Goal: Information Seeking & Learning: Check status

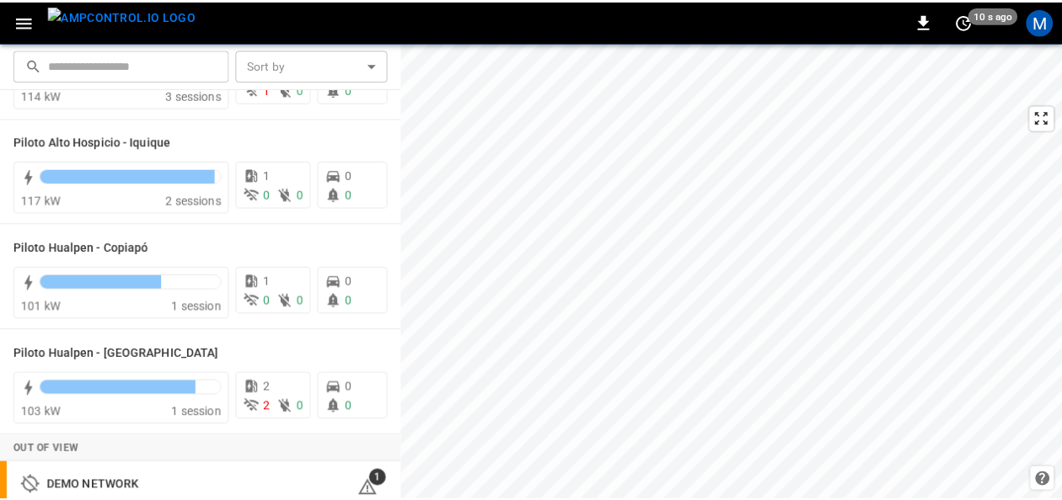
scroll to position [101, 0]
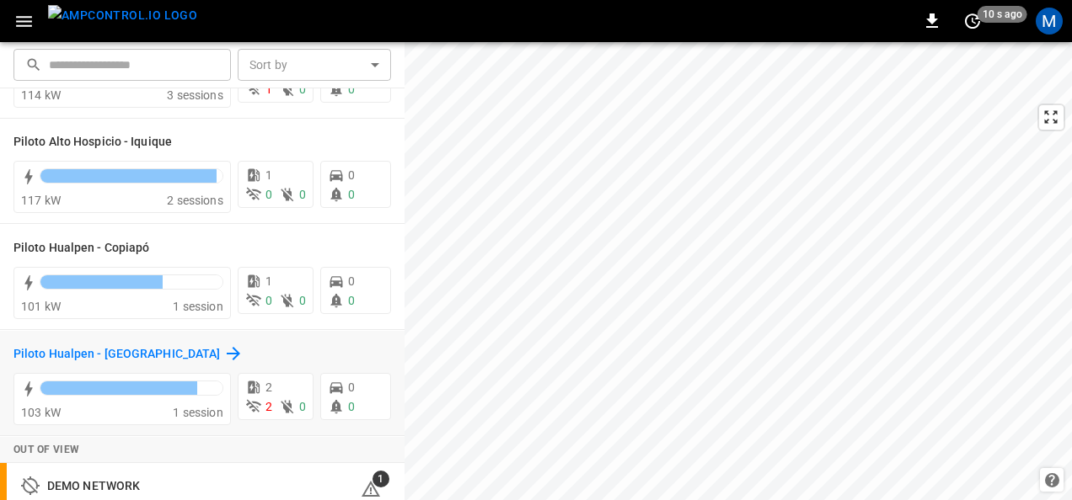
click at [101, 350] on h6 "Piloto Hualpen - [GEOGRAPHIC_DATA]" at bounding box center [116, 354] width 206 height 19
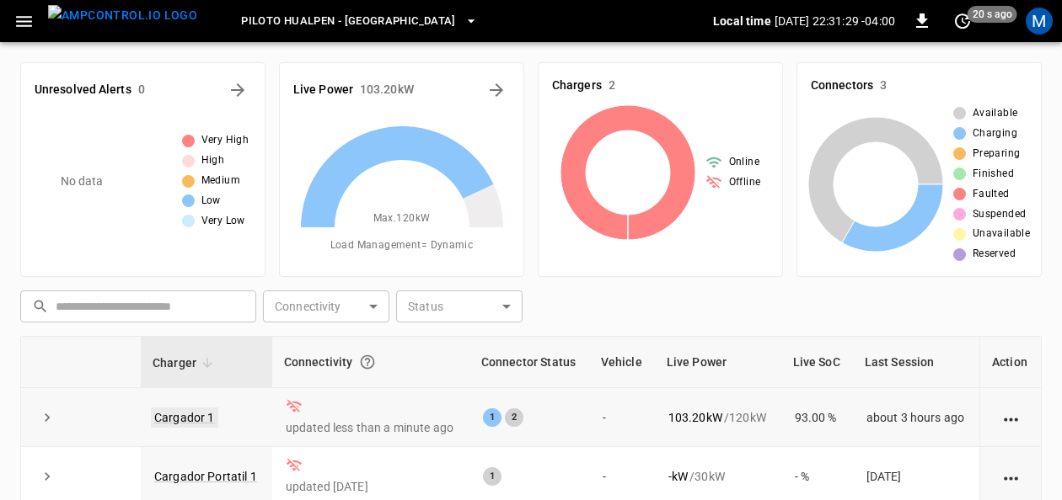
click at [187, 413] on link "Cargador 1" at bounding box center [184, 418] width 67 height 20
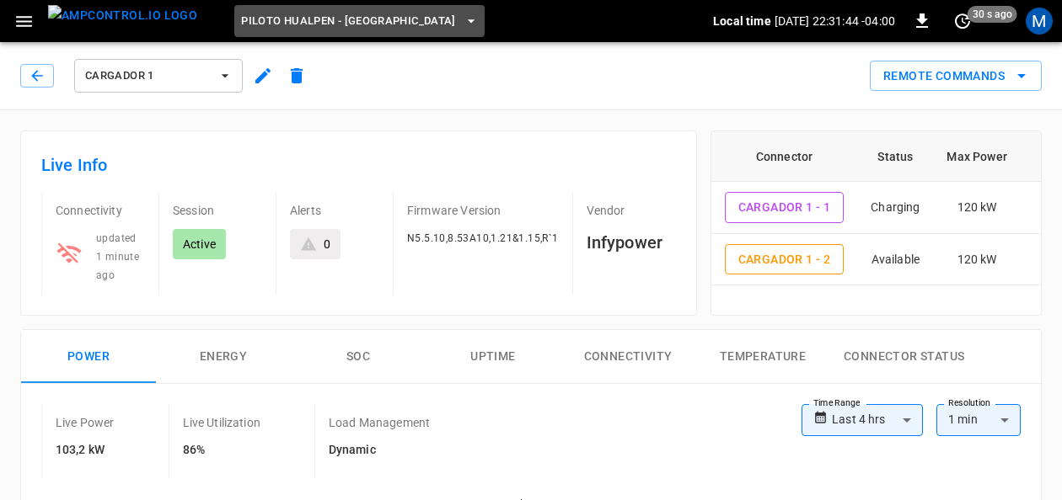
click at [361, 12] on span "Piloto Hualpen - [GEOGRAPHIC_DATA]" at bounding box center [348, 21] width 215 height 19
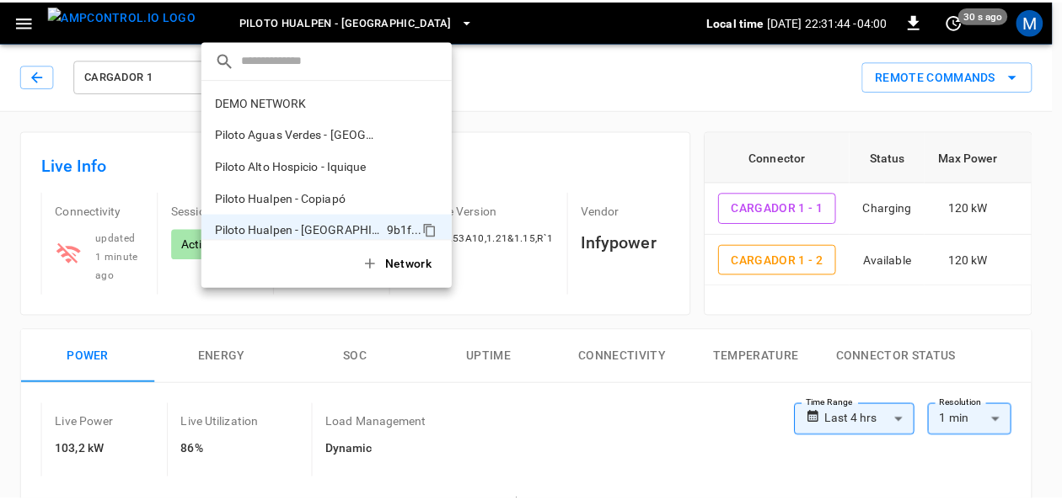
scroll to position [13, 0]
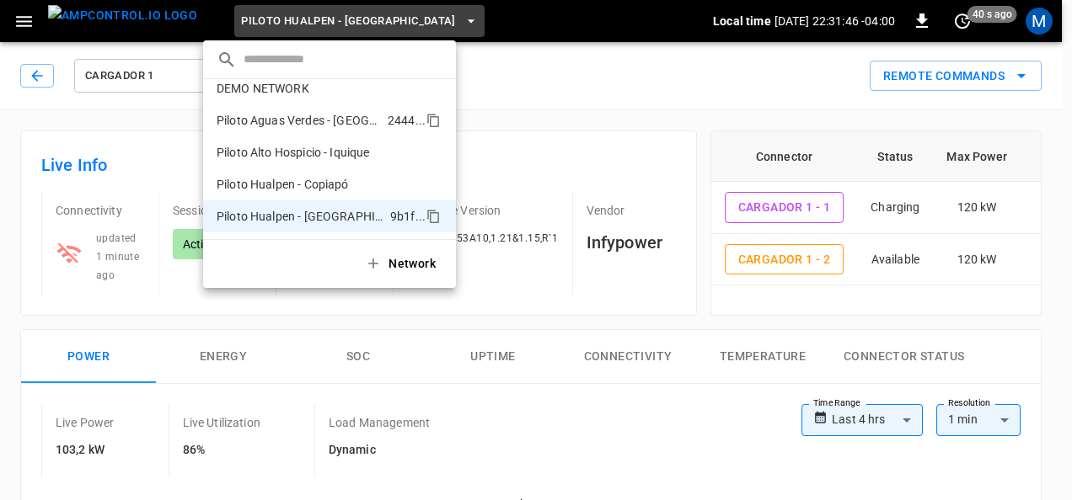
click at [358, 126] on p "Piloto Aguas Verdes - [GEOGRAPHIC_DATA]" at bounding box center [299, 120] width 164 height 17
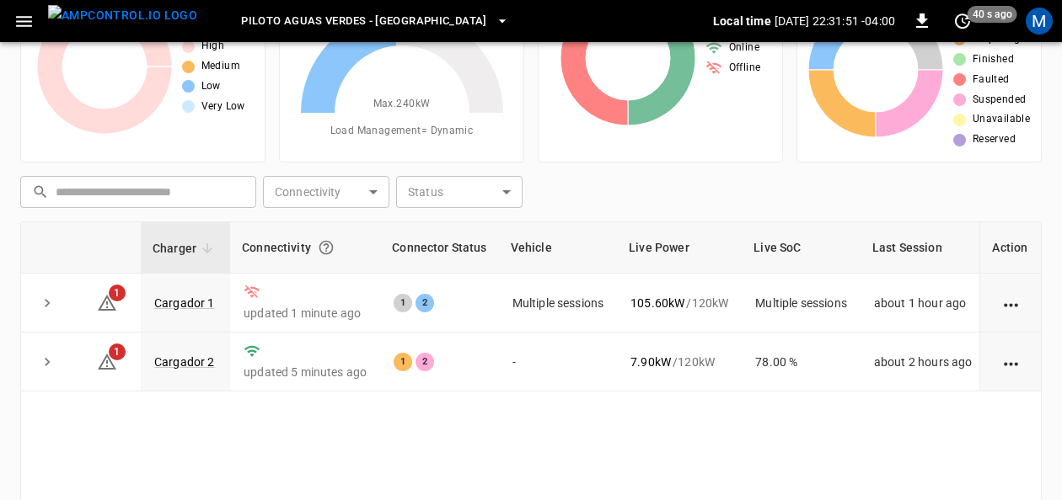
scroll to position [115, 0]
click at [189, 353] on link "Cargador 2" at bounding box center [184, 361] width 67 height 20
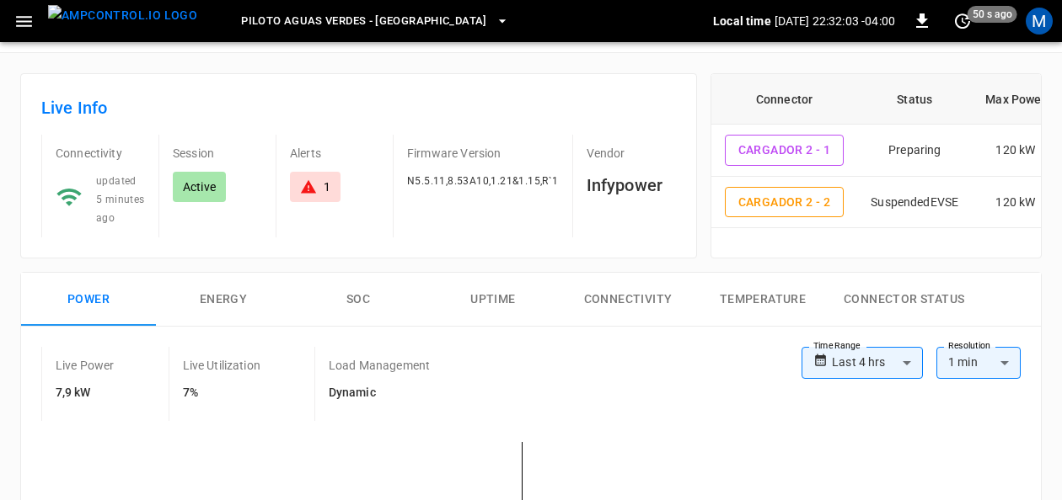
scroll to position [47, 0]
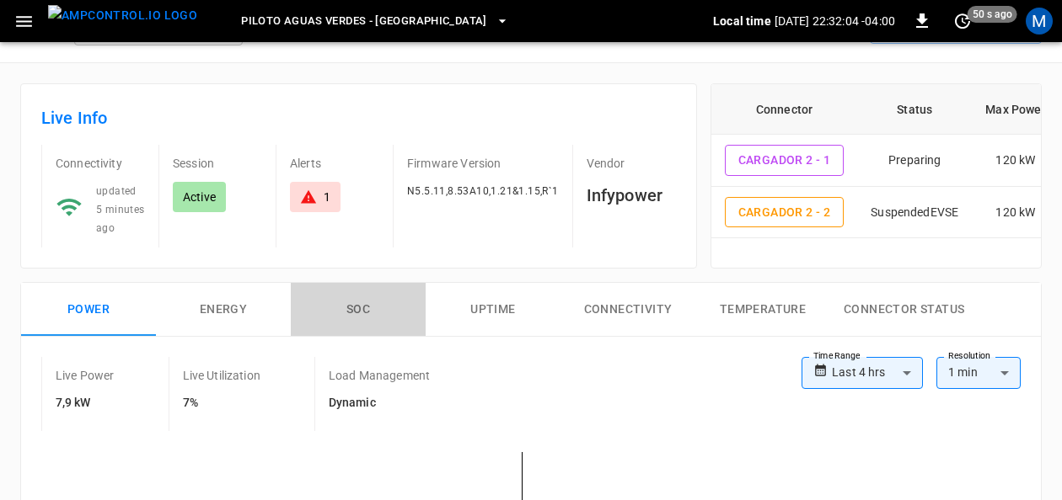
click at [363, 308] on button "SOC" at bounding box center [358, 310] width 135 height 54
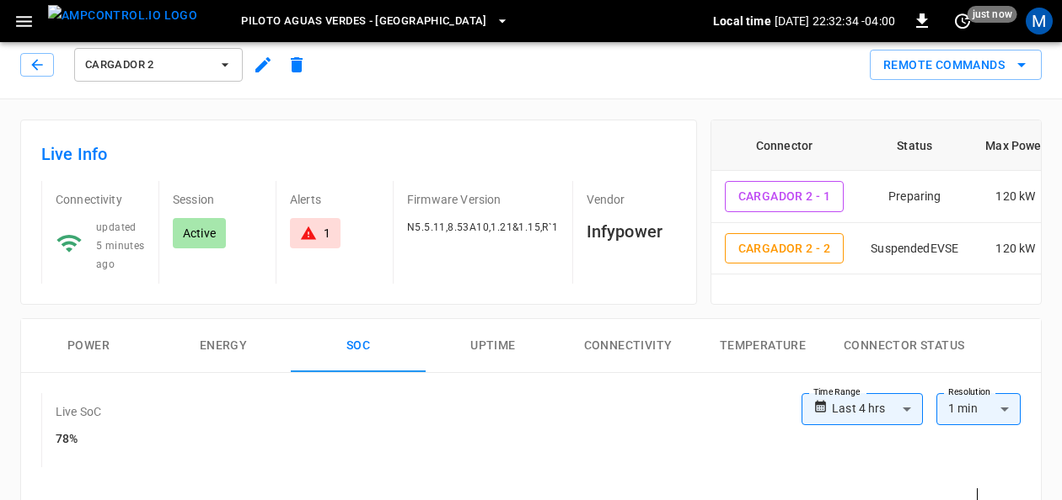
scroll to position [0, 0]
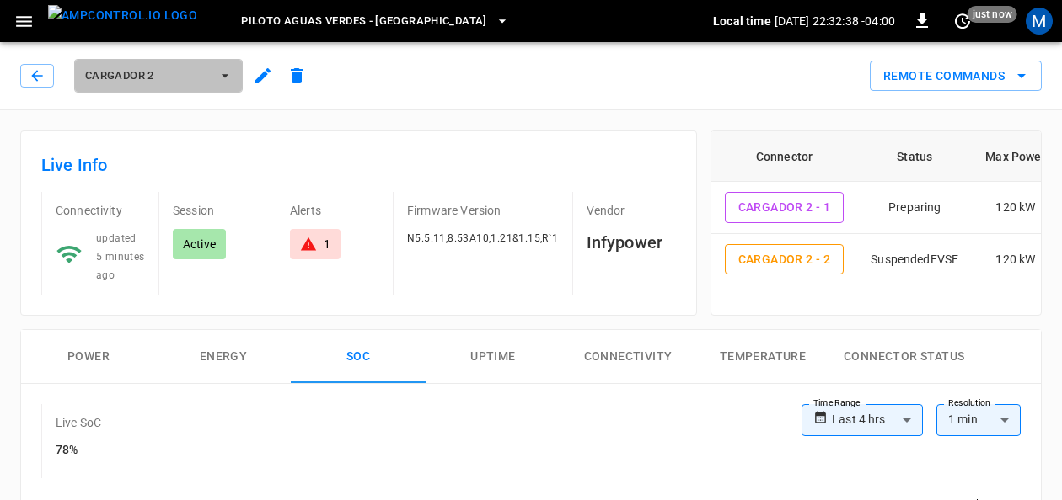
click at [224, 72] on icon "button" at bounding box center [225, 75] width 17 height 17
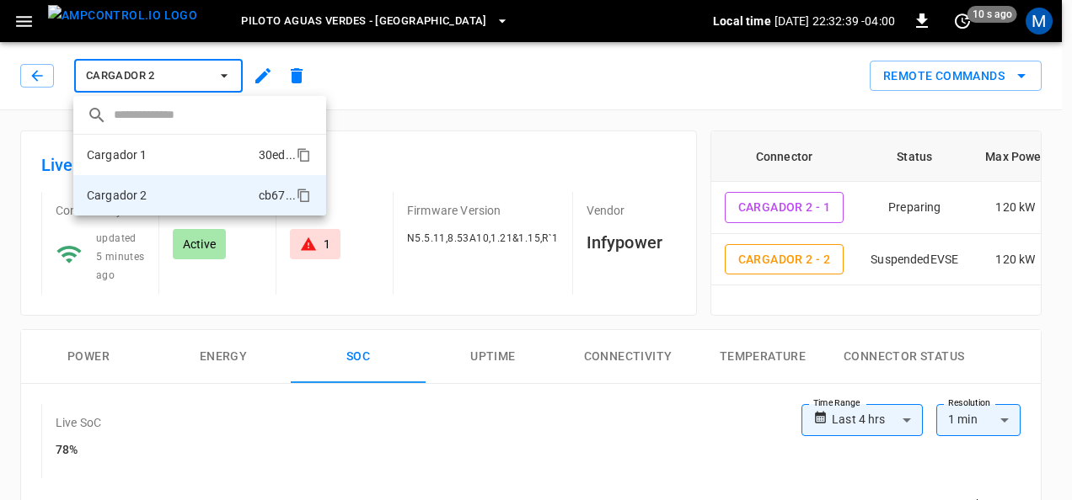
click at [204, 147] on li "Cargador 1 30ed ..." at bounding box center [199, 155] width 253 height 40
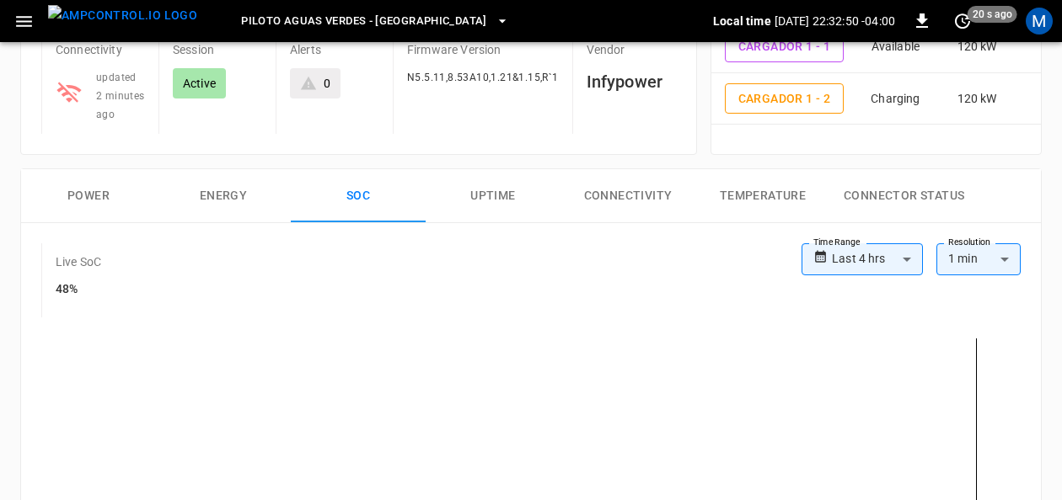
scroll to position [155, 0]
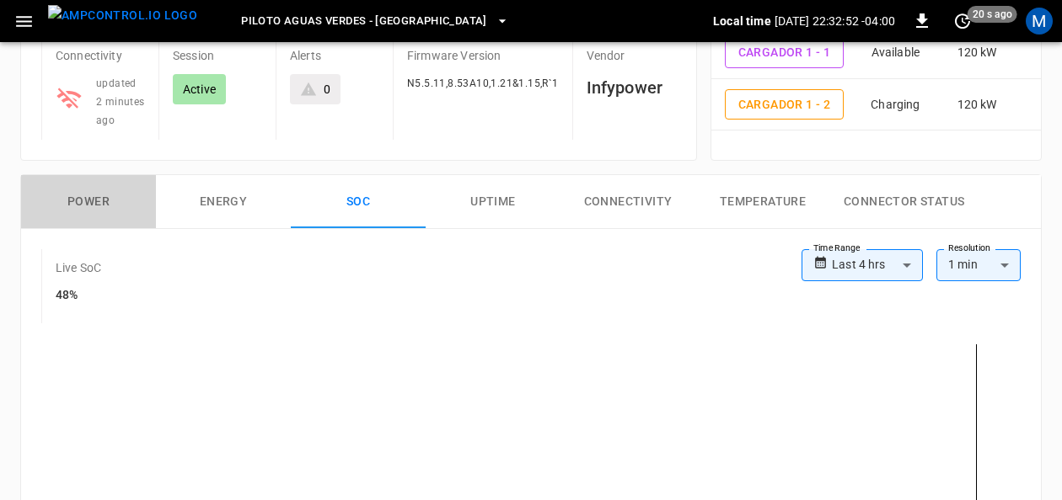
click at [89, 198] on button "Power" at bounding box center [88, 202] width 135 height 54
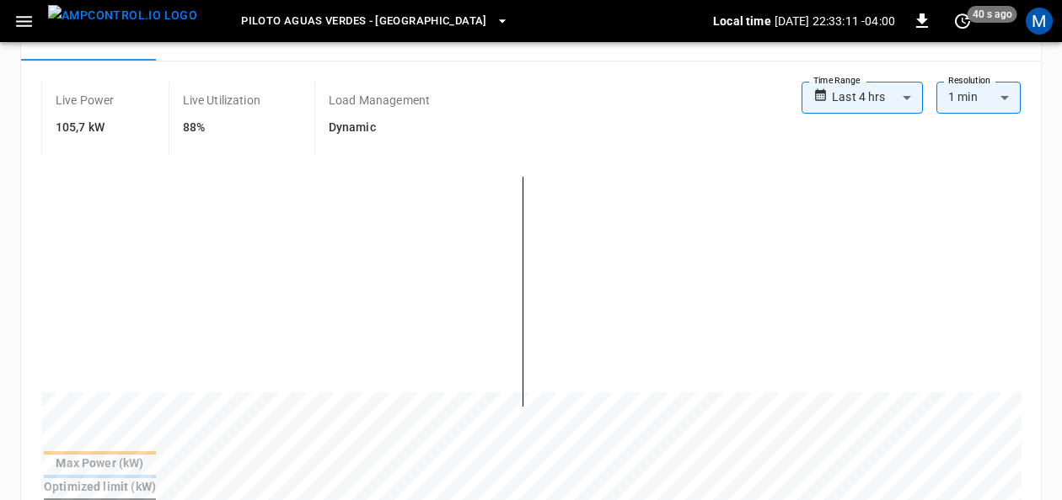
scroll to position [359, 0]
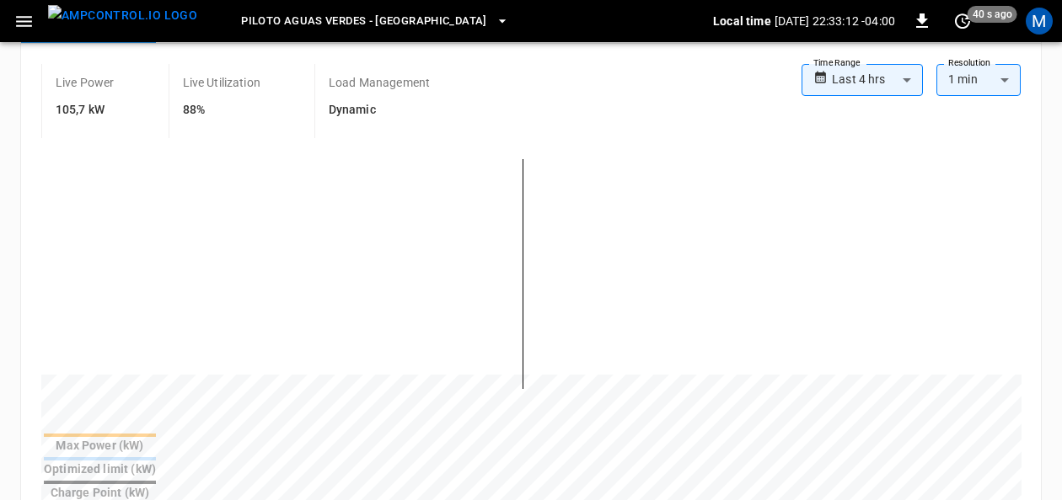
drag, startPoint x: 1060, startPoint y: 148, endPoint x: 1071, endPoint y: 91, distance: 58.3
click at [1062, 91] on html "**********" at bounding box center [531, 397] width 1062 height 1512
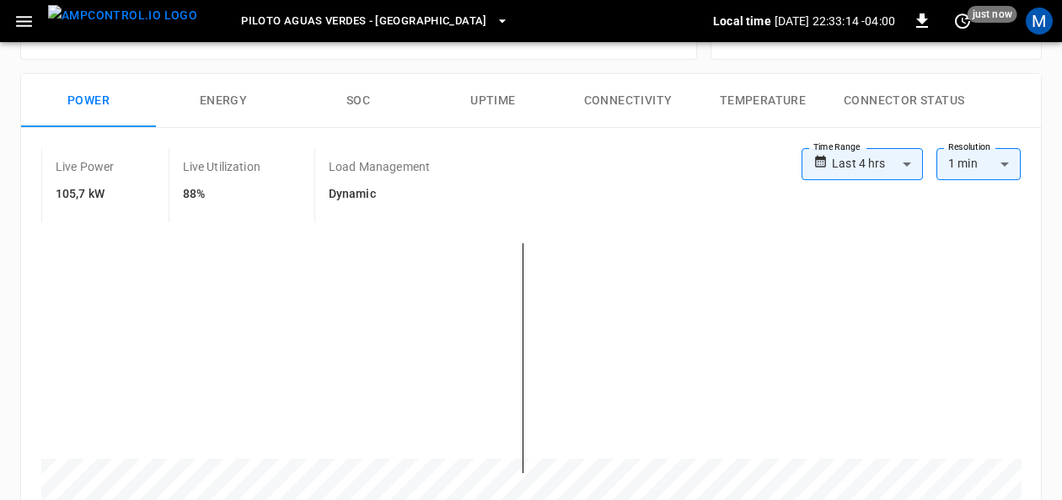
scroll to position [269, 0]
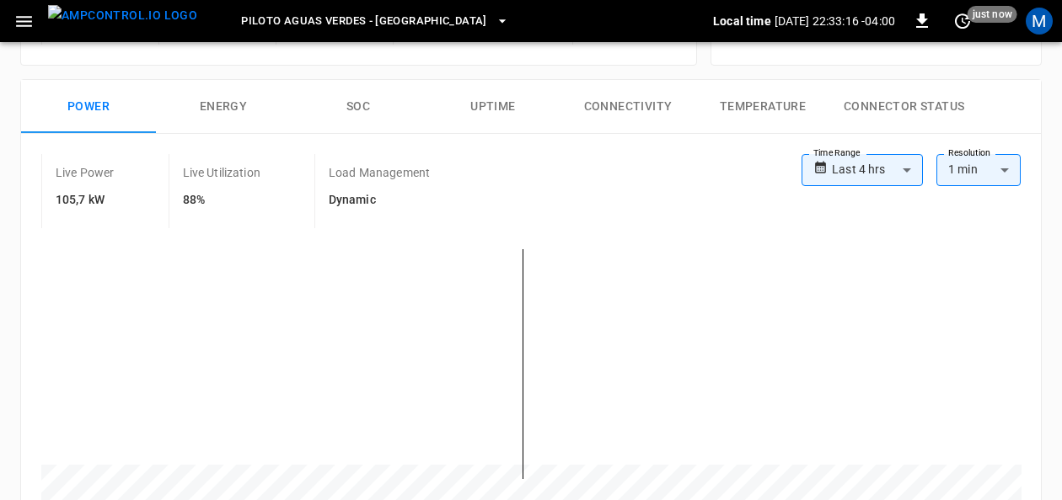
click at [369, 107] on button "SOC" at bounding box center [358, 107] width 135 height 54
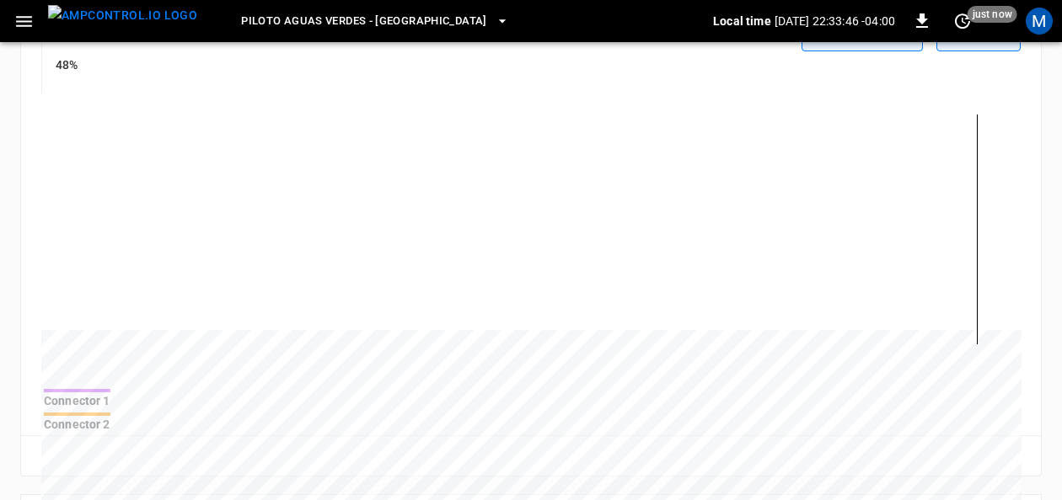
scroll to position [0, 0]
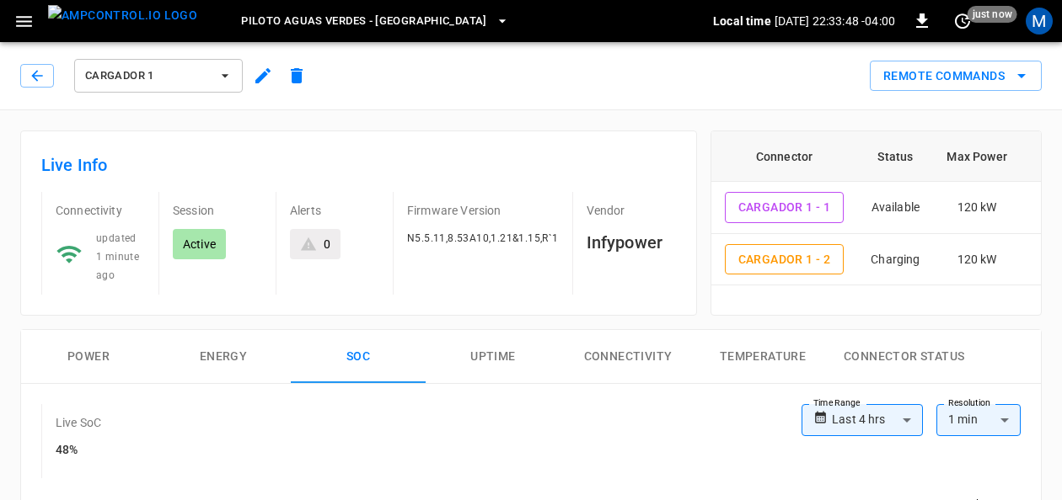
click at [103, 362] on button "Power" at bounding box center [88, 357] width 135 height 54
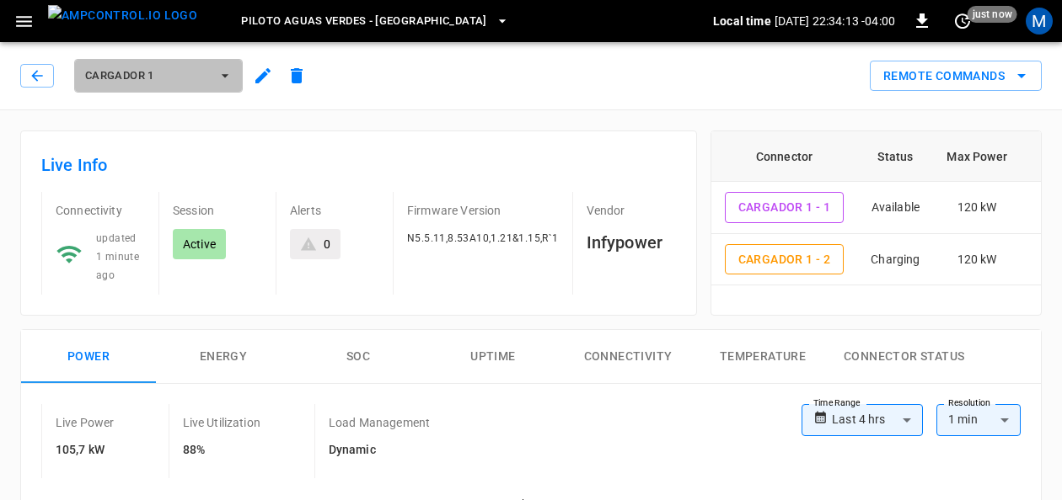
click at [211, 79] on button "Cargador 1" at bounding box center [158, 76] width 169 height 34
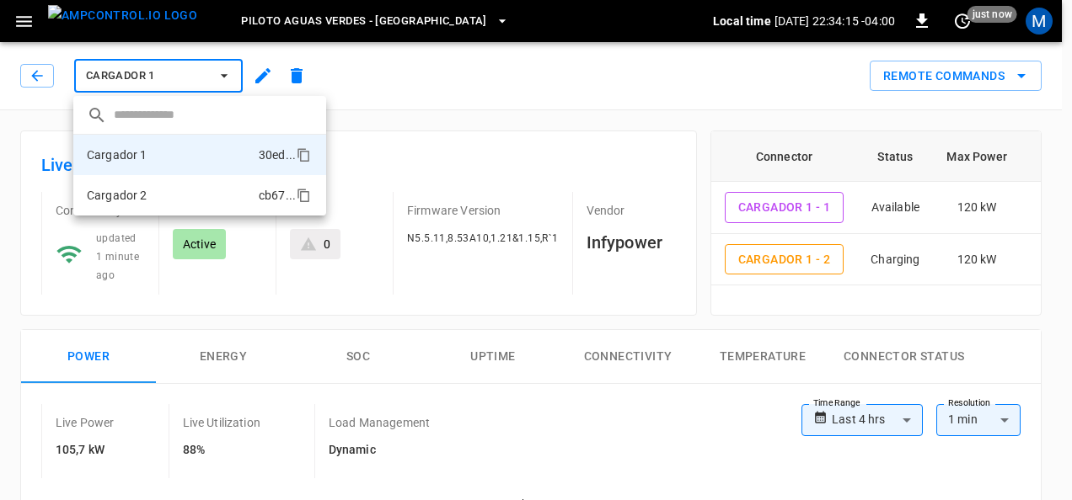
click at [185, 185] on li "Cargador 2 cb67 ..." at bounding box center [199, 195] width 253 height 40
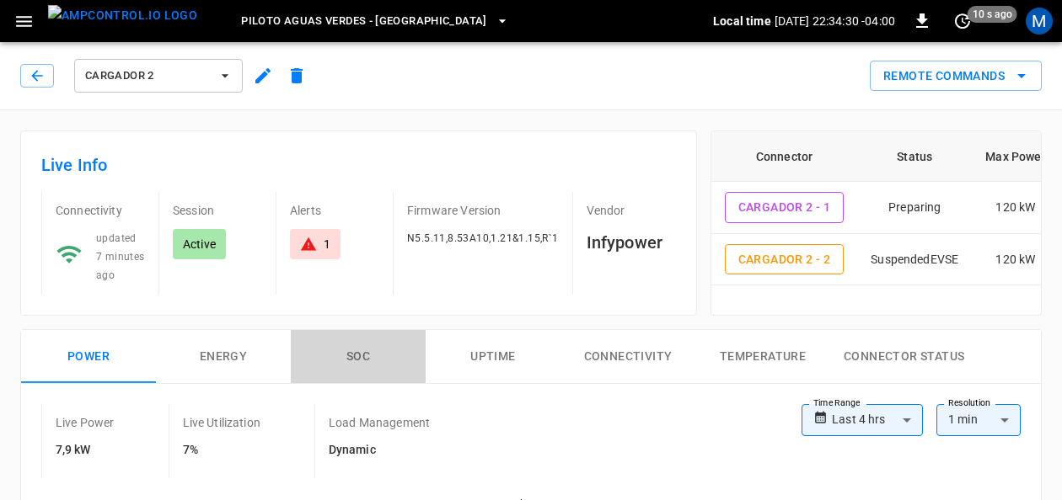
click at [347, 361] on button "SOC" at bounding box center [358, 357] width 135 height 54
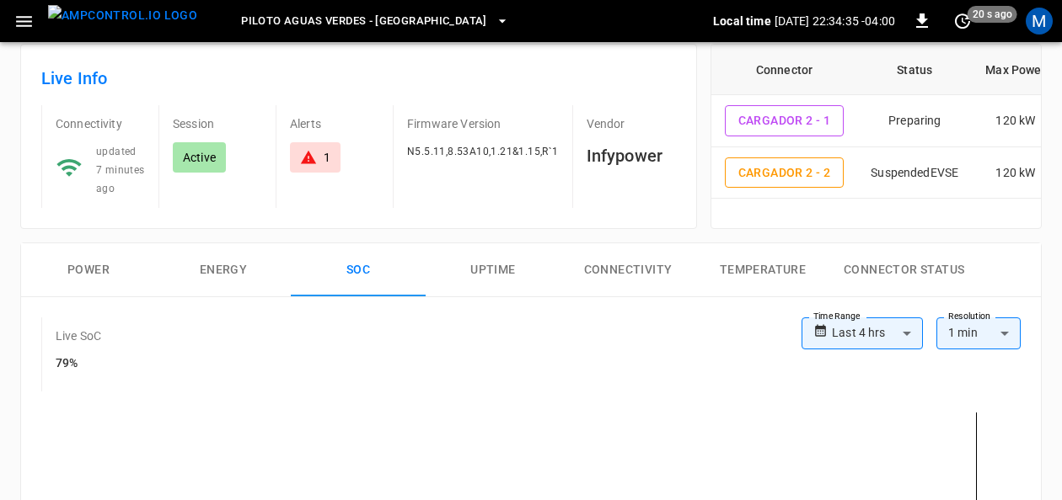
scroll to position [37, 0]
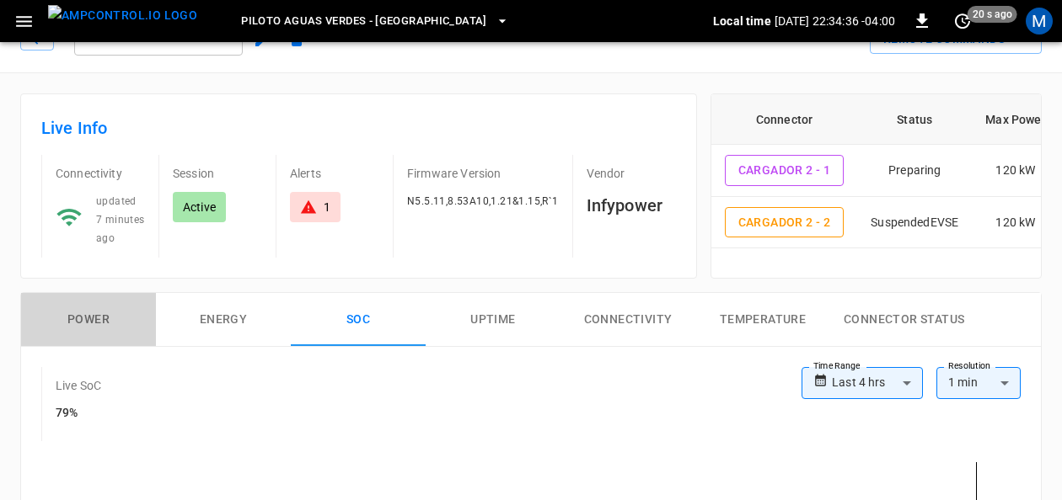
click at [81, 316] on button "Power" at bounding box center [88, 320] width 135 height 54
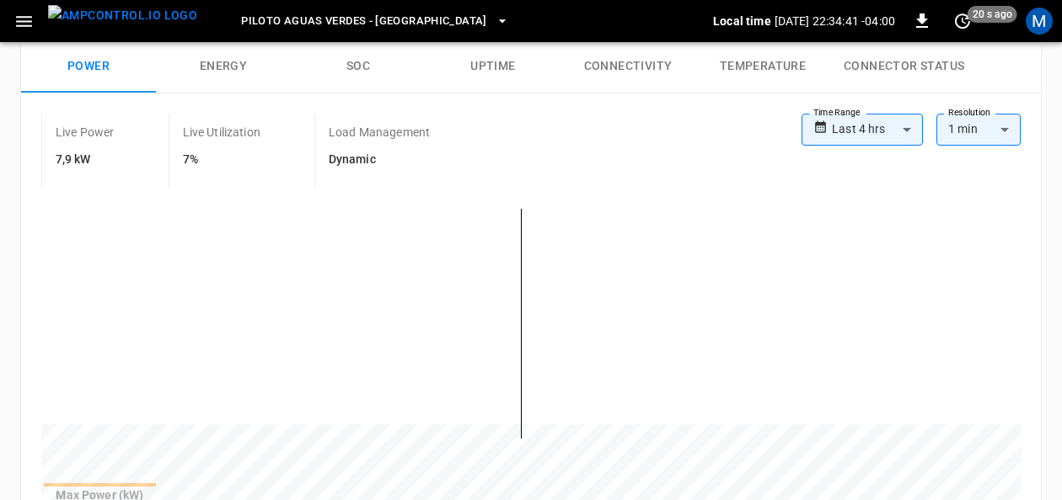
scroll to position [384, 0]
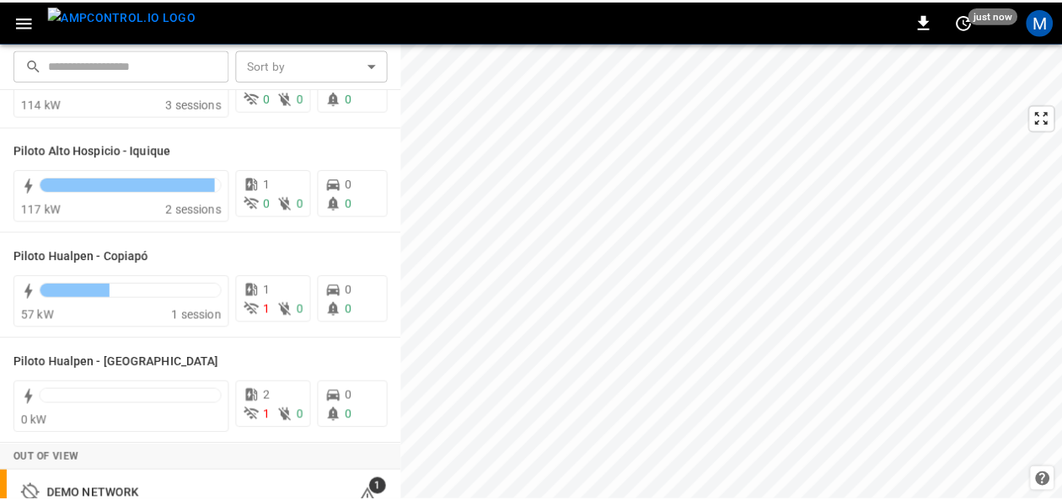
scroll to position [92, 0]
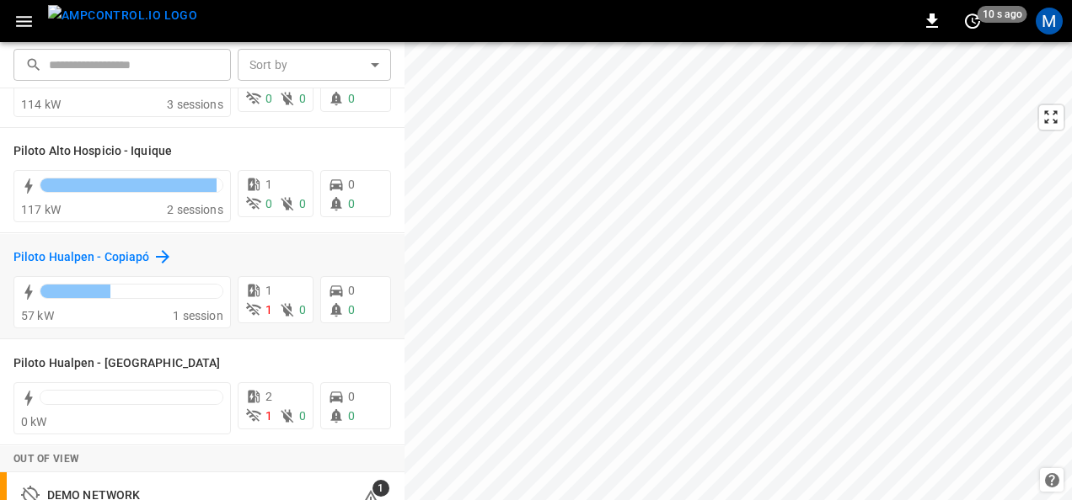
click at [118, 259] on h6 "Piloto Hualpen - Copiapó" at bounding box center [81, 258] width 136 height 19
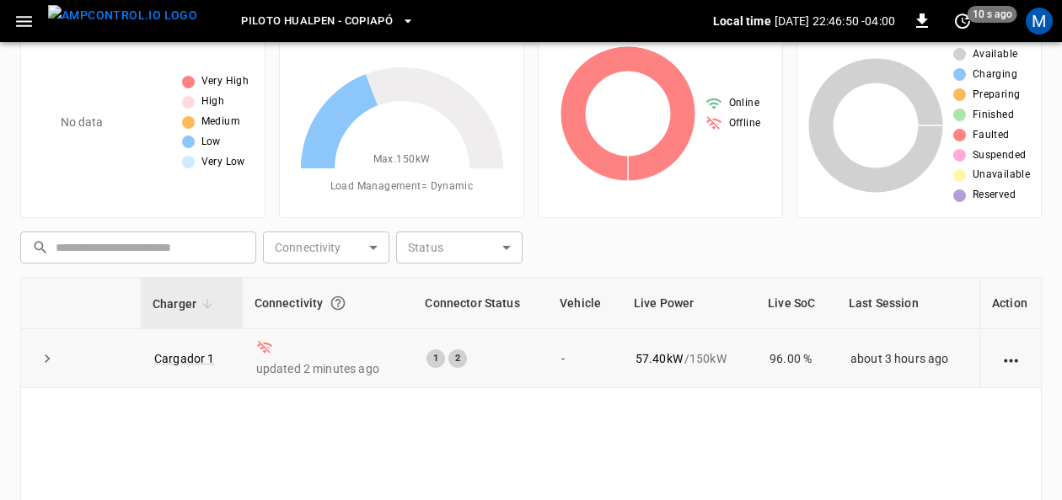
scroll to position [84, 0]
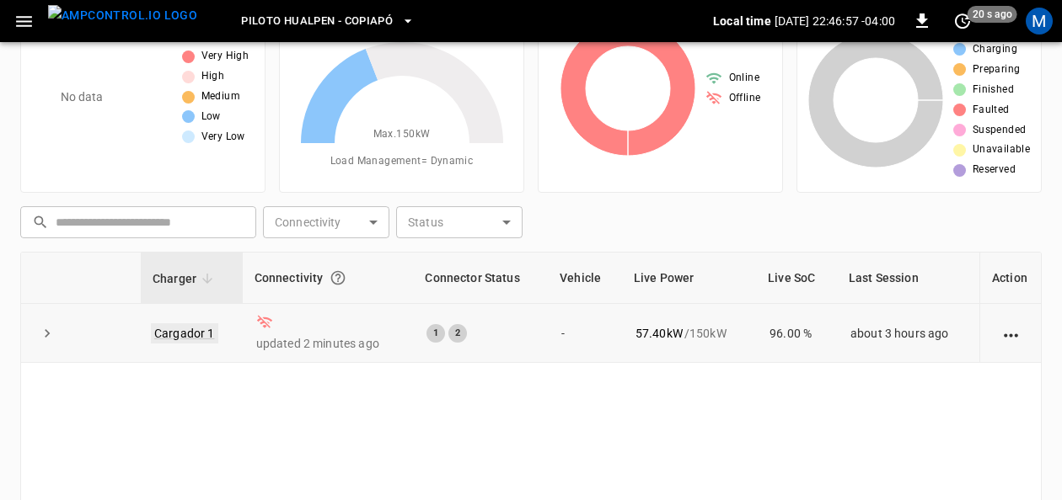
click at [187, 328] on link "Cargador 1" at bounding box center [184, 334] width 67 height 20
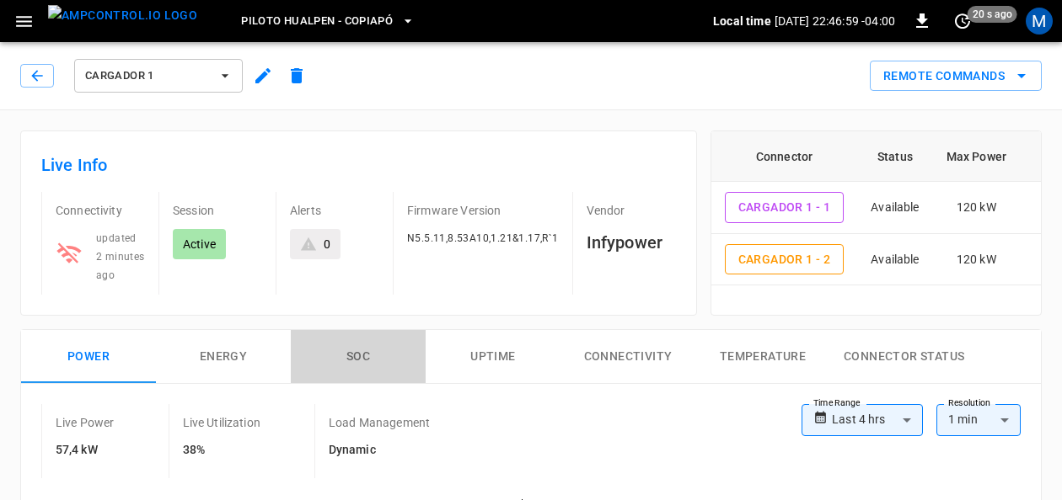
click at [341, 351] on button "SOC" at bounding box center [358, 357] width 135 height 54
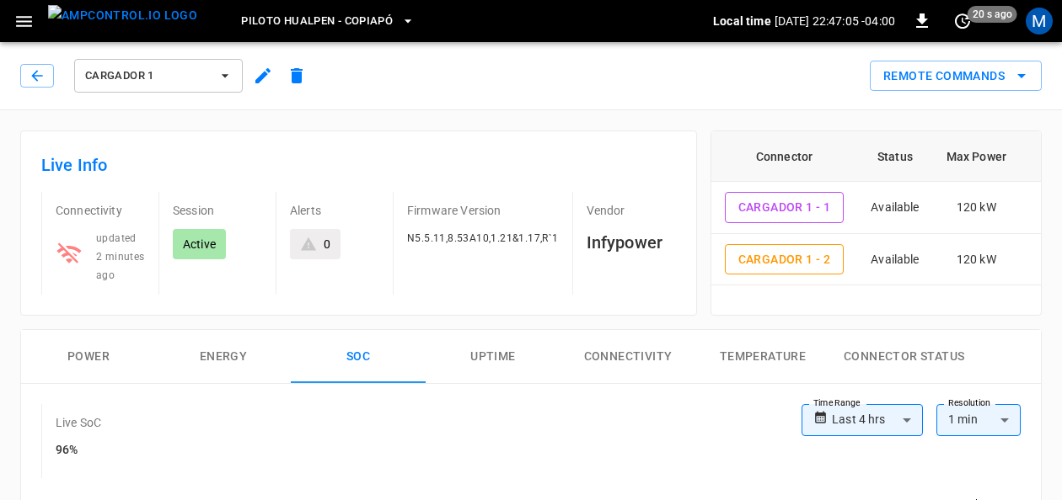
click at [352, 14] on span "Piloto Hualpen - Copiapó" at bounding box center [317, 21] width 152 height 19
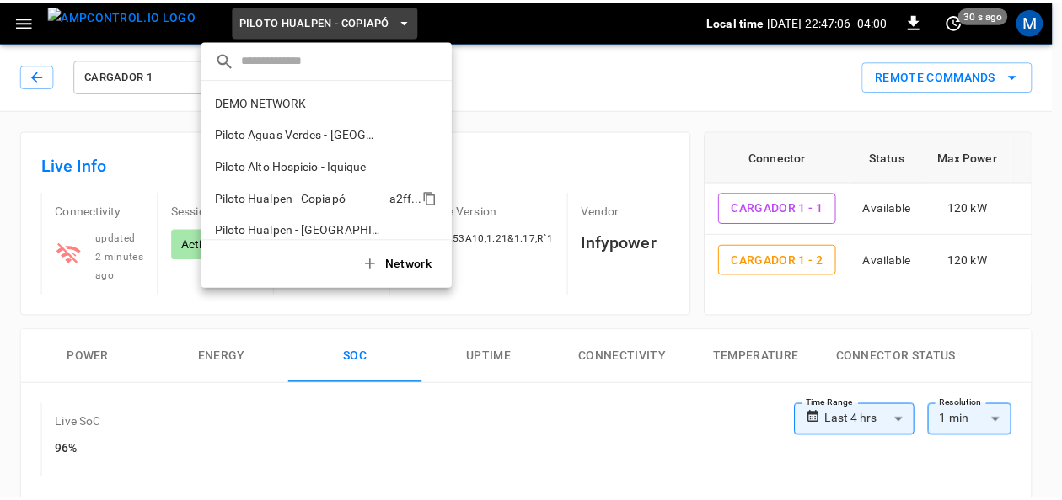
scroll to position [13, 0]
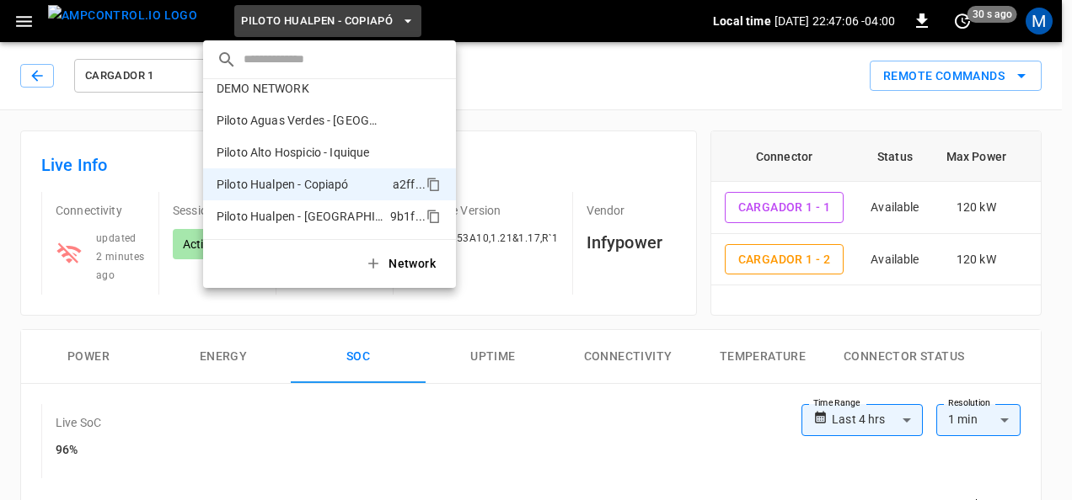
click at [324, 224] on p "Piloto Hualpen - [GEOGRAPHIC_DATA]" at bounding box center [300, 216] width 167 height 17
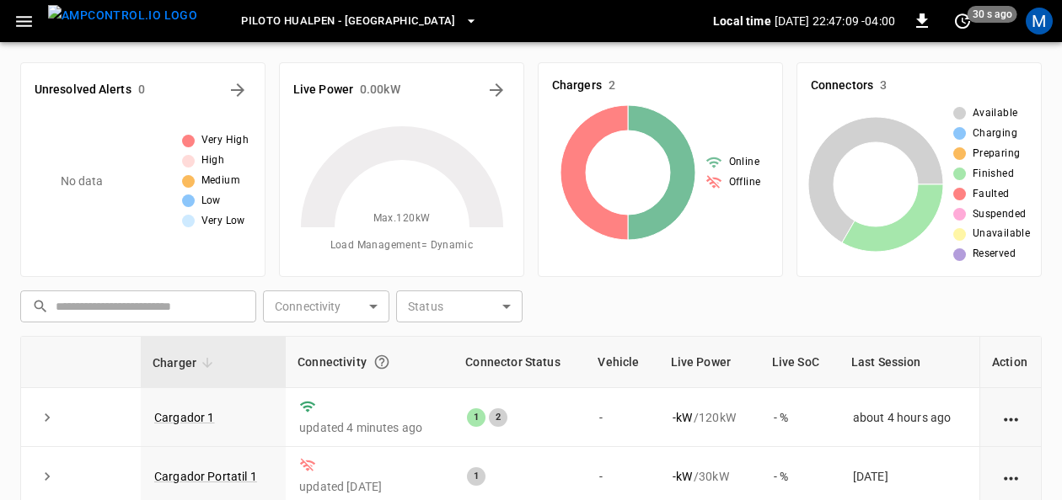
scroll to position [84, 0]
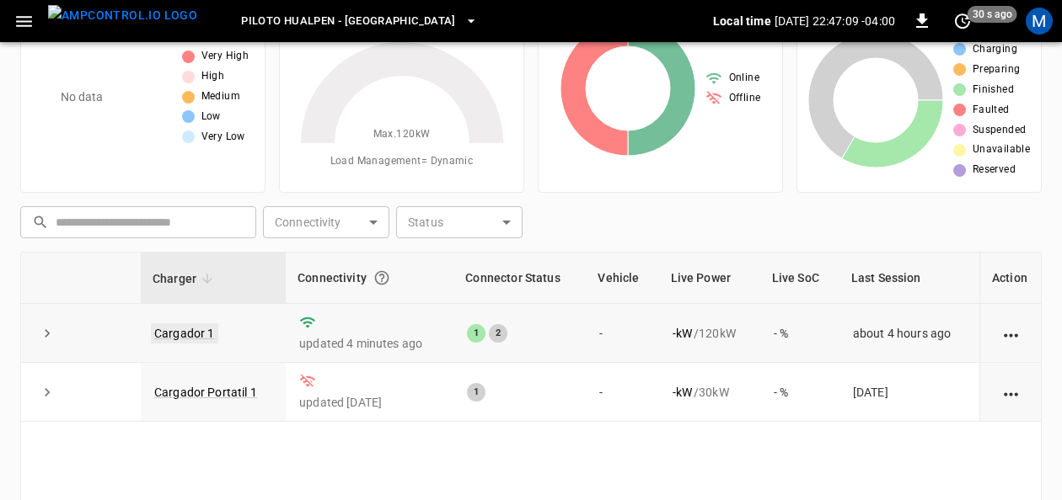
click at [189, 331] on link "Cargador 1" at bounding box center [184, 334] width 67 height 20
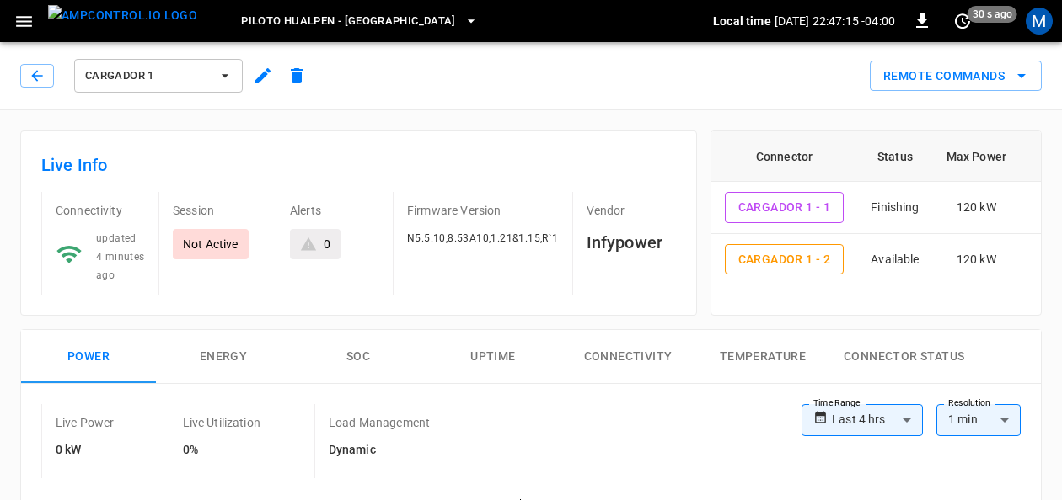
click at [366, 357] on button "SOC" at bounding box center [358, 357] width 135 height 54
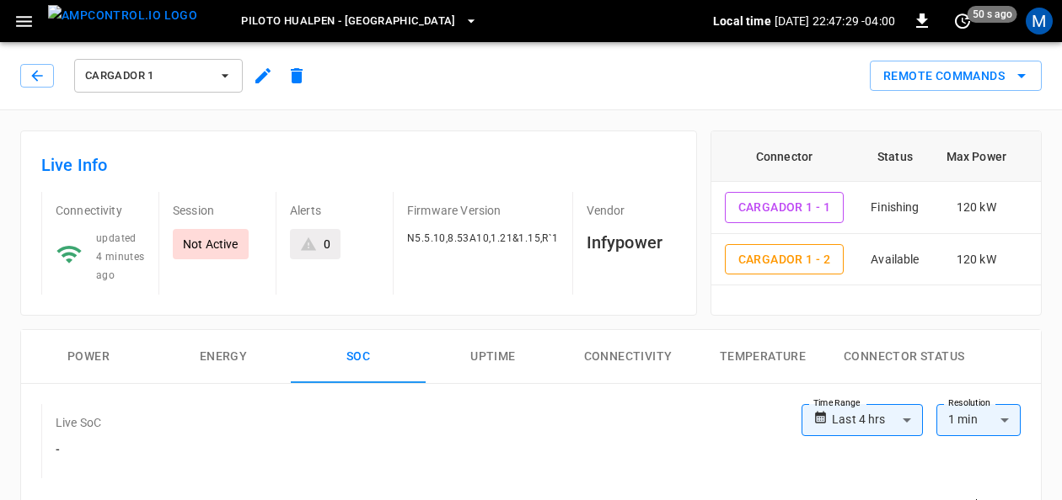
click at [319, 8] on button "Piloto Hualpen - [GEOGRAPHIC_DATA]" at bounding box center [359, 21] width 250 height 33
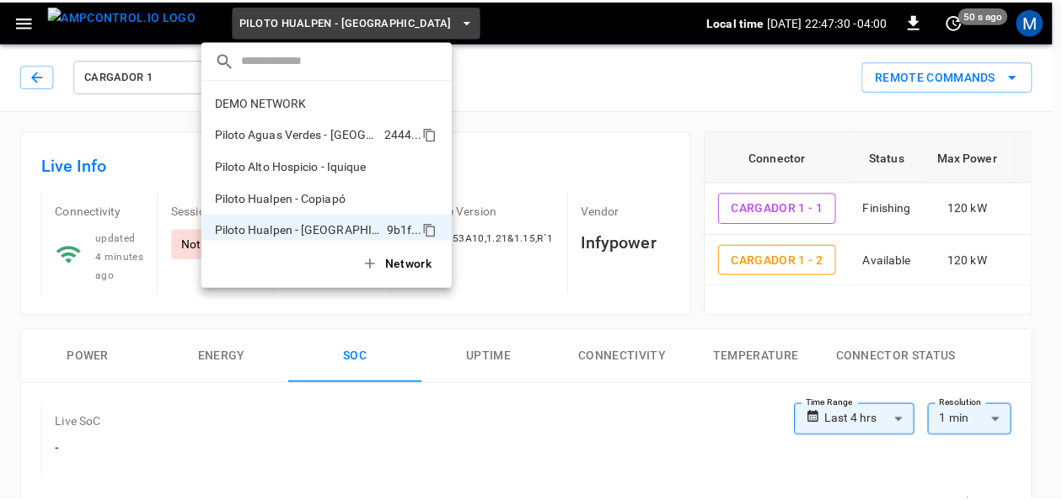
scroll to position [13, 0]
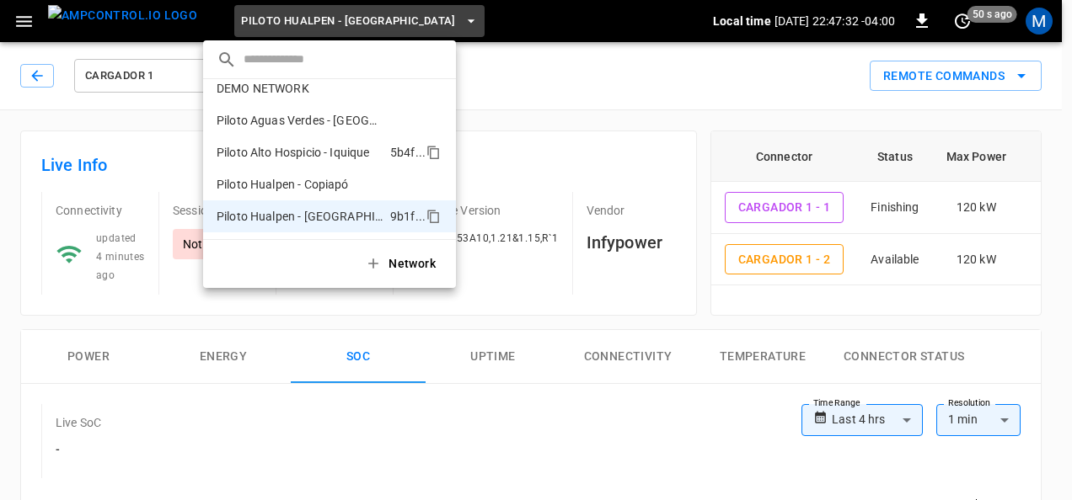
click at [345, 152] on p "Piloto Alto Hospicio - Iquique" at bounding box center [300, 152] width 167 height 17
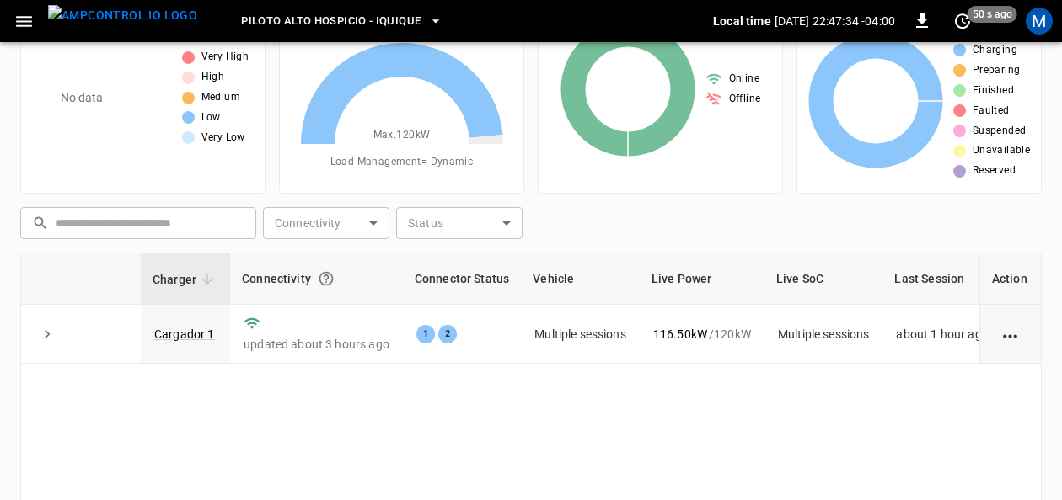
scroll to position [84, 0]
click at [167, 330] on link "Cargador 1" at bounding box center [184, 334] width 67 height 20
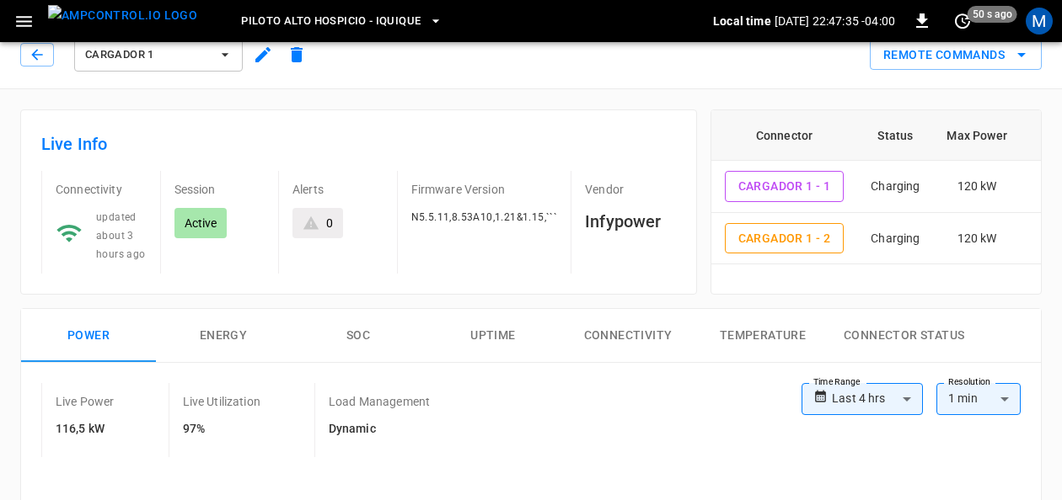
scroll to position [84, 0]
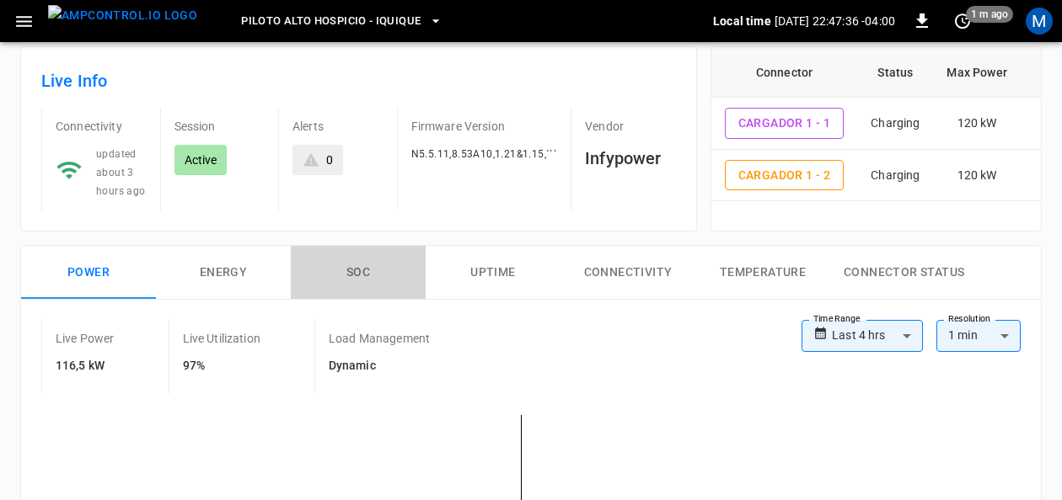
click at [357, 269] on button "SOC" at bounding box center [358, 273] width 135 height 54
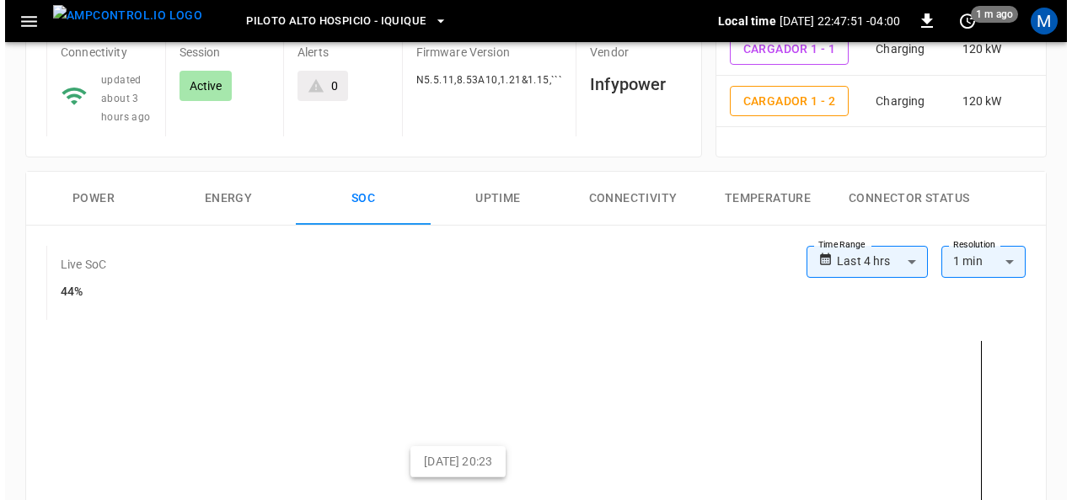
scroll to position [0, 0]
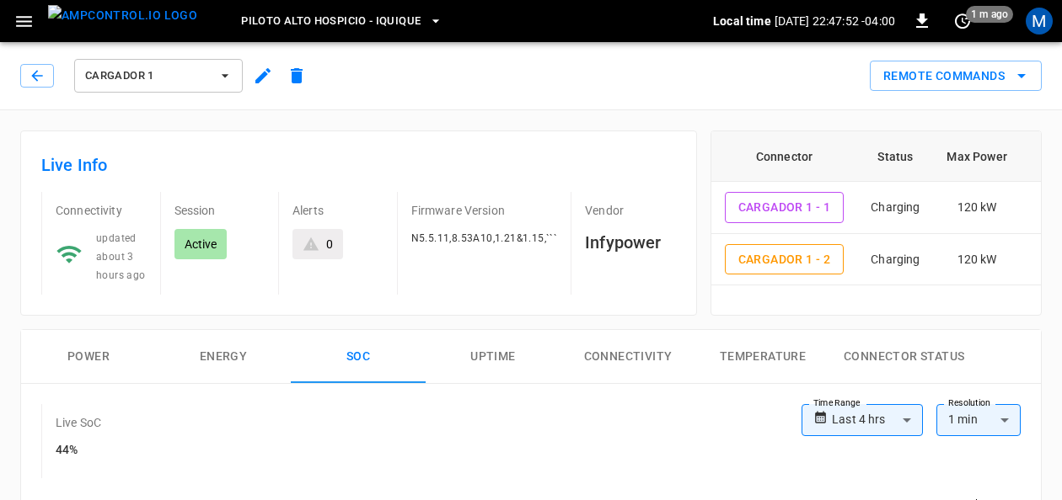
click at [302, 25] on span "Piloto Alto Hospicio - Iquique" at bounding box center [330, 21] width 179 height 19
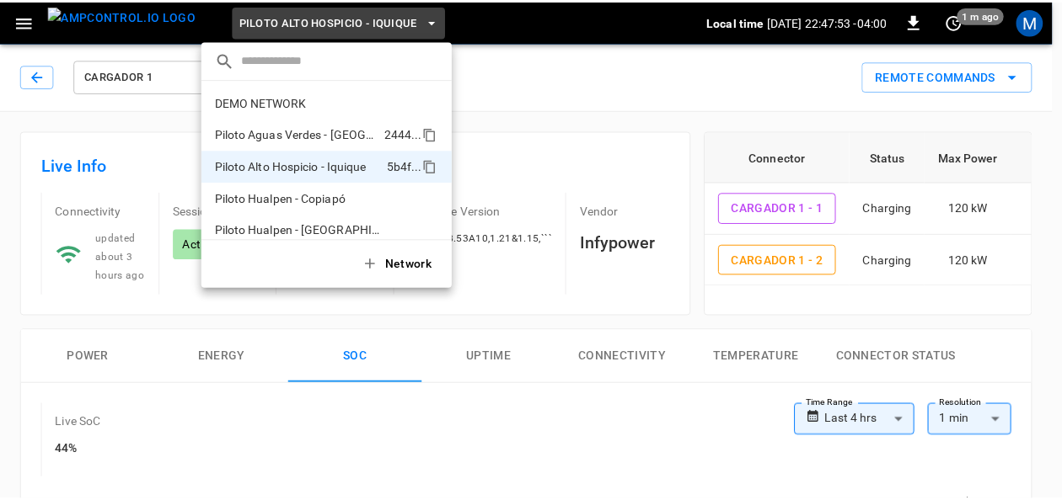
scroll to position [13, 0]
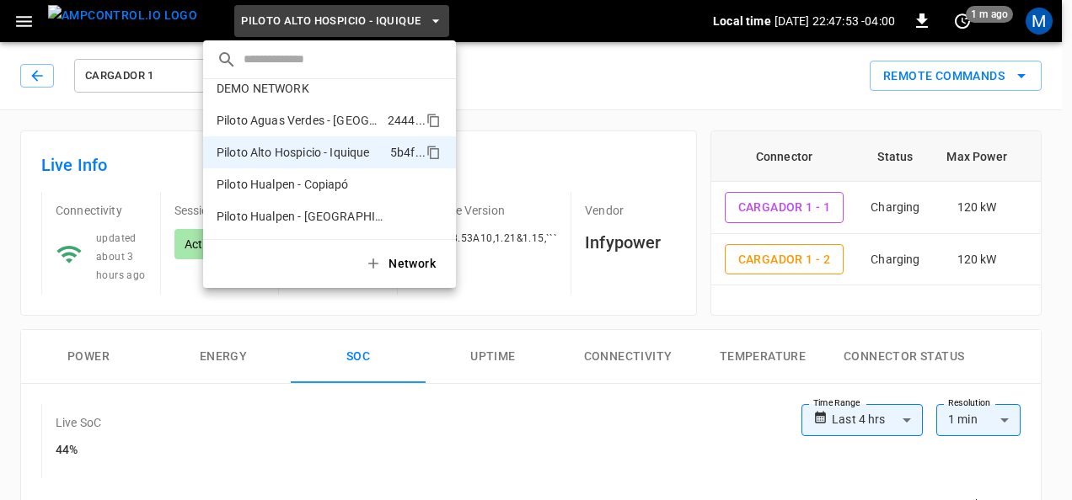
click at [367, 119] on p "Piloto Aguas Verdes - [GEOGRAPHIC_DATA]" at bounding box center [299, 120] width 164 height 17
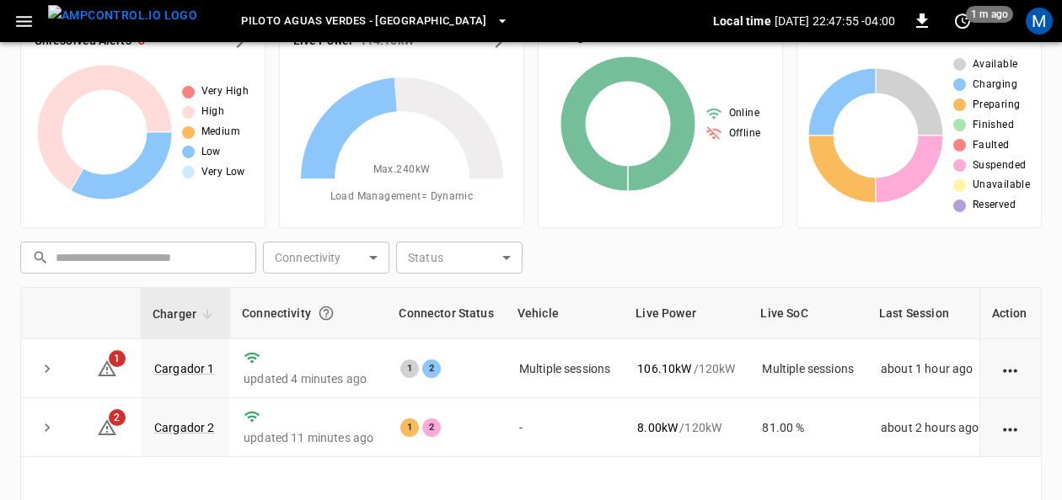
scroll to position [84, 0]
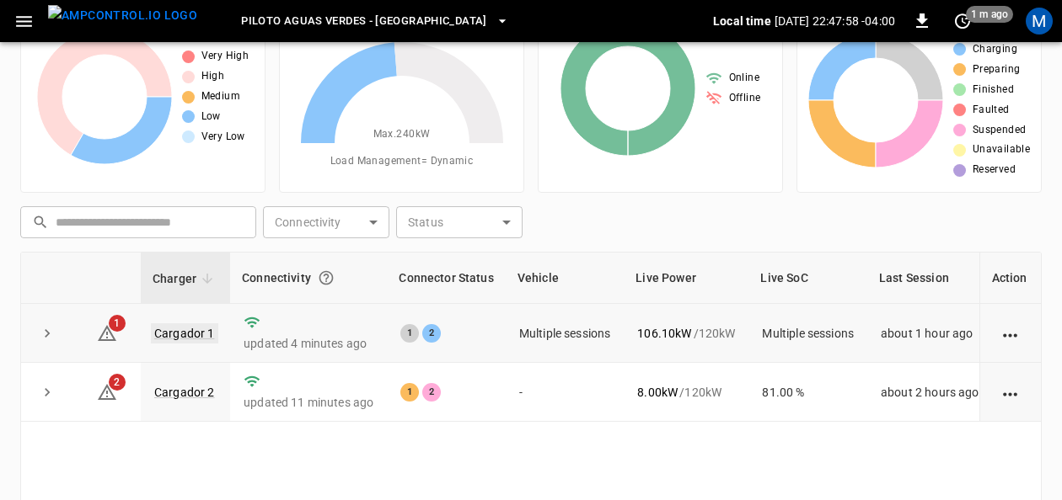
click at [185, 337] on link "Cargador 1" at bounding box center [184, 334] width 67 height 20
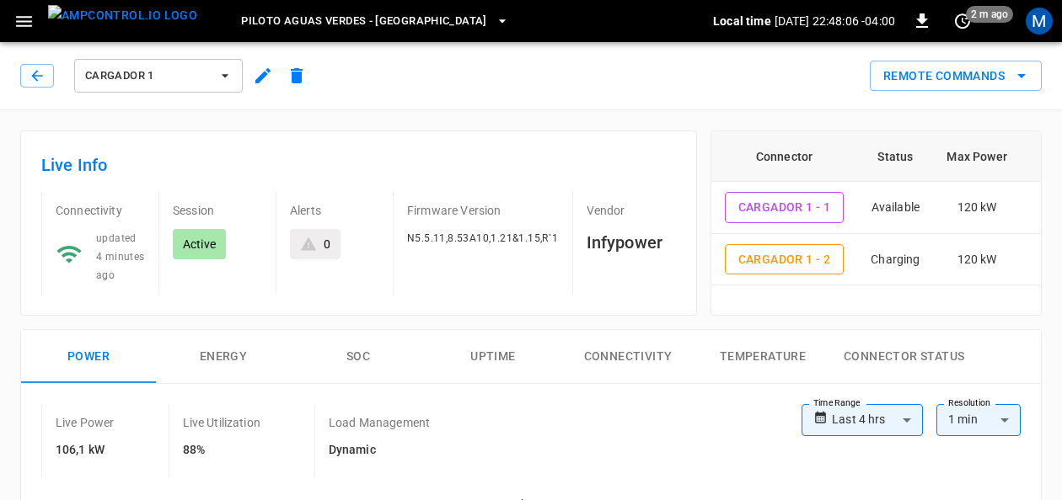
scroll to position [84, 0]
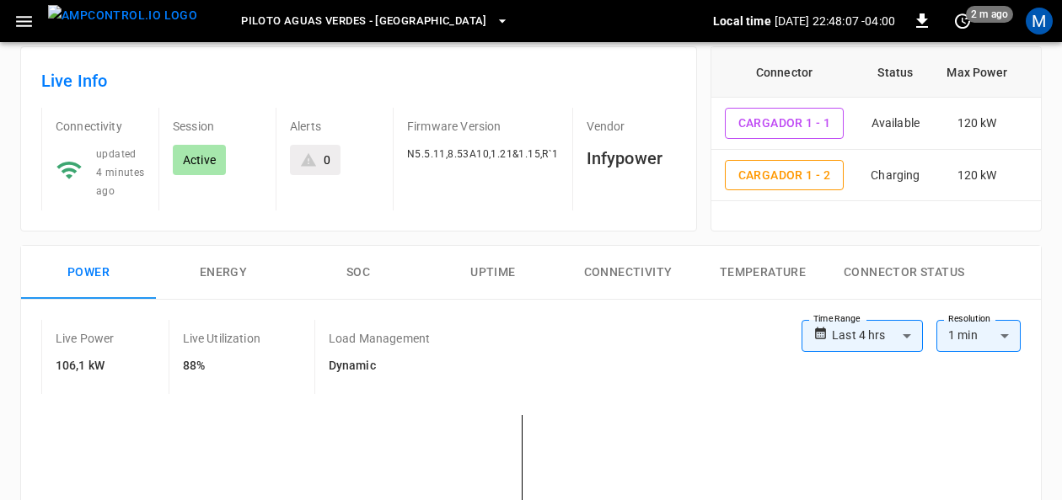
click at [347, 261] on button "SOC" at bounding box center [358, 273] width 135 height 54
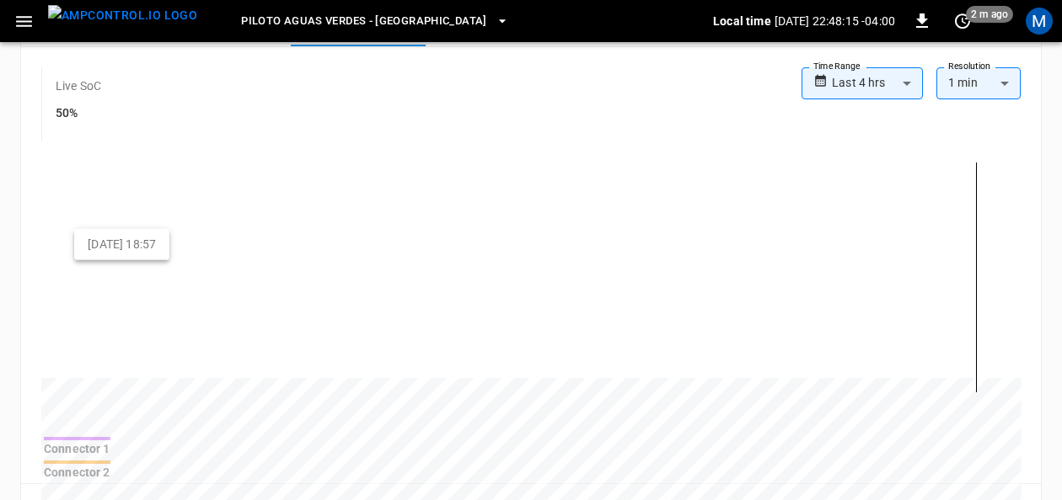
scroll to position [0, 0]
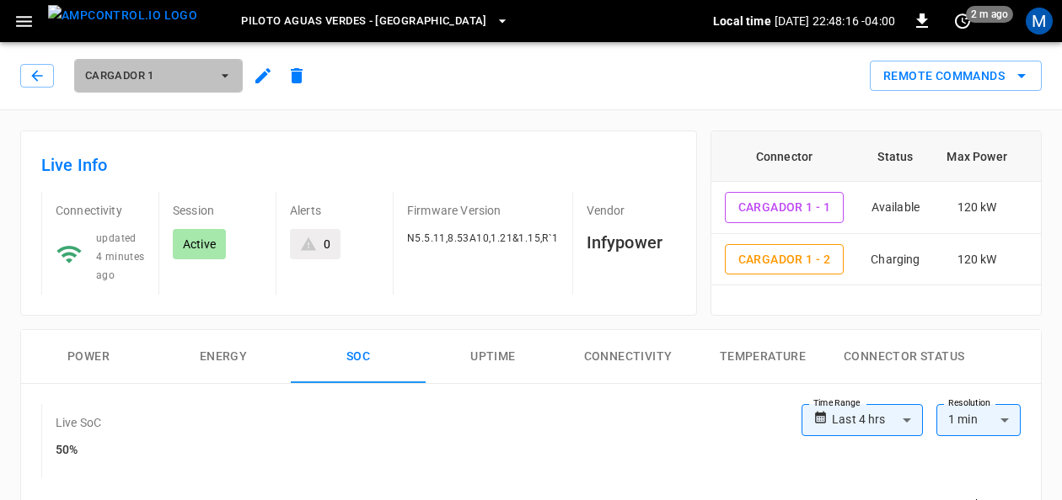
click at [228, 79] on icon "button" at bounding box center [225, 75] width 17 height 17
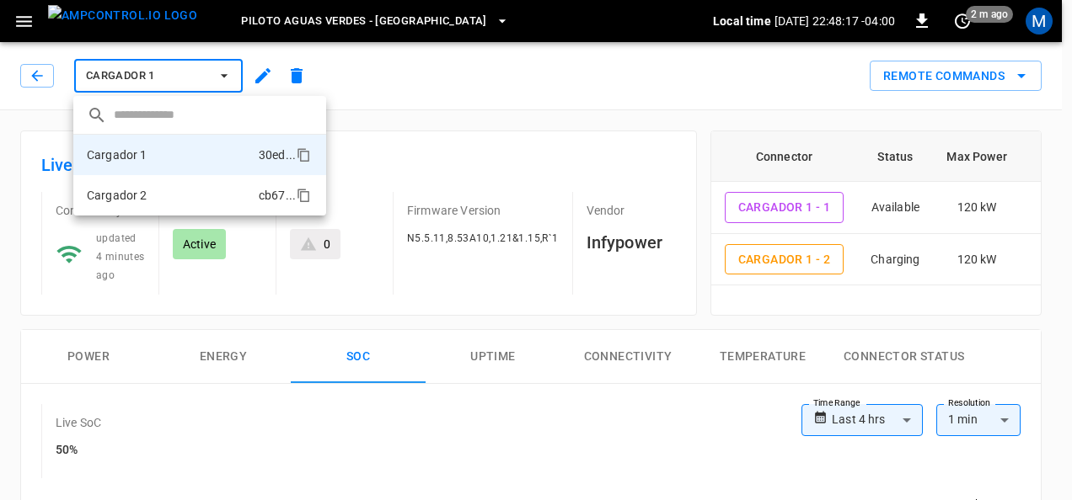
click at [182, 195] on li "Cargador 2 cb67 ..." at bounding box center [199, 195] width 253 height 40
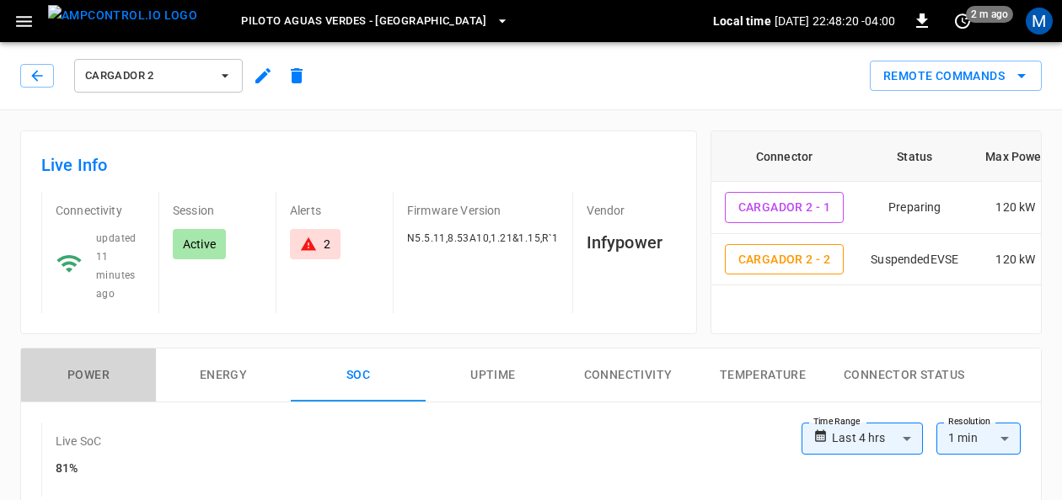
click at [101, 372] on button "Power" at bounding box center [88, 376] width 135 height 54
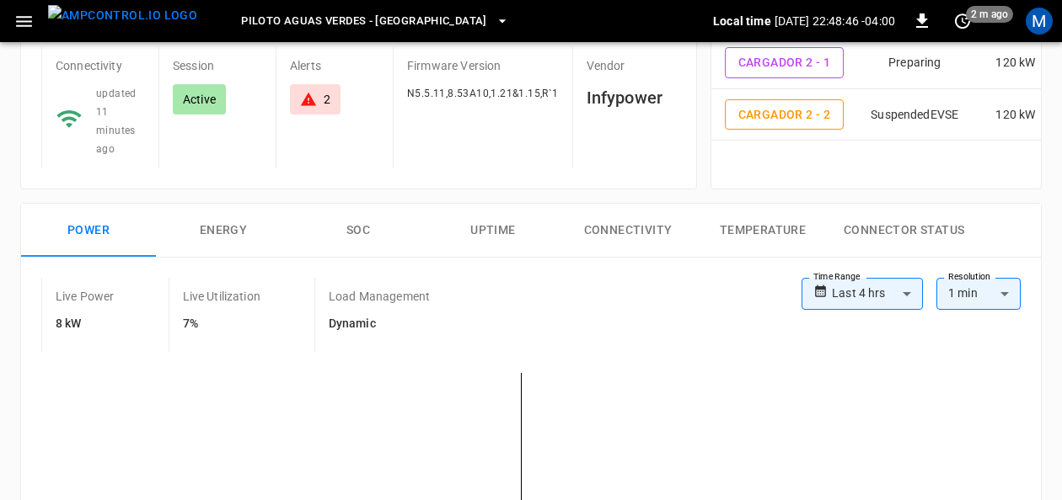
scroll to position [169, 0]
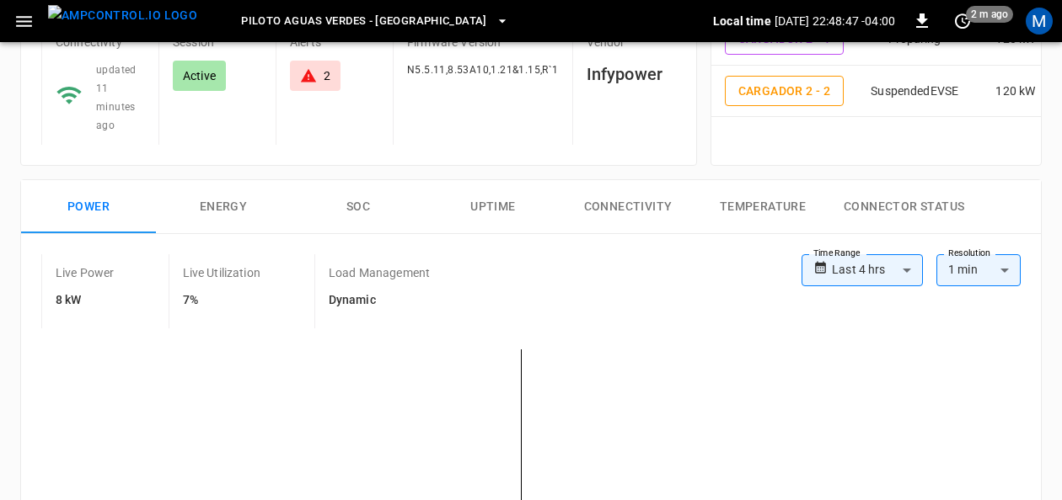
click at [367, 186] on button "SOC" at bounding box center [358, 207] width 135 height 54
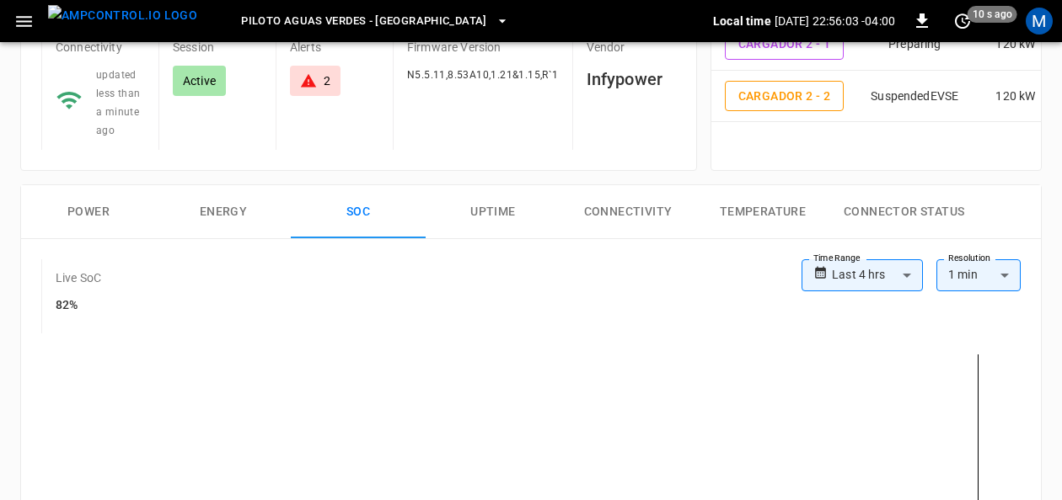
scroll to position [38, 0]
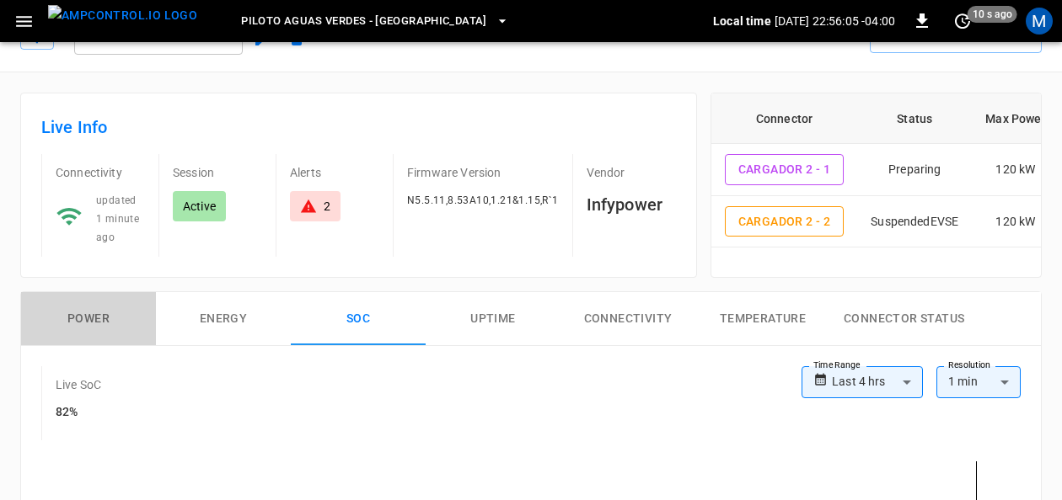
click at [94, 317] on button "Power" at bounding box center [88, 319] width 135 height 54
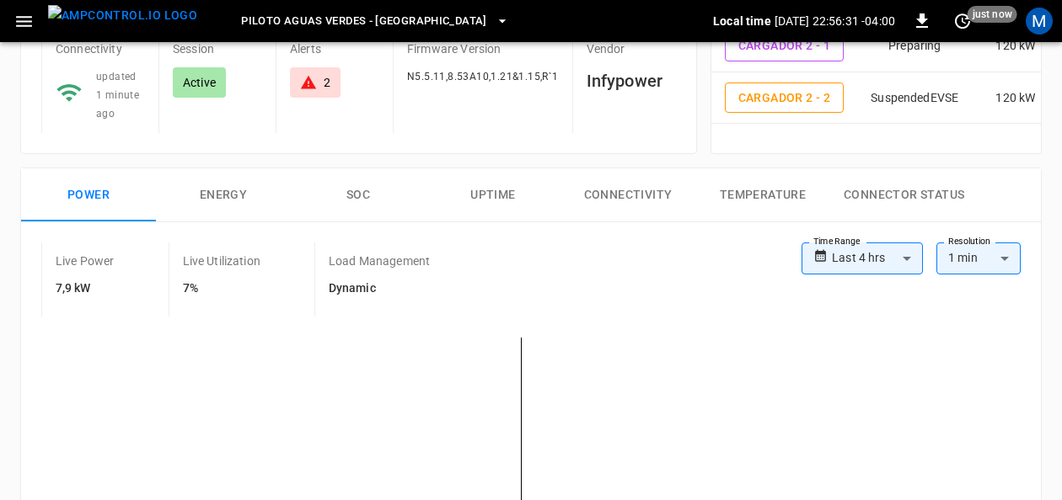
scroll to position [0, 0]
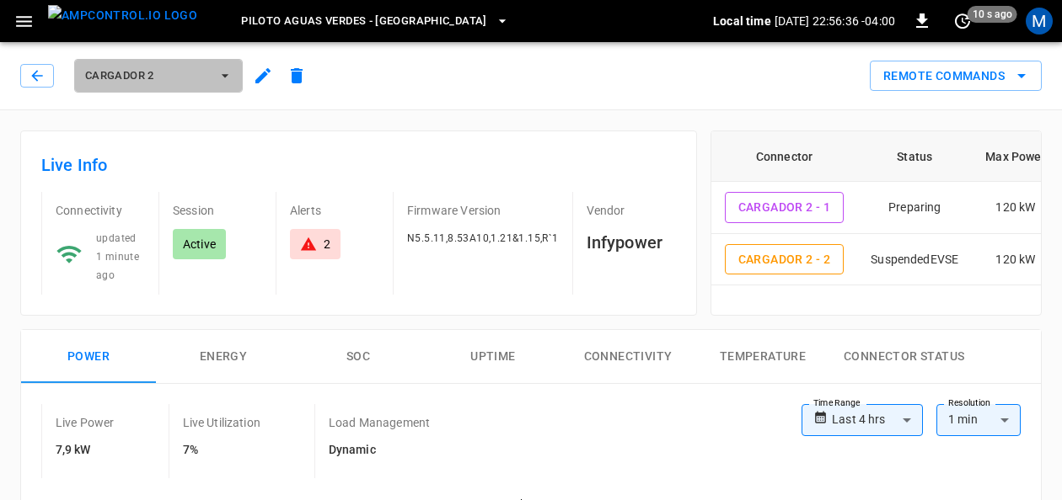
click at [228, 81] on icon "button" at bounding box center [225, 75] width 17 height 17
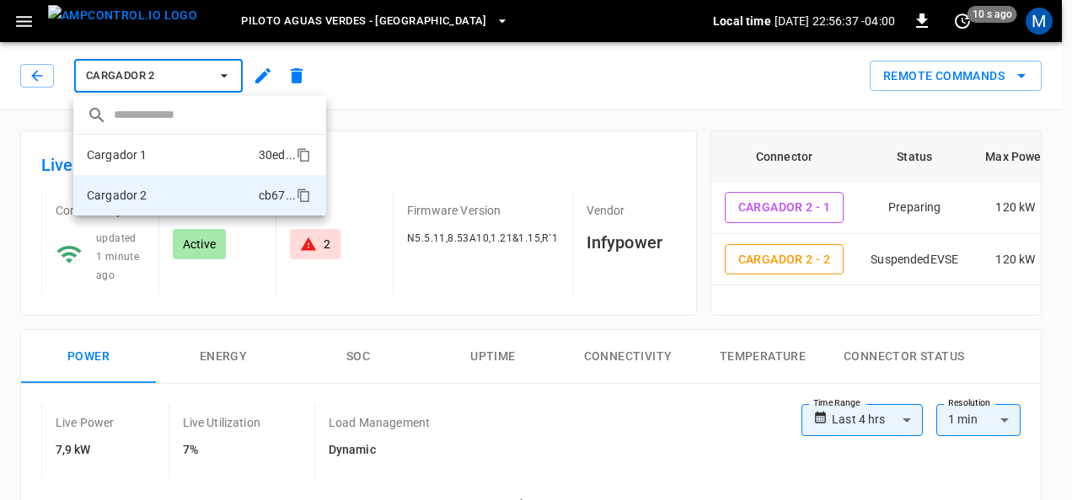
click at [205, 155] on li "Cargador 1 30ed ..." at bounding box center [199, 155] width 253 height 40
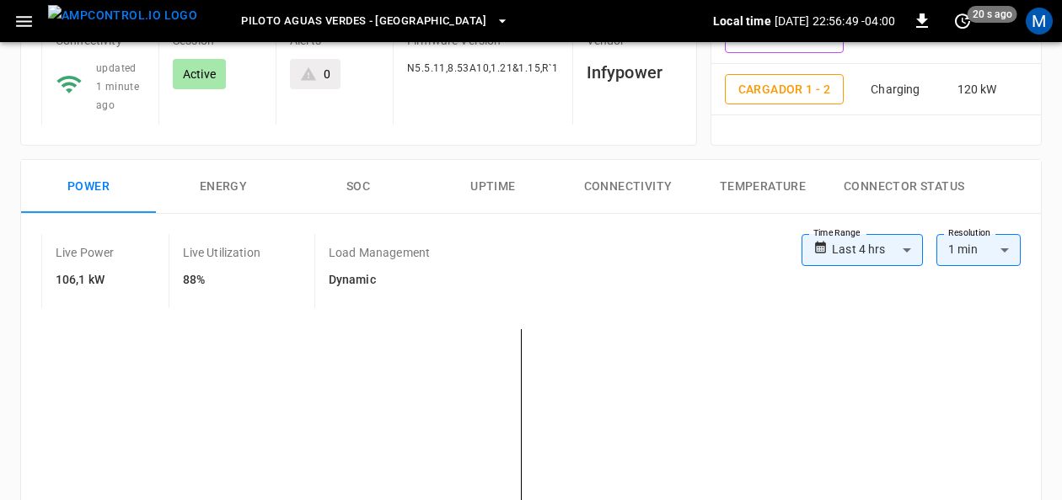
scroll to position [167, 0]
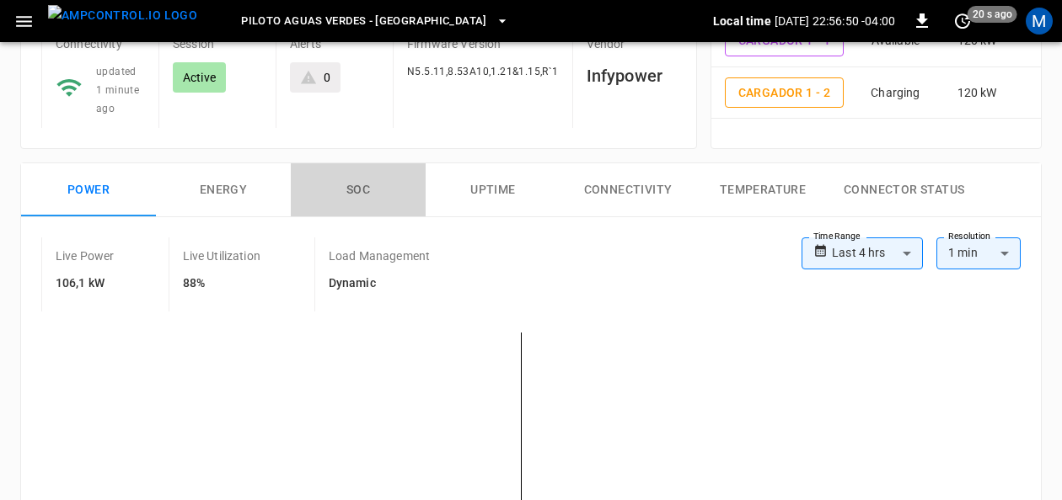
click at [372, 177] on button "SOC" at bounding box center [358, 190] width 135 height 54
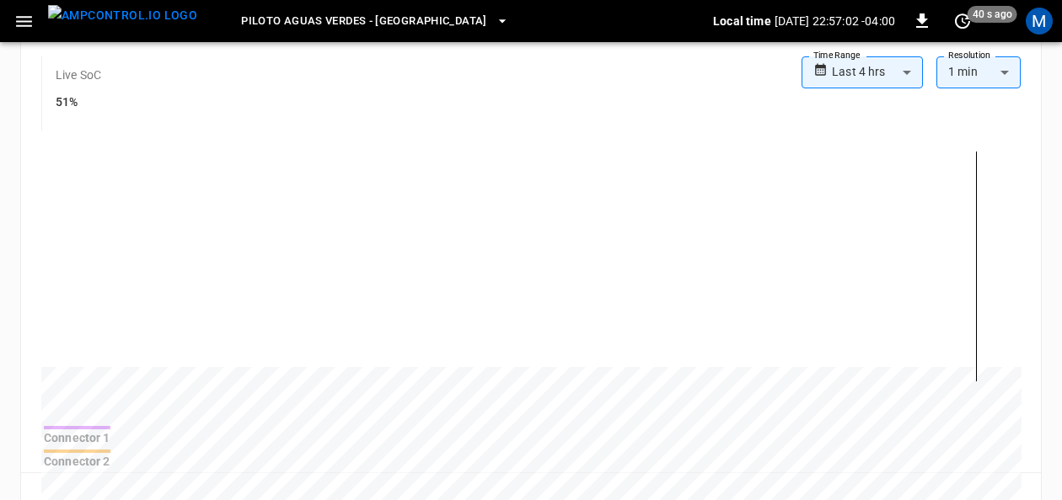
scroll to position [89, 0]
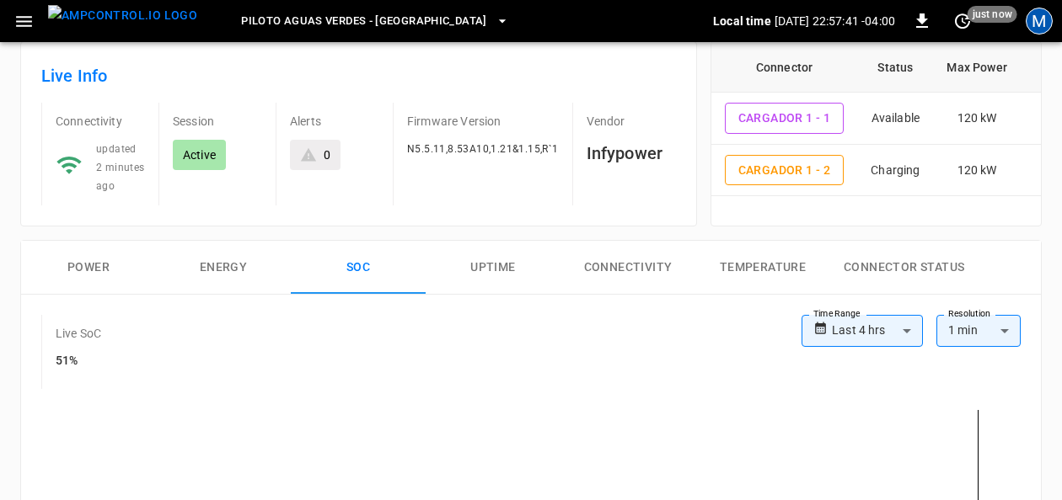
click at [1041, 22] on div "M" at bounding box center [1038, 21] width 27 height 27
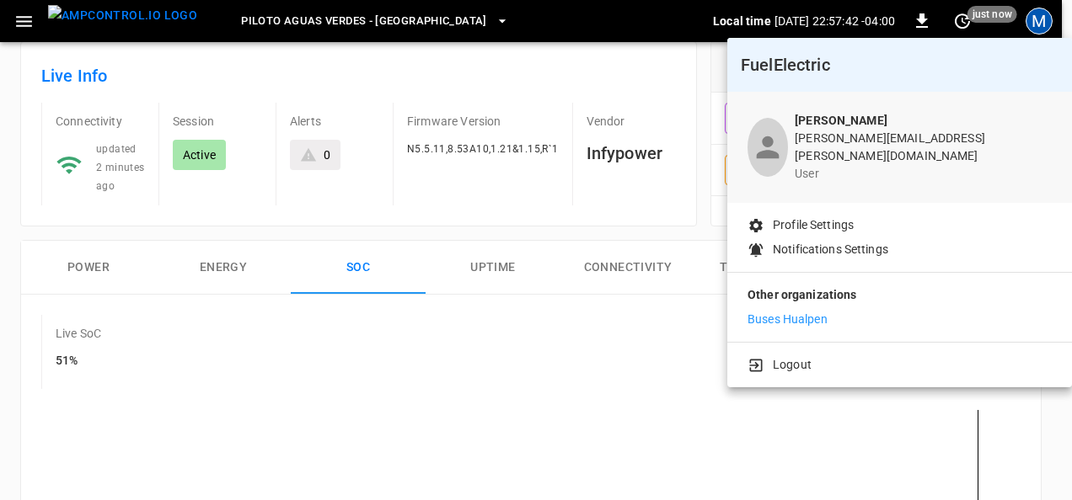
click at [796, 311] on p "Buses Hualpen" at bounding box center [787, 320] width 80 height 18
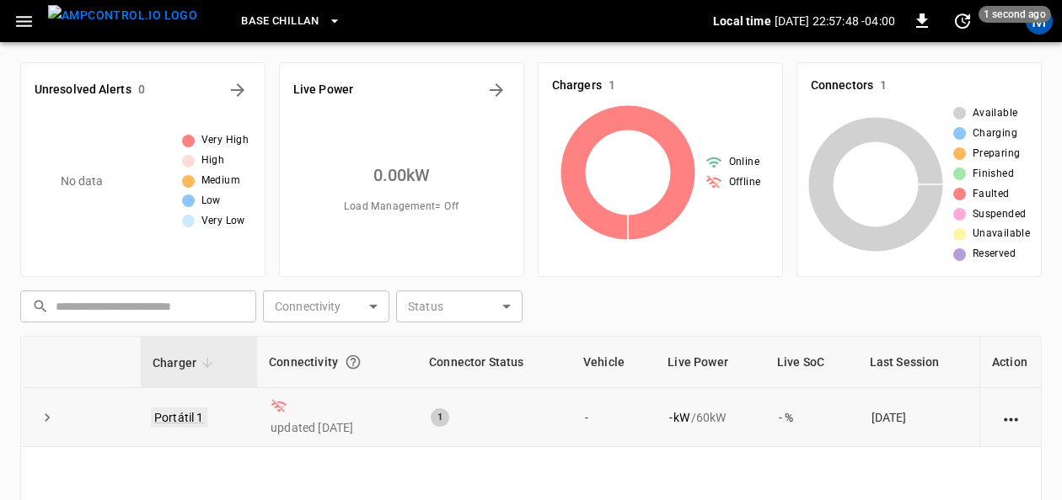
click at [199, 411] on link "Portátil 1" at bounding box center [179, 418] width 56 height 20
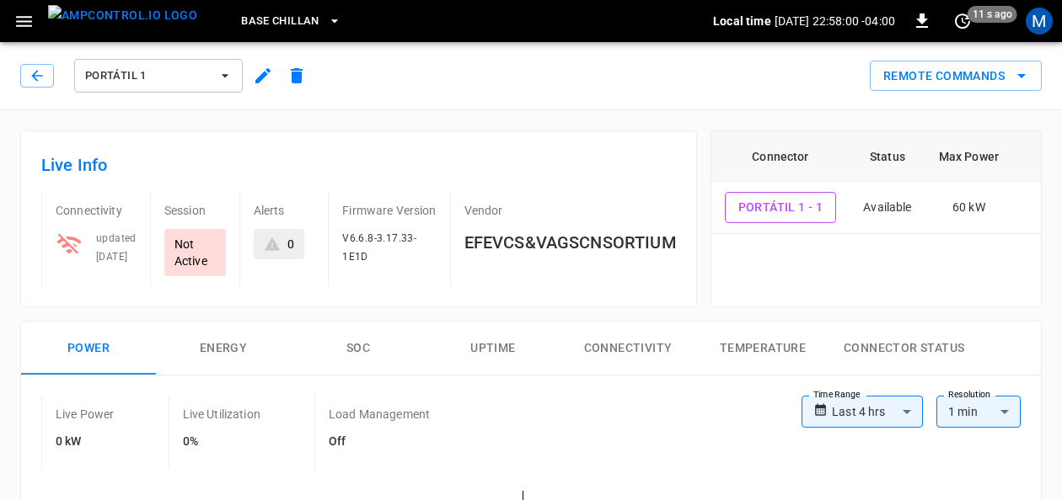
click at [75, 249] on icon at bounding box center [68, 244] width 24 height 20
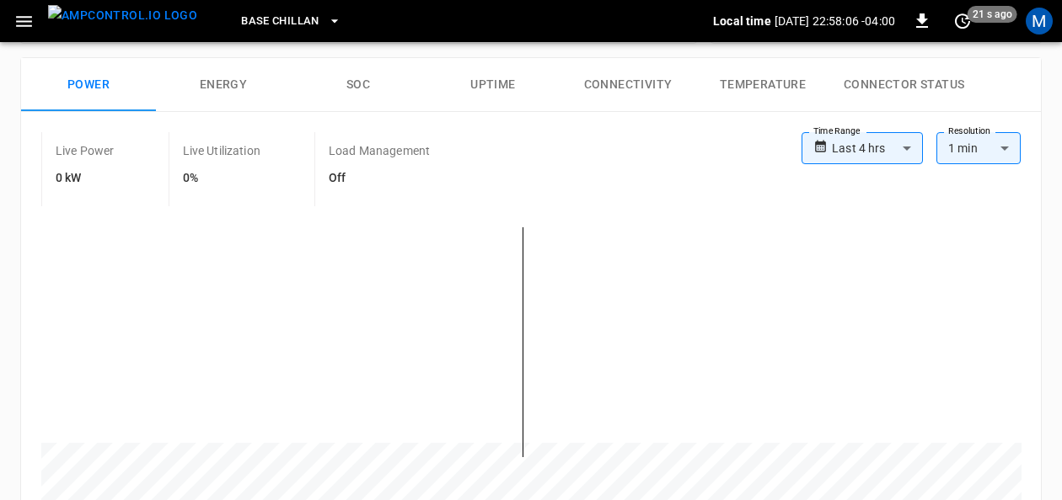
scroll to position [254, 0]
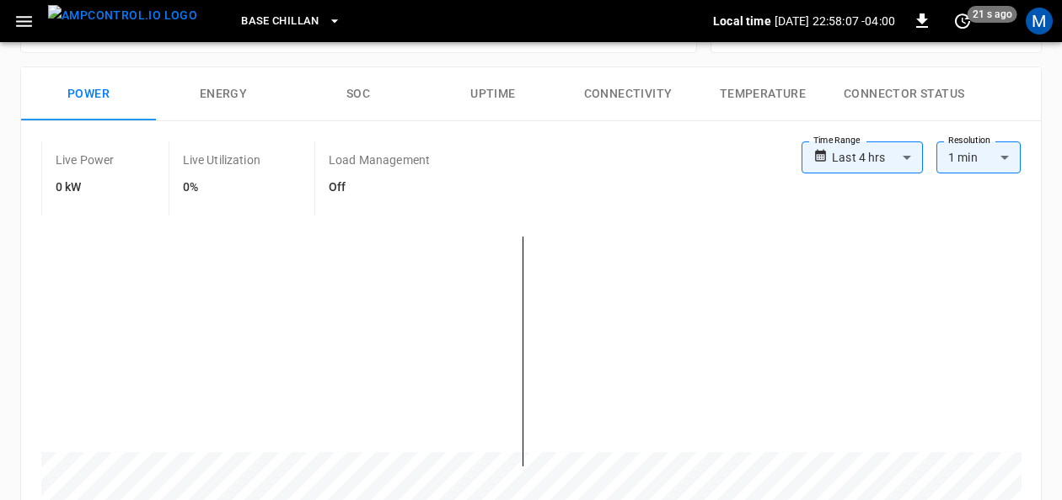
click at [913, 169] on body "**********" at bounding box center [531, 477] width 1062 height 1462
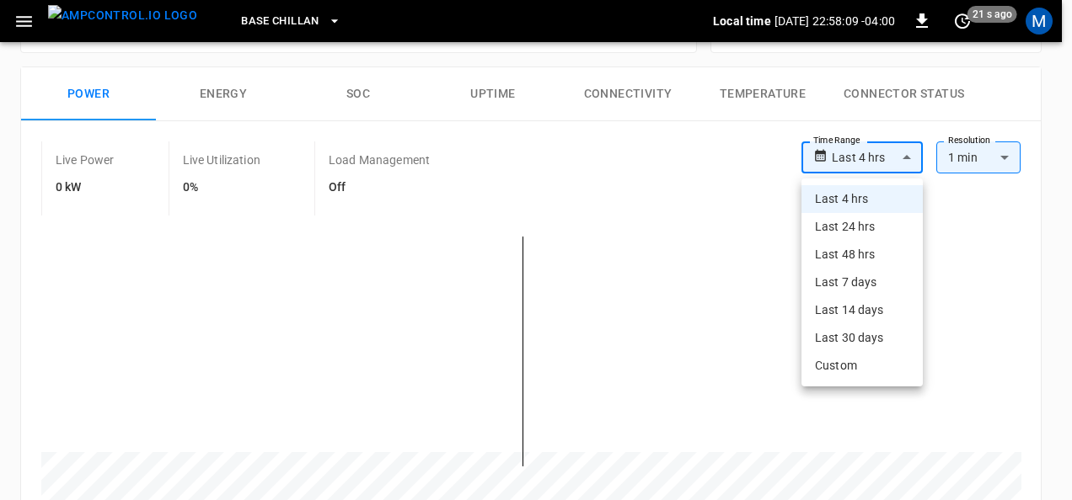
click at [876, 307] on li "Last 14 days" at bounding box center [861, 311] width 121 height 28
type input "**********"
type input "***"
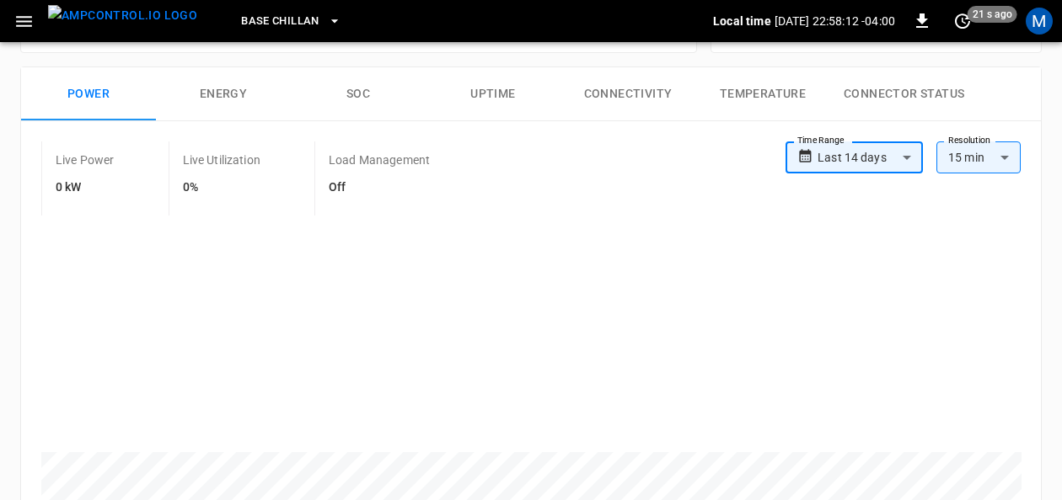
click at [607, 104] on button "Connectivity" at bounding box center [627, 94] width 135 height 54
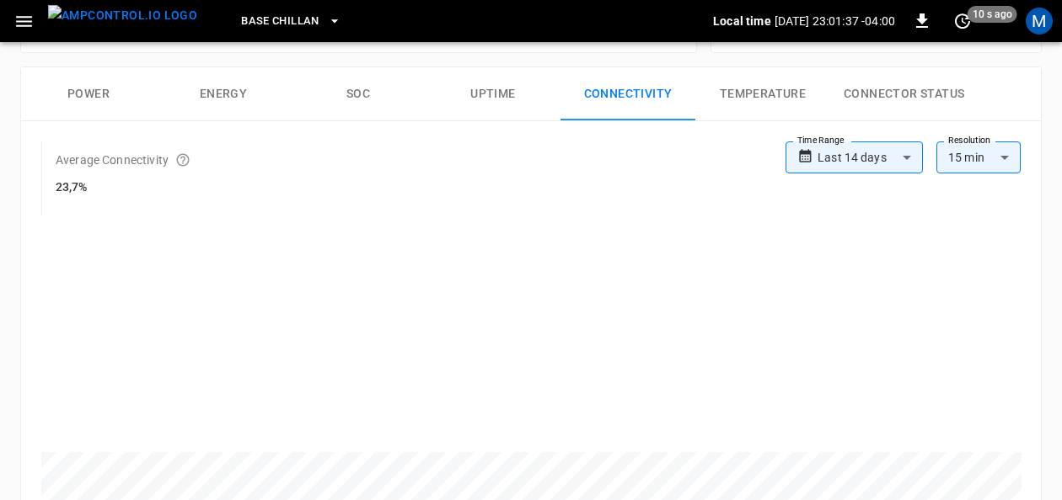
scroll to position [227, 0]
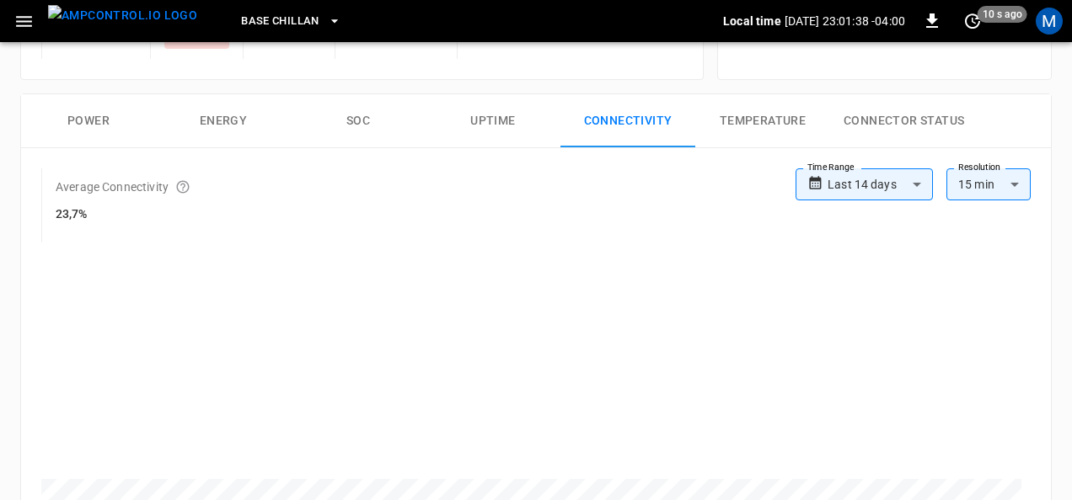
click at [915, 195] on body "**********" at bounding box center [536, 468] width 1072 height 1391
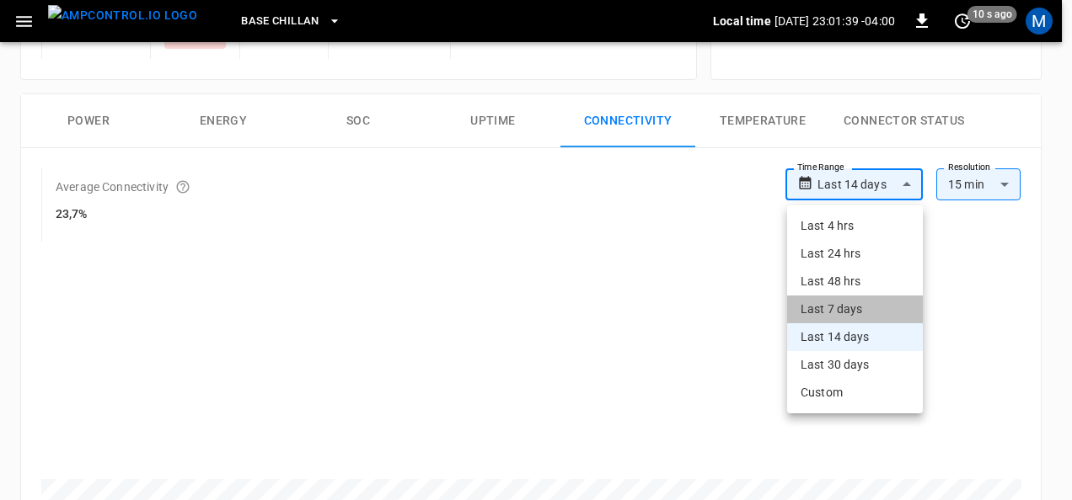
click at [864, 299] on li "Last 7 days" at bounding box center [855, 310] width 136 height 28
type input "**********"
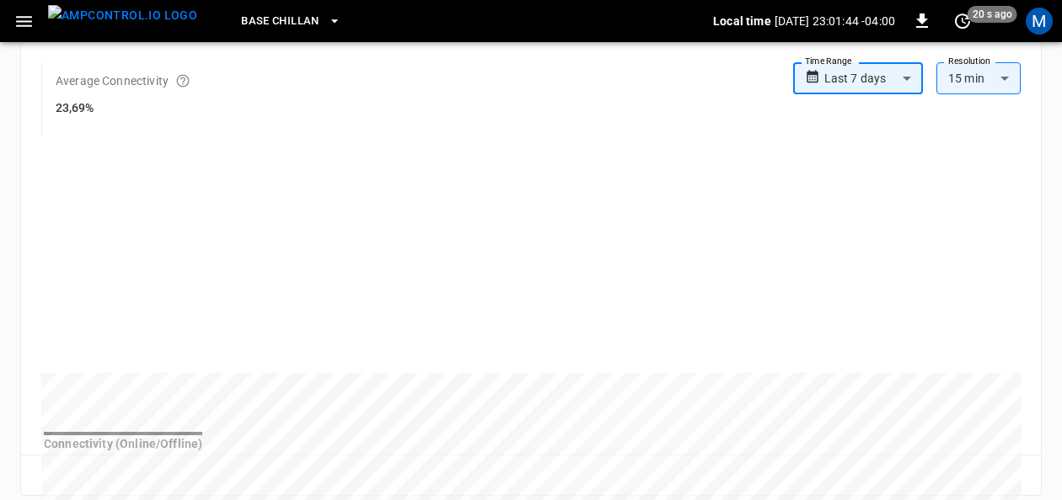
scroll to position [327, 0]
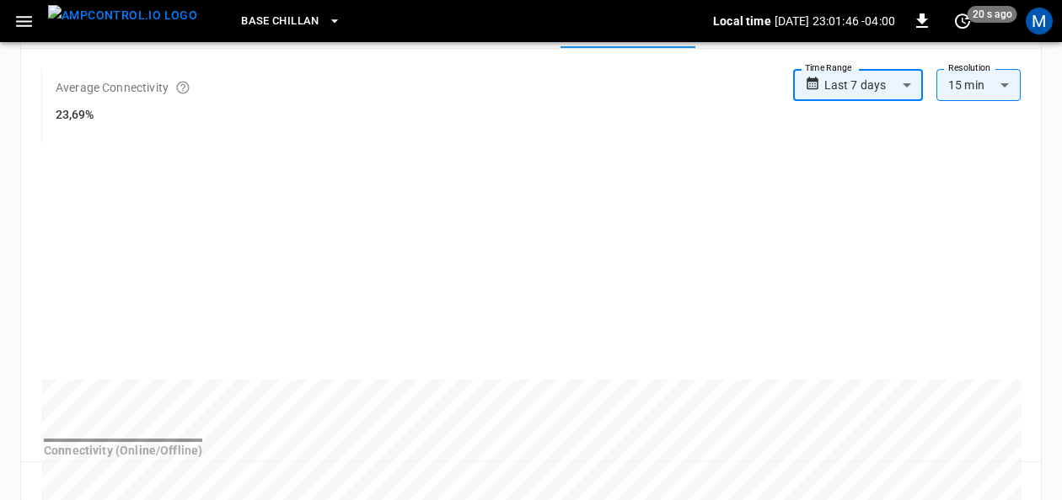
click at [908, 86] on body "**********" at bounding box center [531, 368] width 1062 height 1391
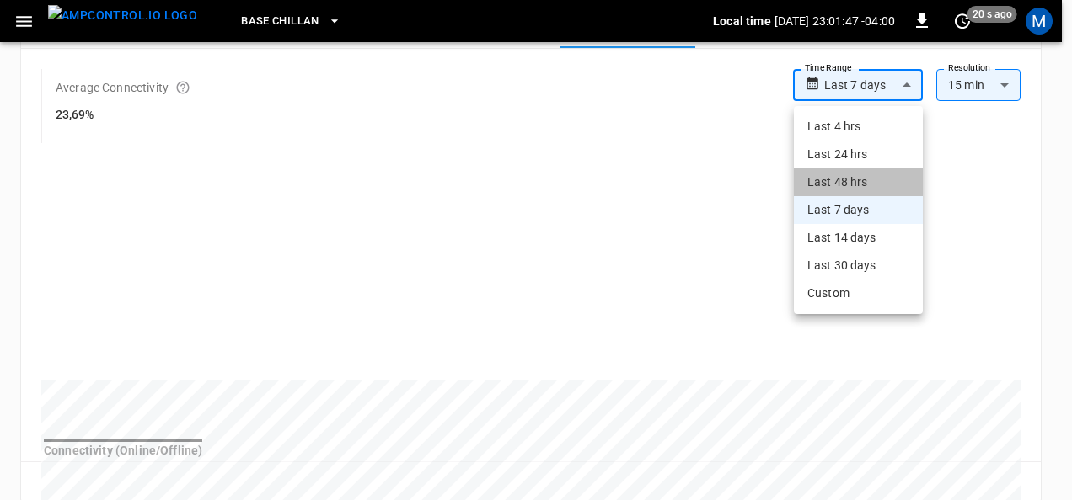
click at [885, 188] on li "Last 48 hrs" at bounding box center [858, 183] width 129 height 28
type input "**********"
type input "**"
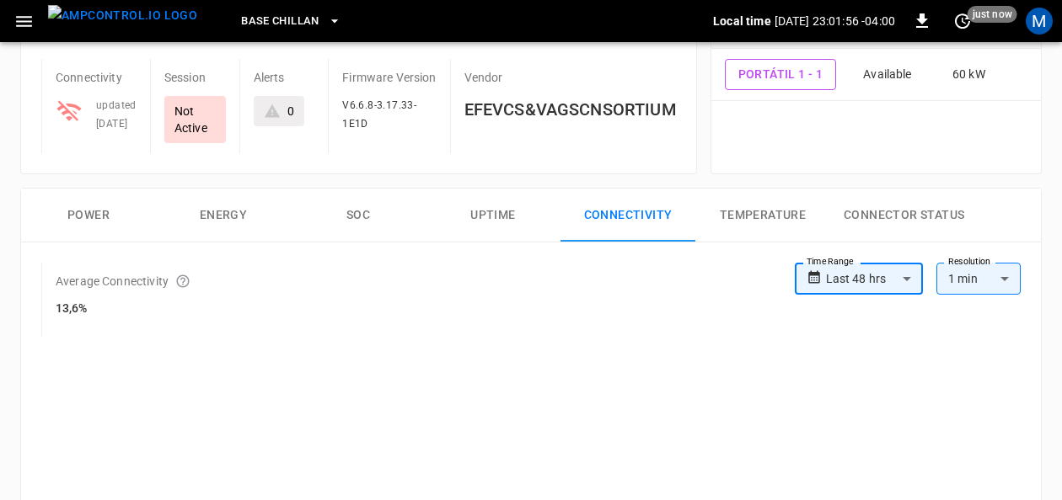
scroll to position [0, 0]
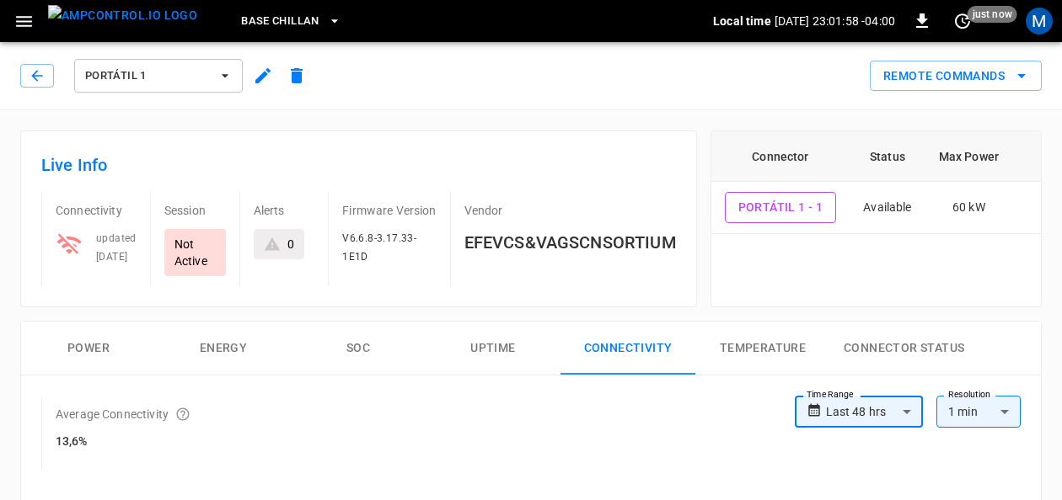
click at [260, 21] on span "Base Chillan" at bounding box center [280, 21] width 78 height 19
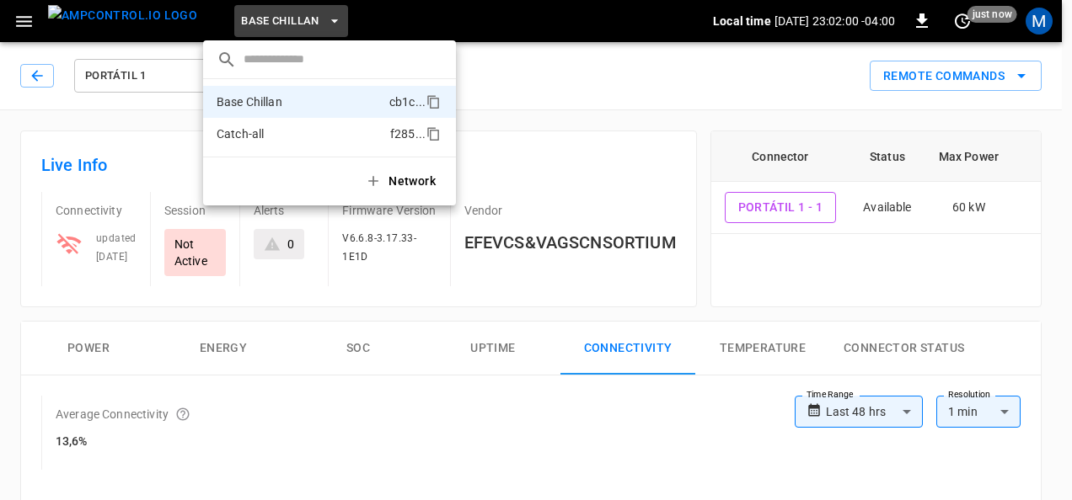
click at [276, 124] on li "Catch-all f285 ..." at bounding box center [329, 134] width 253 height 32
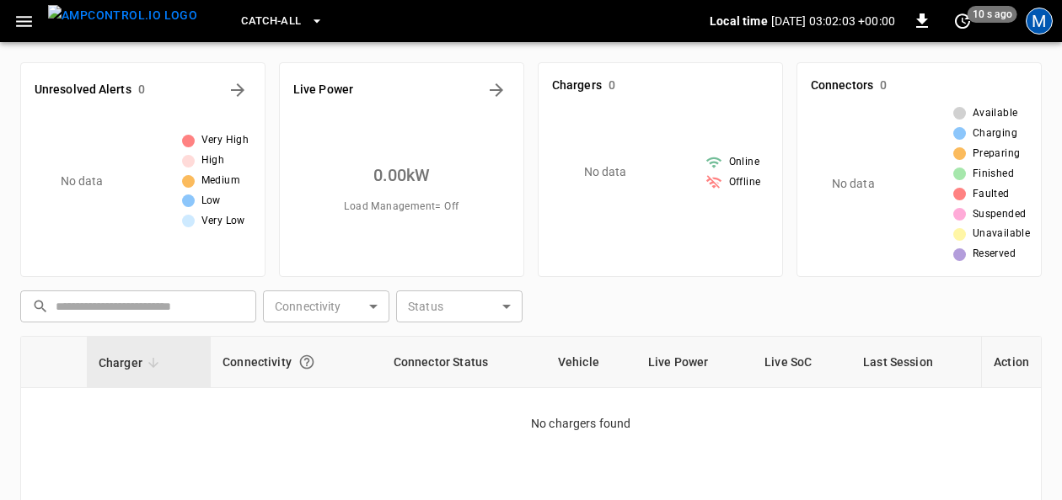
click at [1037, 27] on div "M" at bounding box center [1038, 21] width 27 height 27
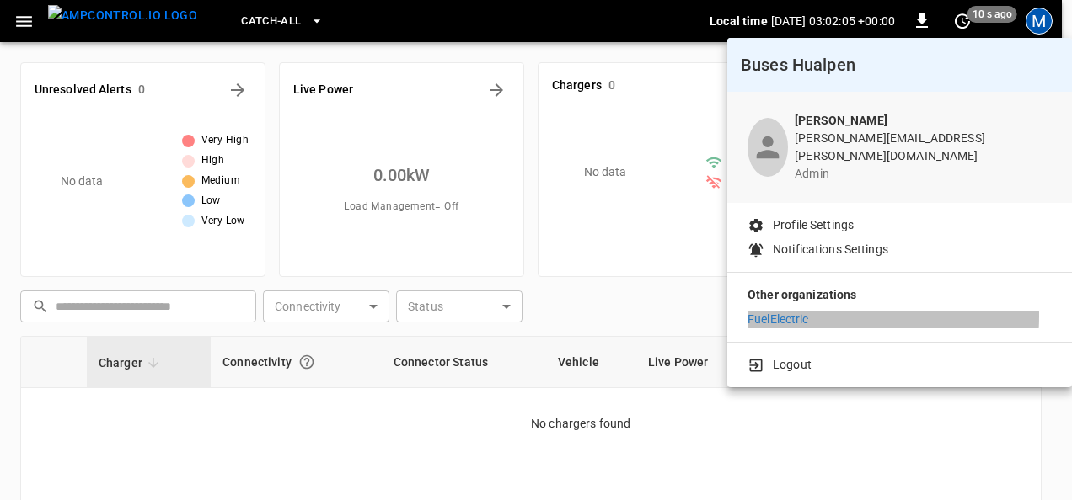
click at [792, 311] on p "FuelElectric" at bounding box center [778, 320] width 62 height 18
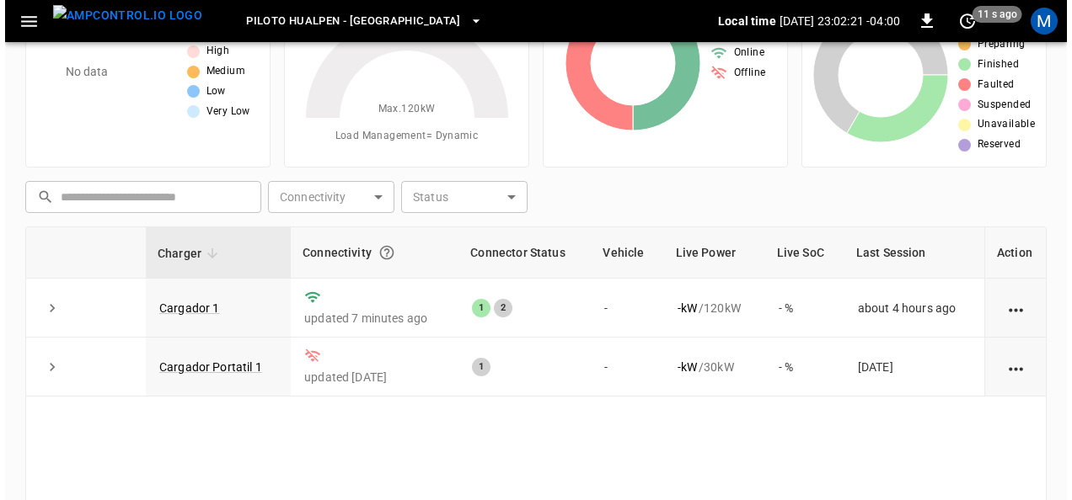
scroll to position [110, 0]
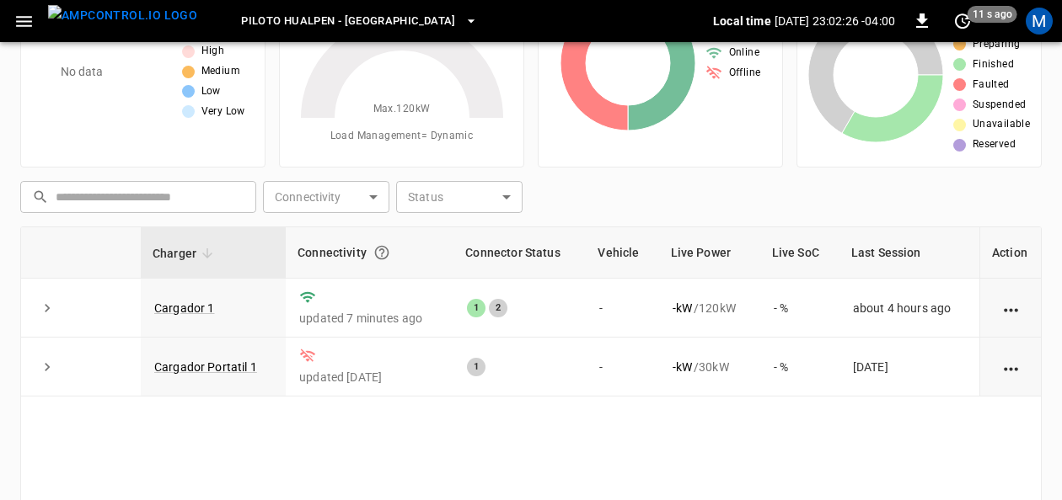
click at [463, 29] on icon "button" at bounding box center [471, 21] width 17 height 17
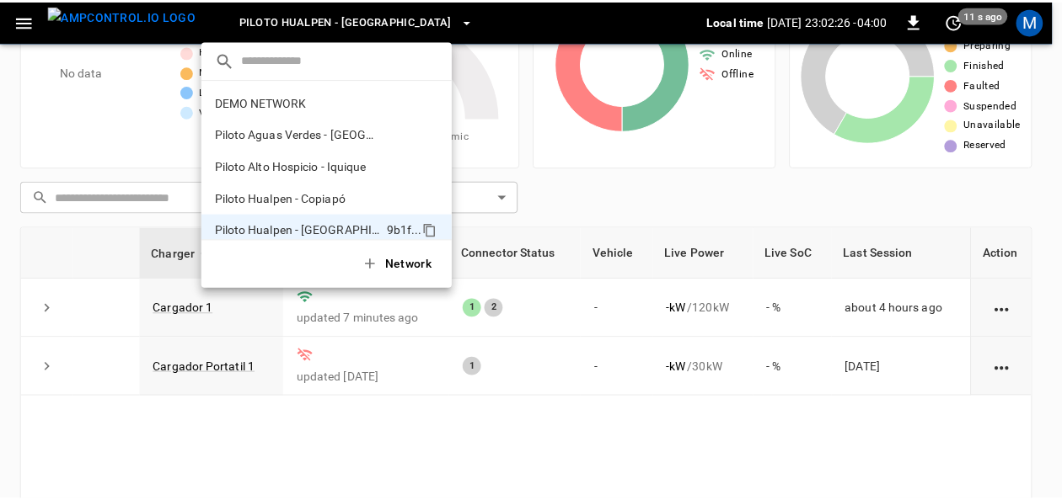
scroll to position [13, 0]
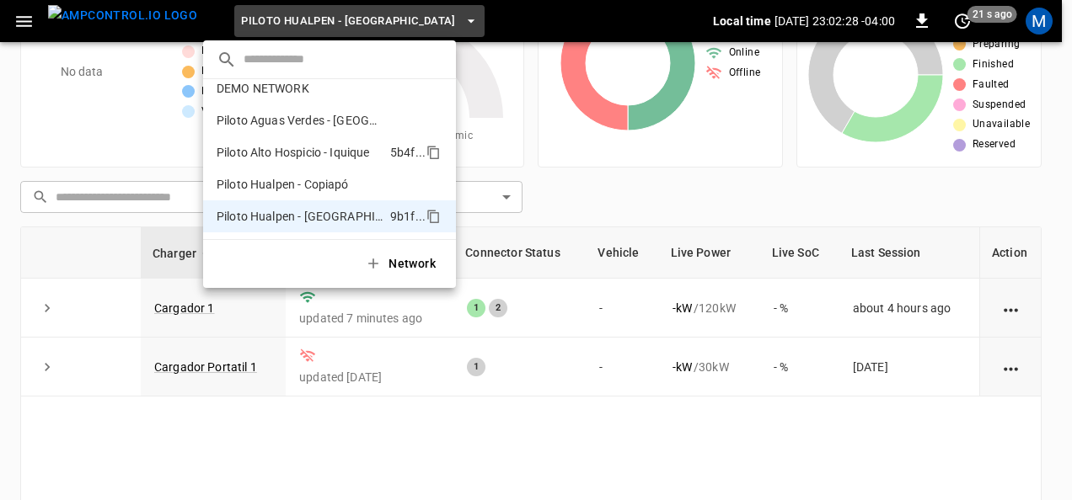
click at [351, 142] on li "Piloto Alto Hospicio - Iquique 5b4f ..." at bounding box center [329, 152] width 253 height 32
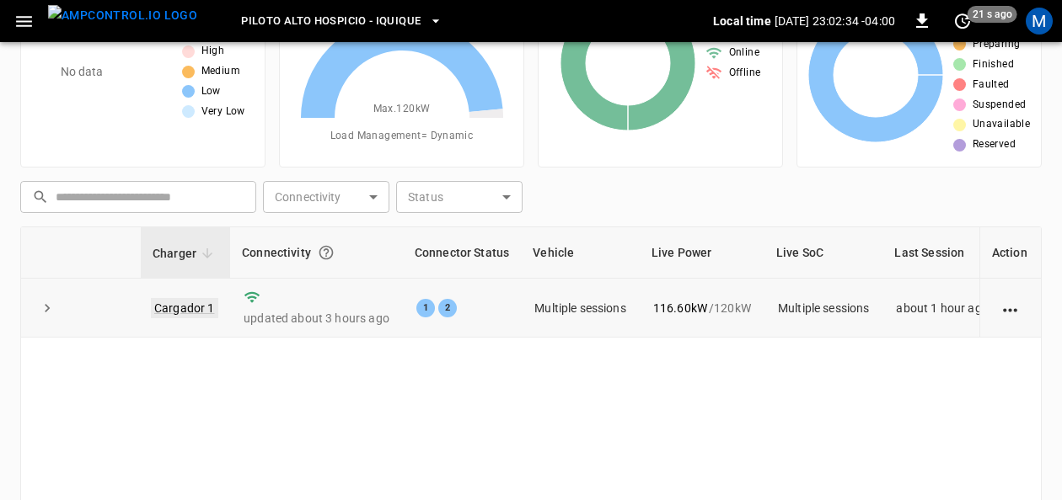
click at [169, 303] on link "Cargador 1" at bounding box center [184, 308] width 67 height 20
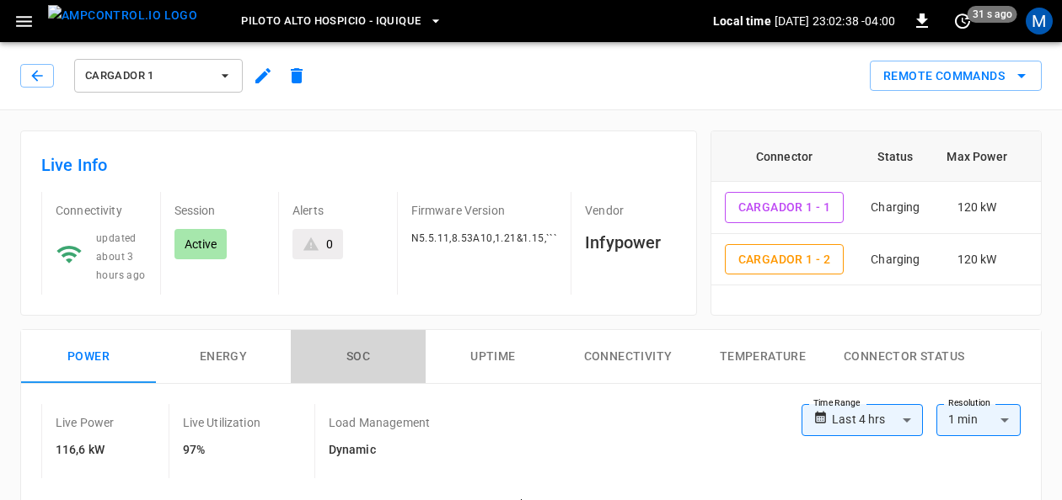
click at [345, 350] on button "SOC" at bounding box center [358, 357] width 135 height 54
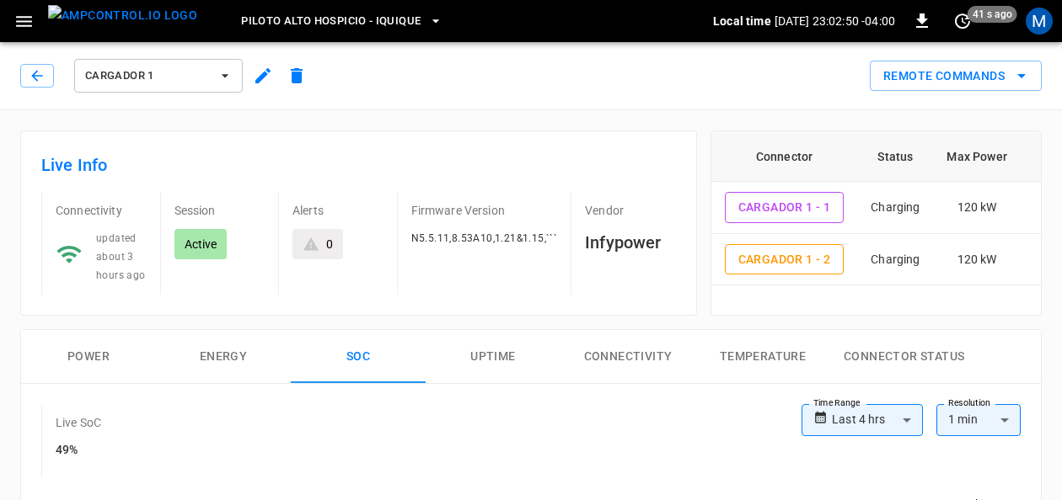
click at [384, 30] on span "Piloto Alto Hospicio - Iquique" at bounding box center [330, 21] width 179 height 19
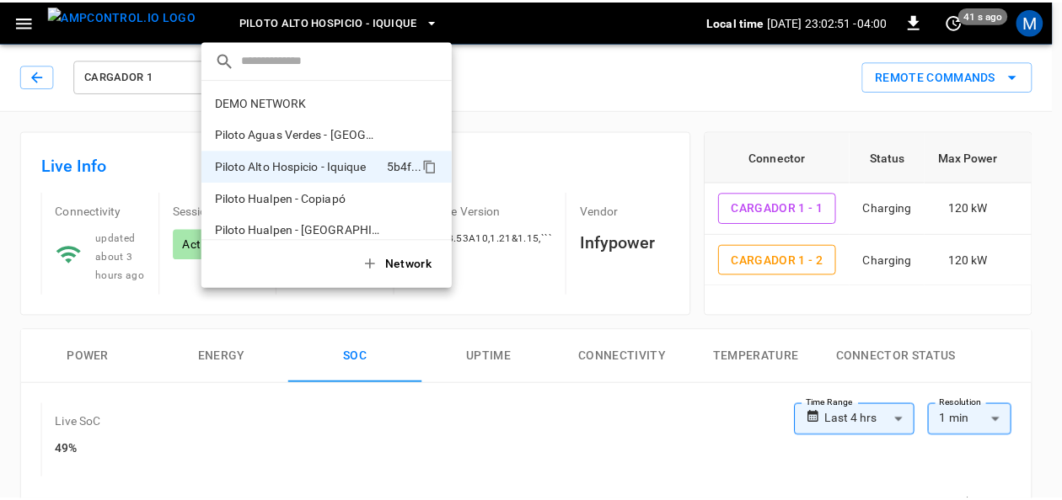
scroll to position [13, 0]
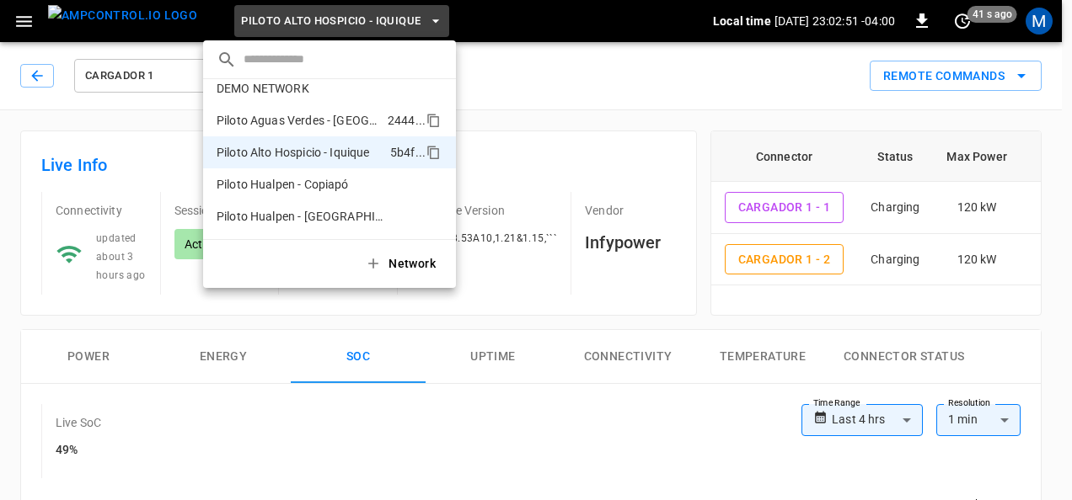
drag, startPoint x: 384, startPoint y: 30, endPoint x: 389, endPoint y: 132, distance: 102.1
click at [389, 132] on div "​ DEMO NETWORK 45bb ... Piloto Aguas Verdes - [GEOGRAPHIC_DATA] 2444 ... Piloto…" at bounding box center [536, 250] width 1072 height 500
drag, startPoint x: 389, startPoint y: 132, endPoint x: 329, endPoint y: 180, distance: 77.4
click at [329, 180] on p "Piloto Hualpen - Copiapó" at bounding box center [301, 184] width 169 height 17
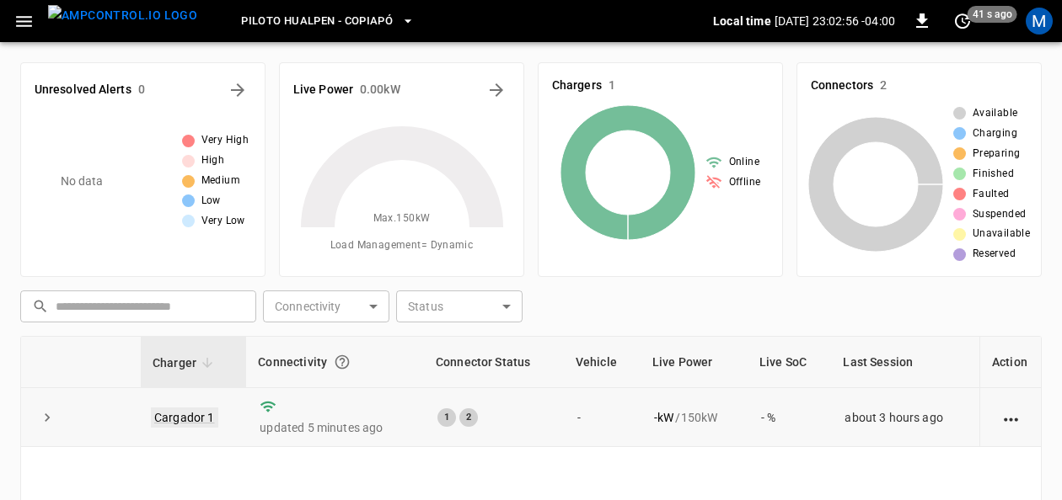
click at [203, 418] on link "Cargador 1" at bounding box center [184, 418] width 67 height 20
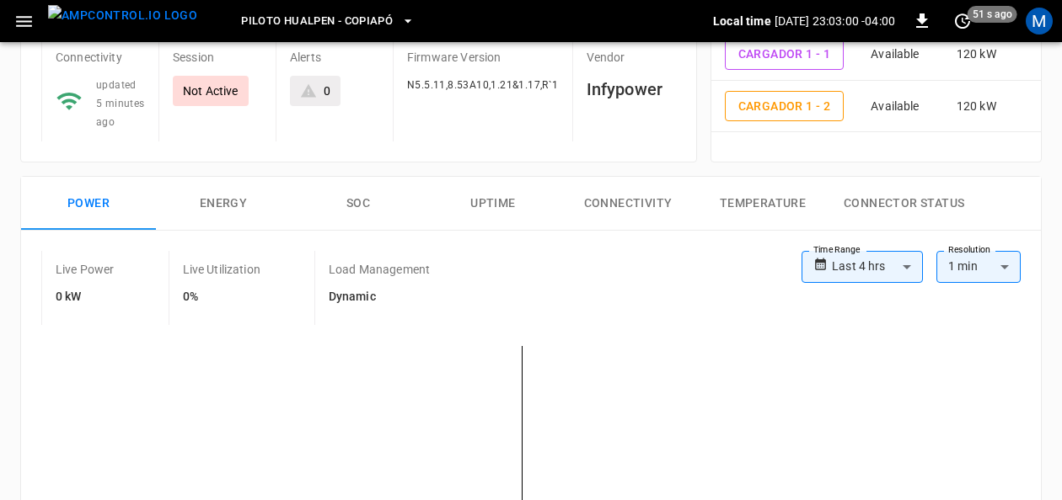
scroll to position [157, 0]
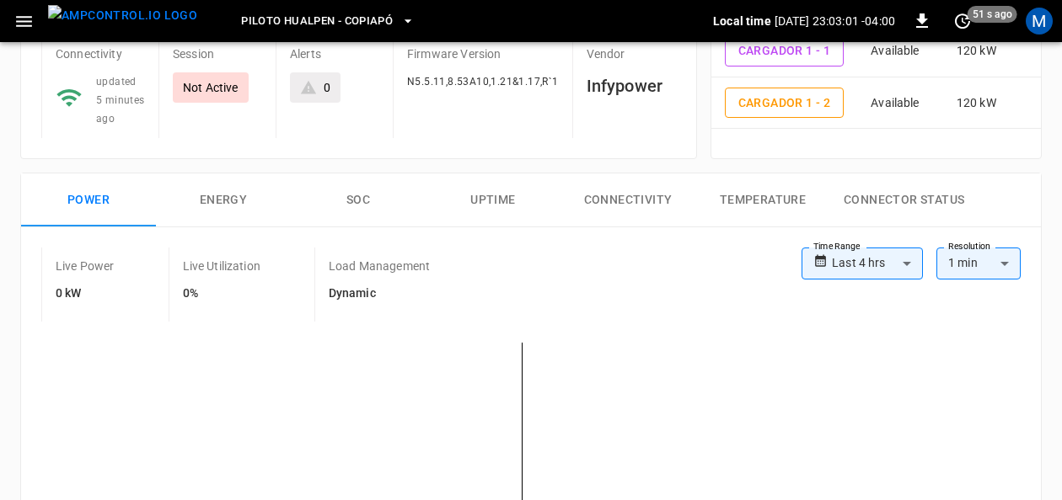
click at [359, 206] on button "SOC" at bounding box center [358, 201] width 135 height 54
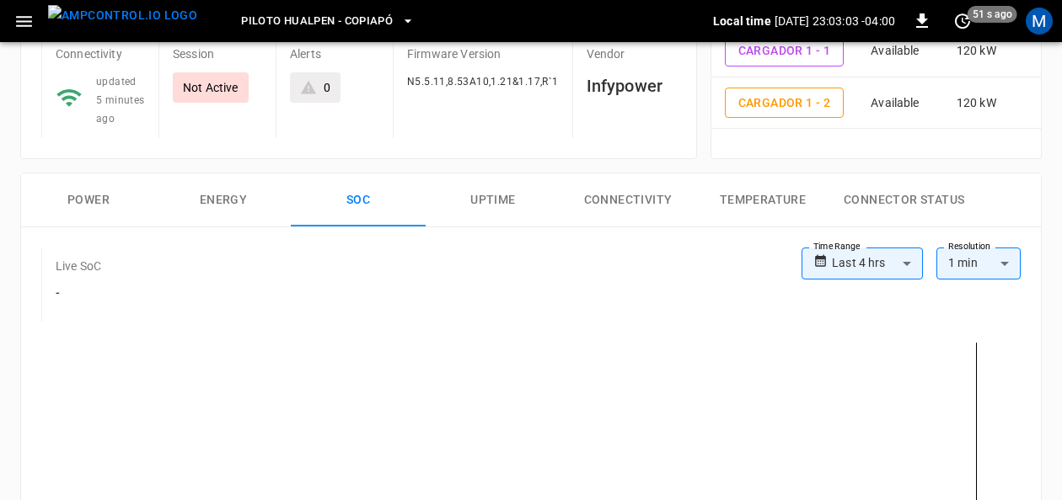
click at [359, 206] on button "SOC" at bounding box center [358, 201] width 135 height 54
click at [81, 201] on button "Power" at bounding box center [88, 201] width 135 height 54
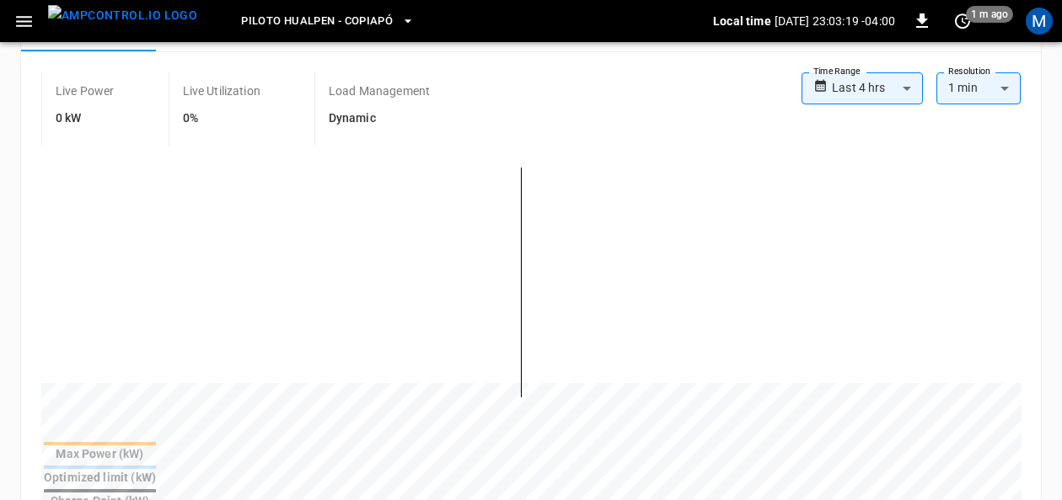
scroll to position [313, 0]
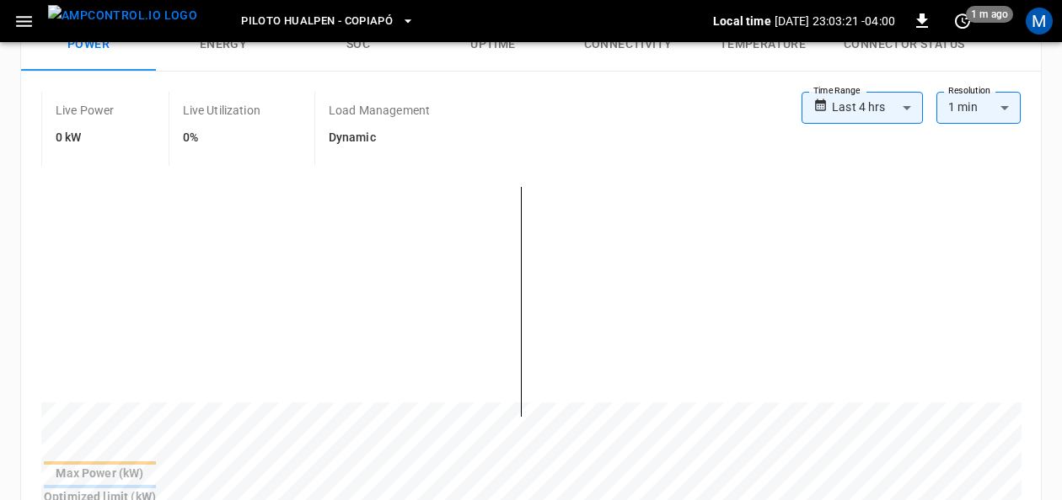
drag, startPoint x: 982, startPoint y: 218, endPoint x: 977, endPoint y: -24, distance: 242.7
click at [977, 0] on html "**********" at bounding box center [531, 433] width 1062 height 1493
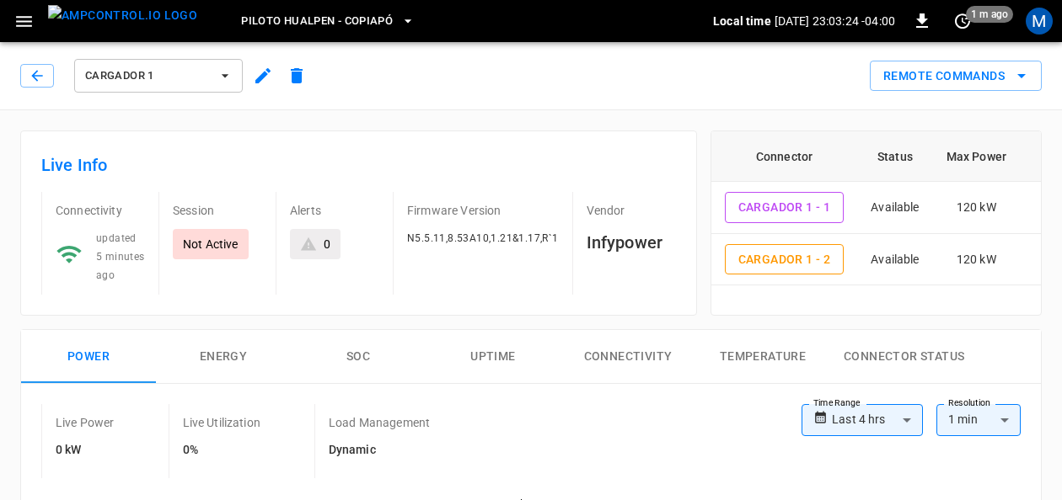
click at [351, 356] on button "SOC" at bounding box center [358, 357] width 135 height 54
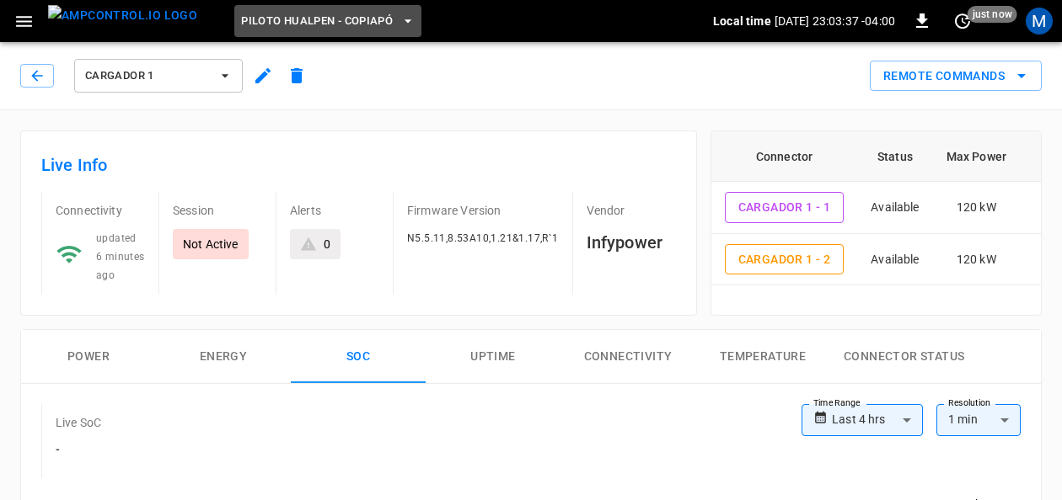
click at [399, 28] on icon "button" at bounding box center [407, 21] width 17 height 17
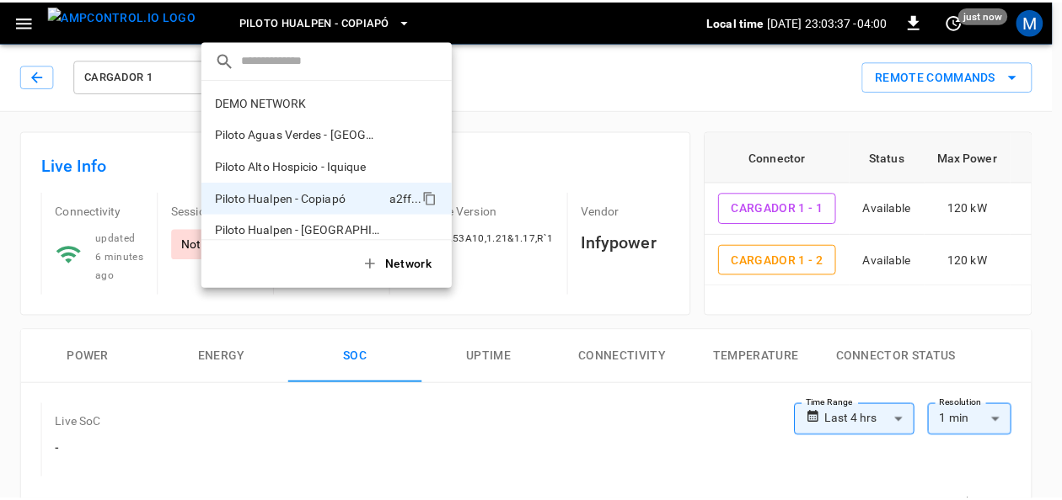
scroll to position [13, 0]
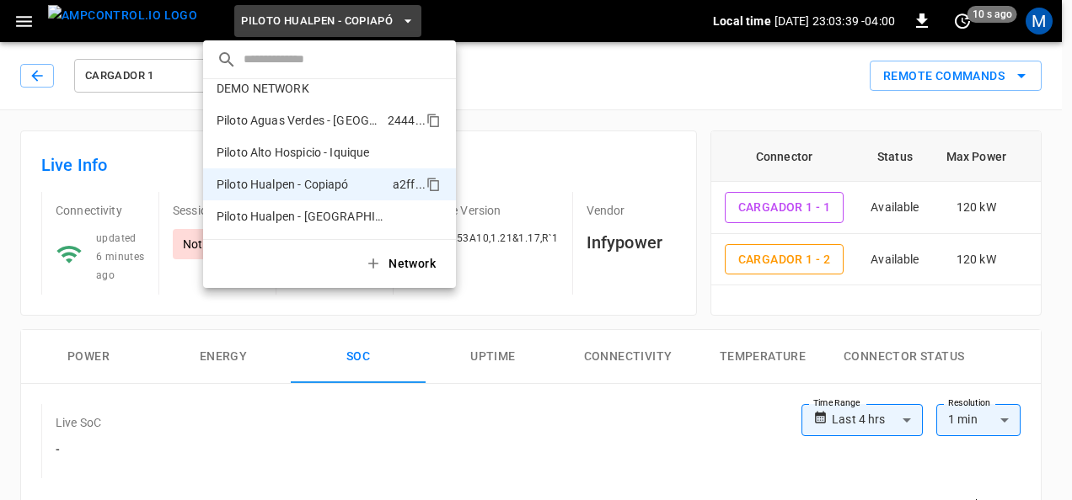
click at [339, 121] on p "Piloto Aguas Verdes - [GEOGRAPHIC_DATA]" at bounding box center [299, 120] width 164 height 17
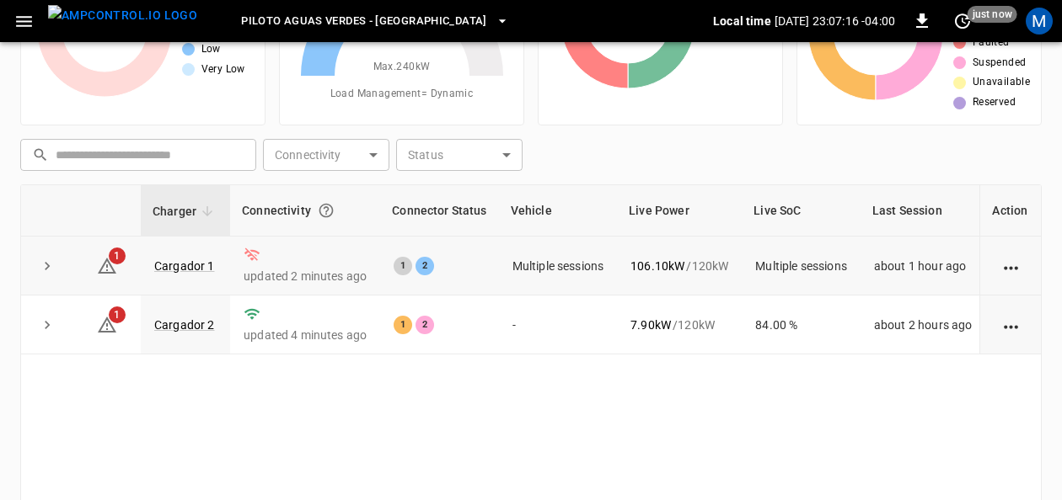
scroll to position [169, 0]
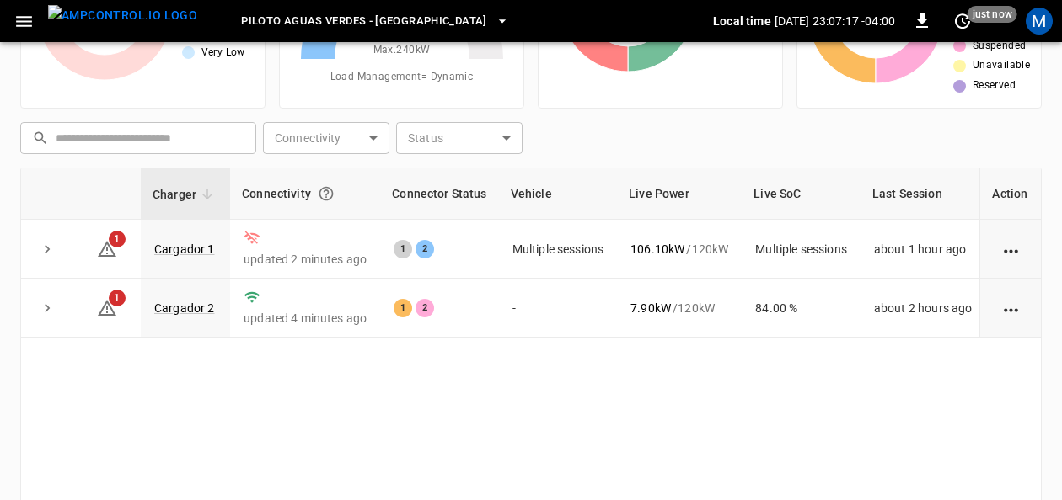
drag, startPoint x: 184, startPoint y: 240, endPoint x: 357, endPoint y: 33, distance: 270.4
click at [184, 243] on link "Cargador 1" at bounding box center [184, 249] width 61 height 13
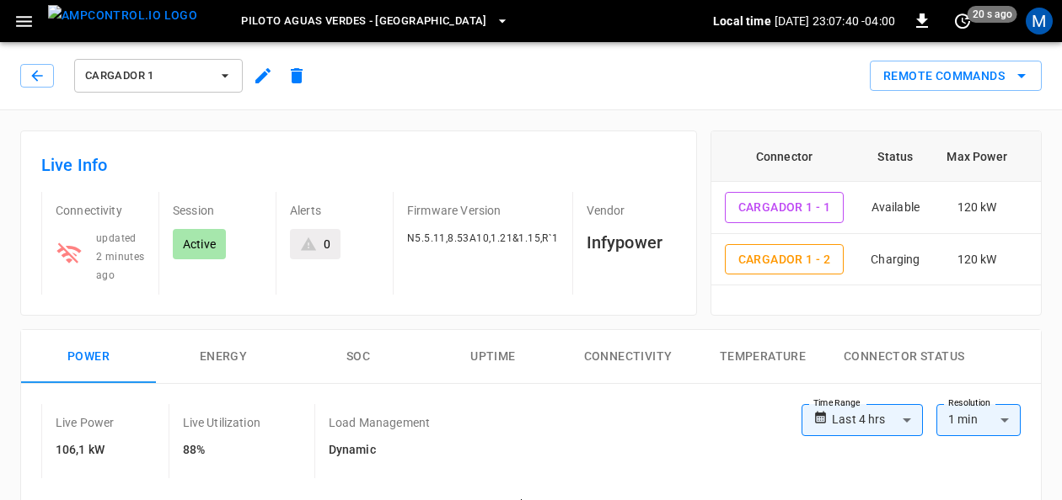
click at [228, 78] on icon "button" at bounding box center [225, 75] width 17 height 17
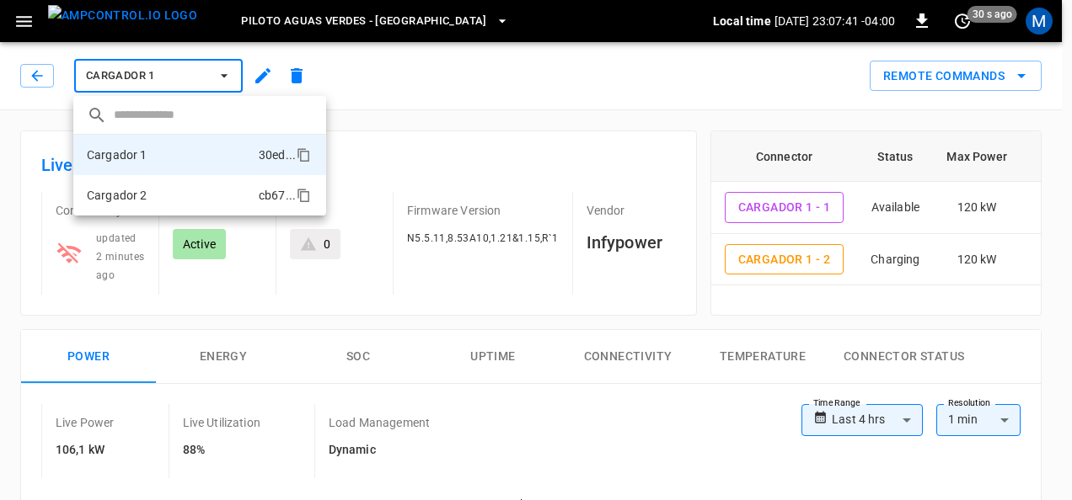
click at [195, 189] on li "Cargador 2 cb67 ..." at bounding box center [199, 195] width 253 height 40
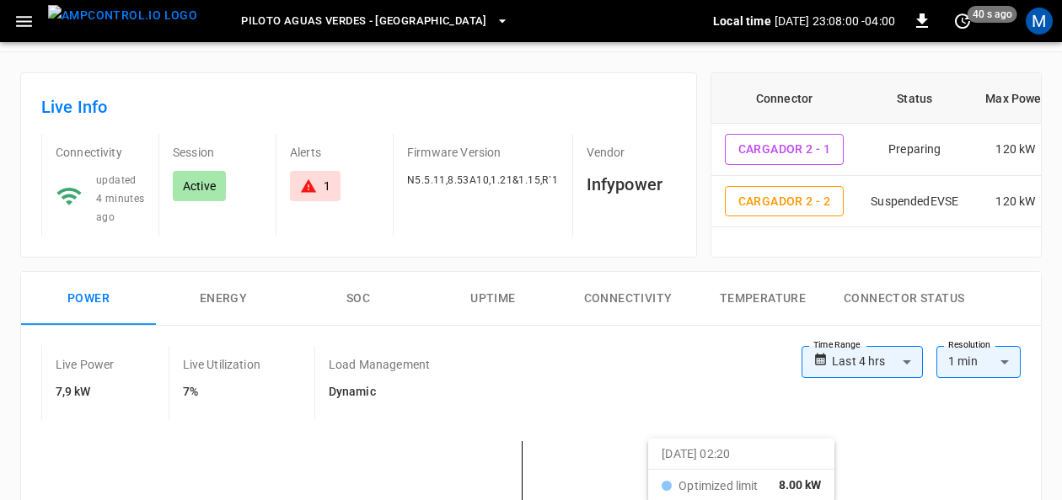
scroll to position [84, 0]
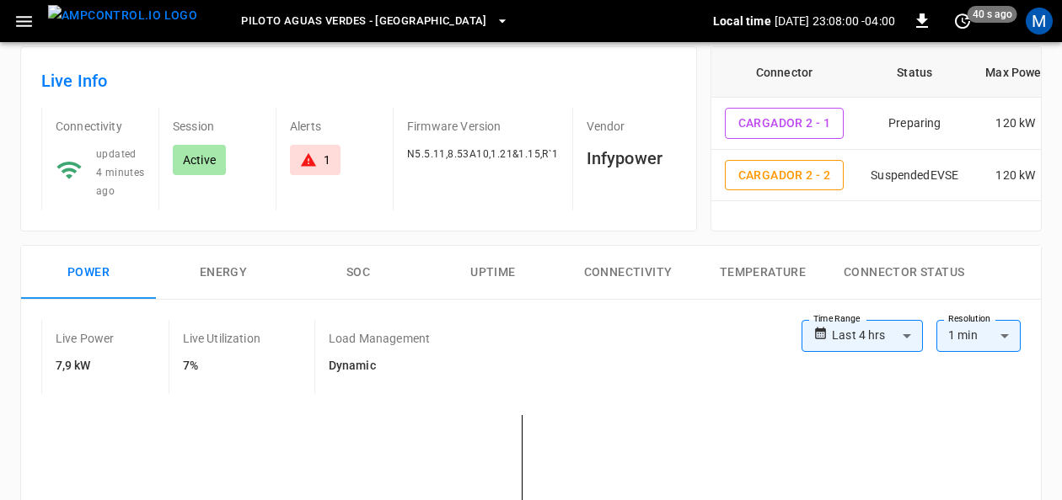
click at [351, 278] on button "SOC" at bounding box center [358, 273] width 135 height 54
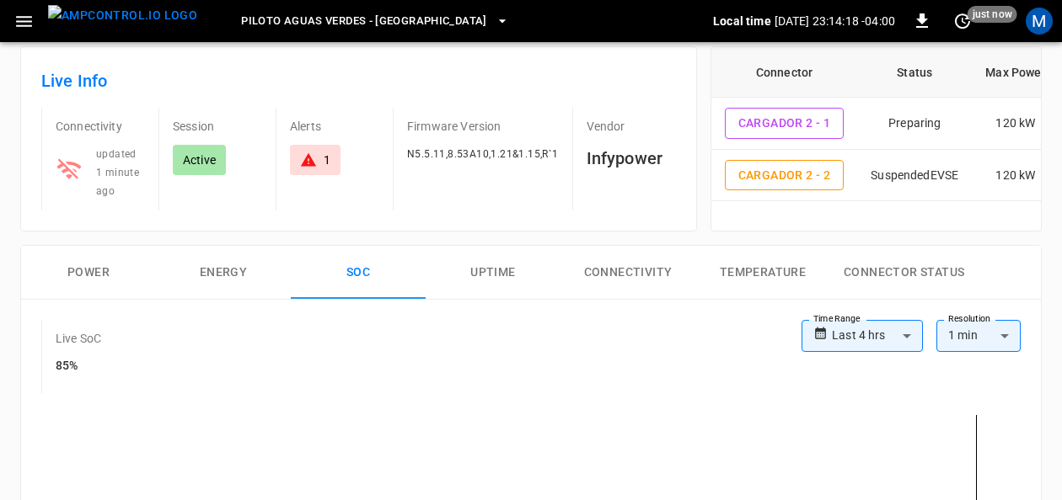
scroll to position [0, 0]
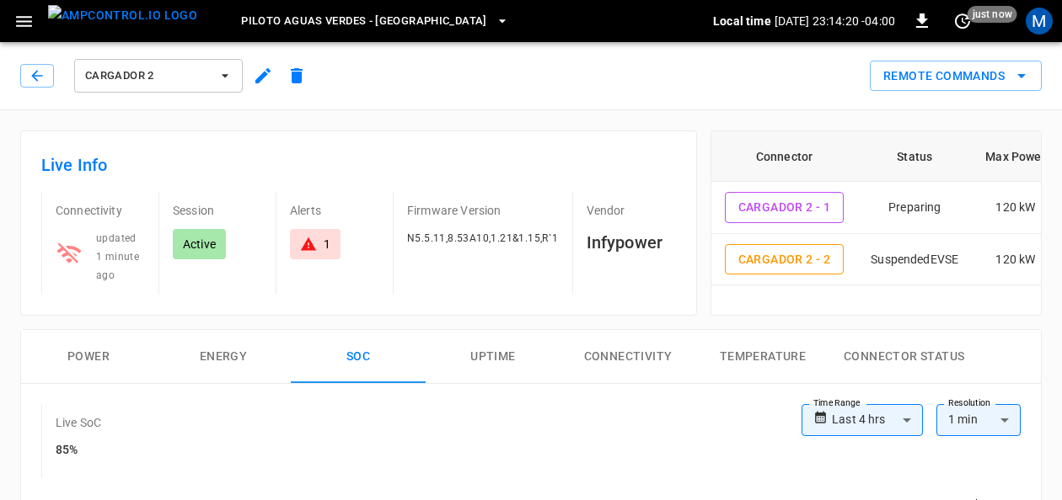
click at [320, 243] on div "1" at bounding box center [315, 244] width 30 height 17
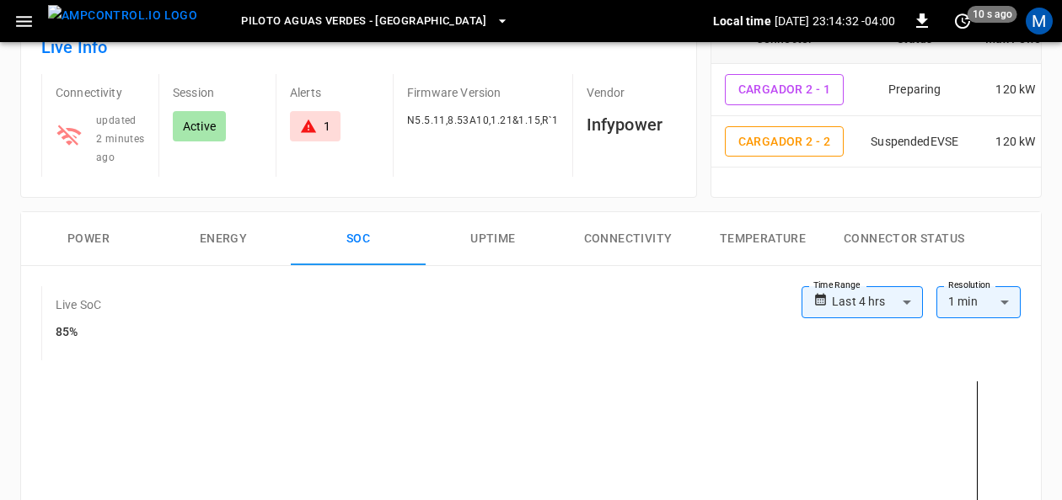
scroll to position [145, 0]
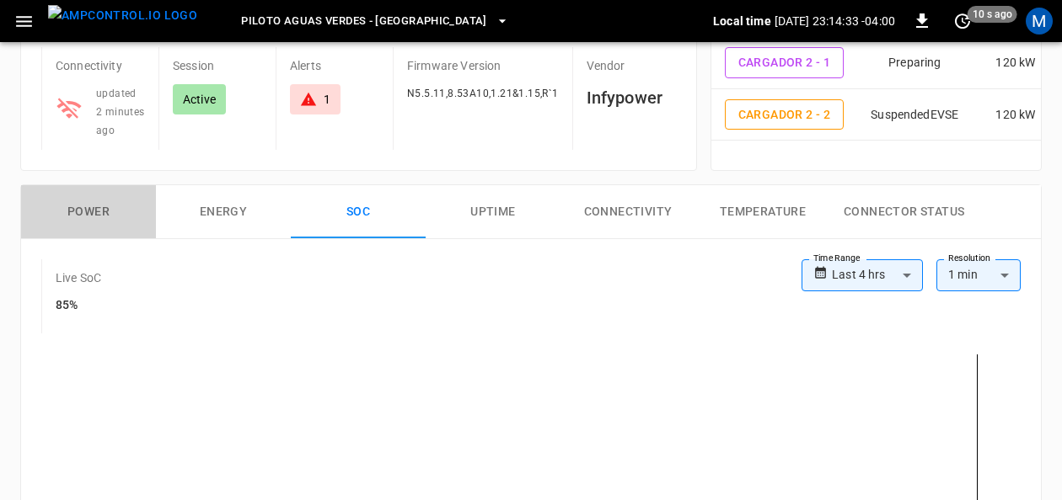
click at [94, 217] on button "Power" at bounding box center [88, 212] width 135 height 54
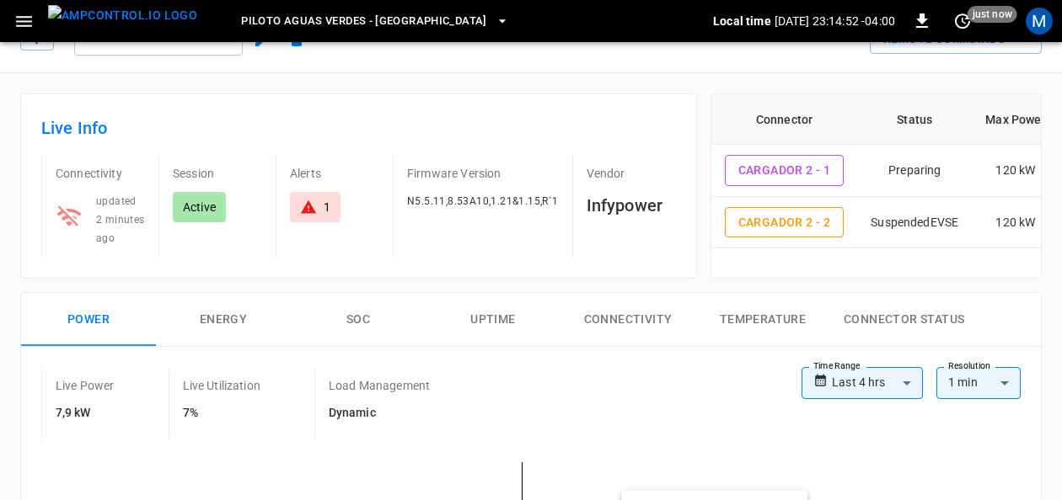
scroll to position [0, 0]
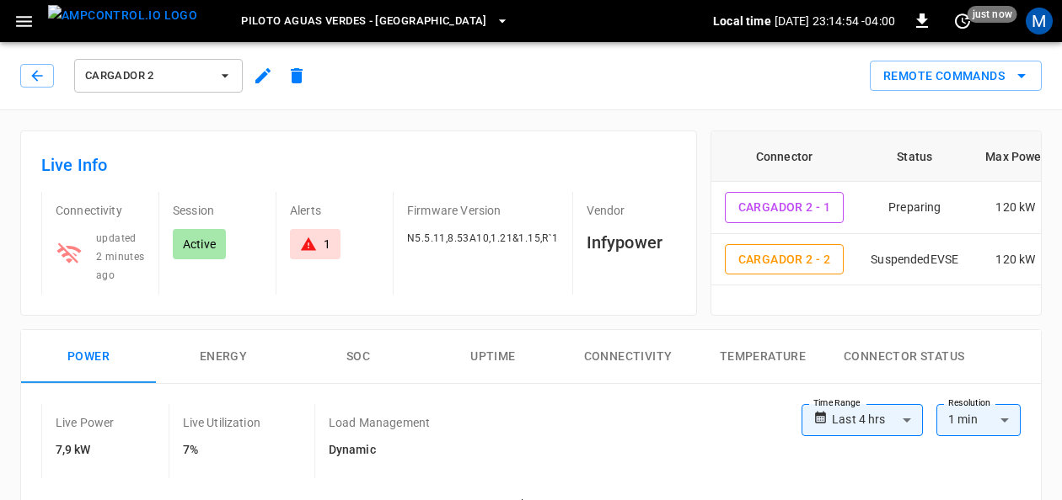
click at [233, 79] on button "Cargador 2" at bounding box center [158, 76] width 169 height 34
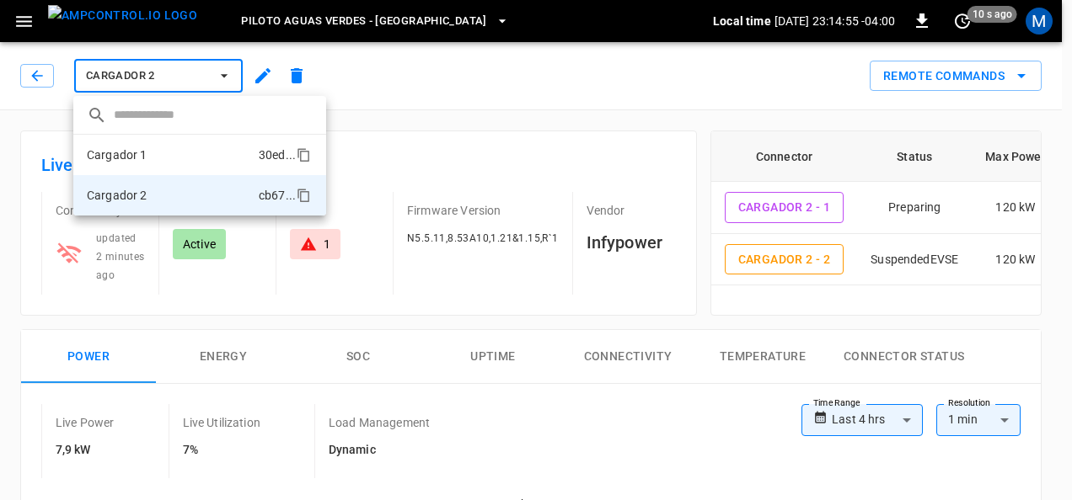
click at [190, 154] on li "Cargador 1 30ed ..." at bounding box center [199, 155] width 253 height 40
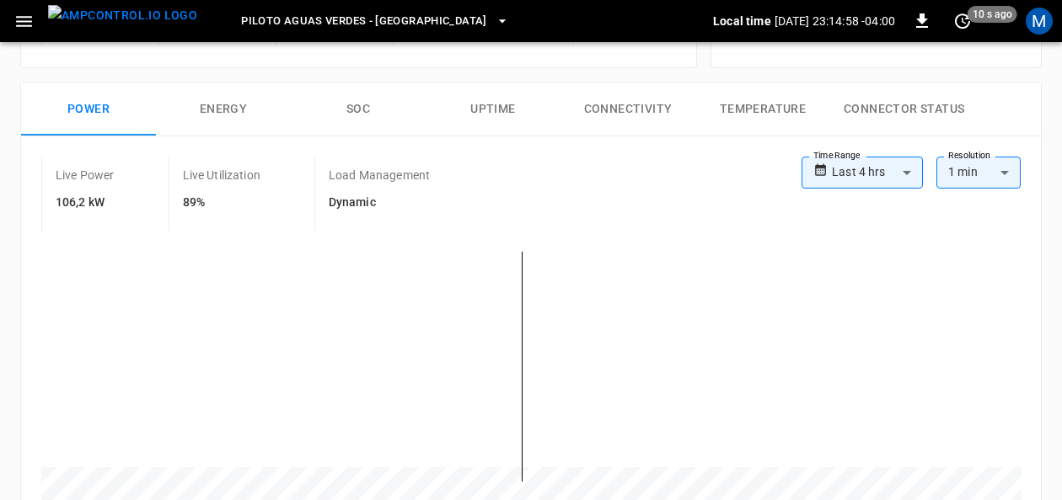
scroll to position [169, 0]
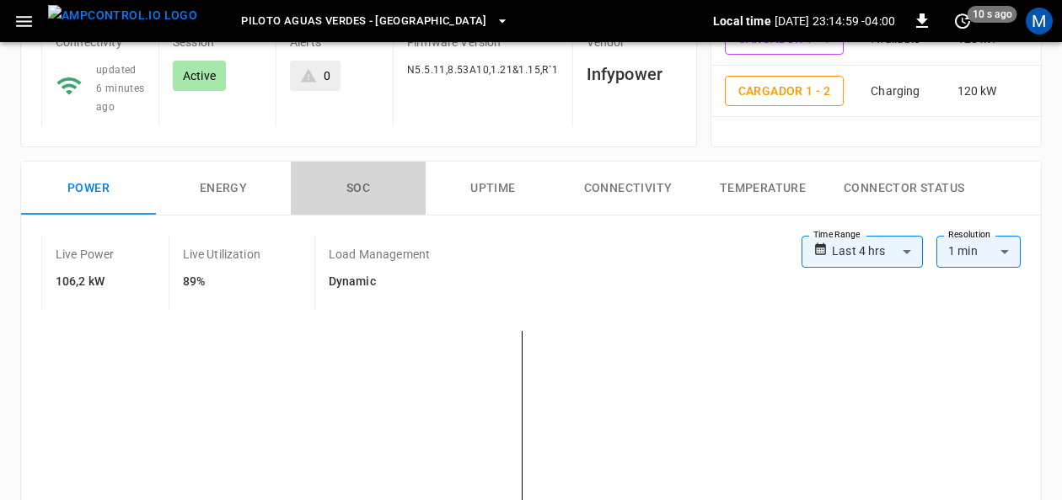
click at [345, 191] on button "SOC" at bounding box center [358, 189] width 135 height 54
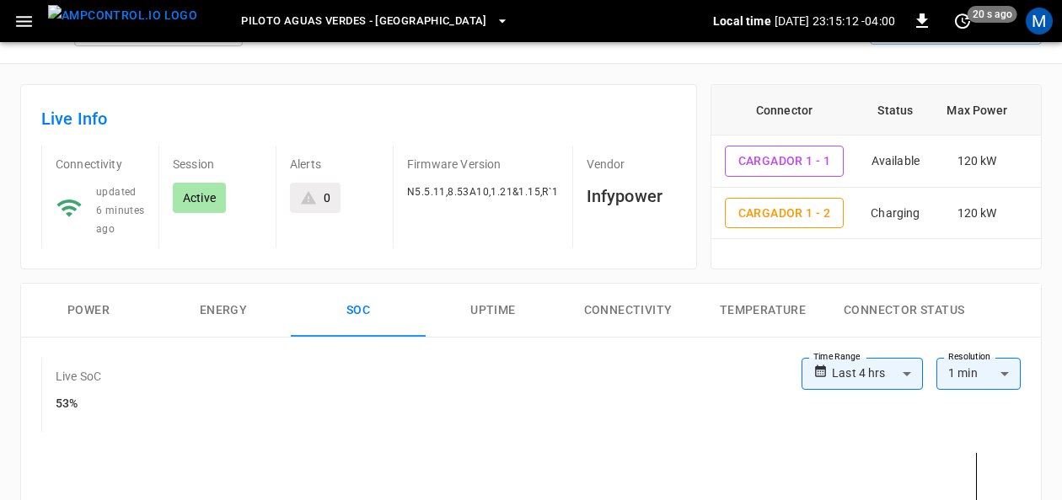
scroll to position [0, 0]
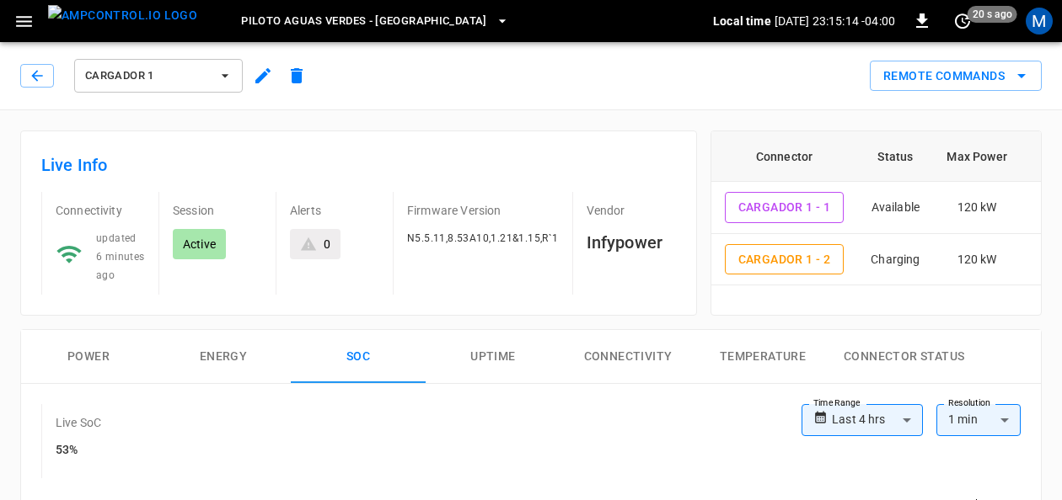
click at [232, 75] on icon "button" at bounding box center [225, 75] width 17 height 17
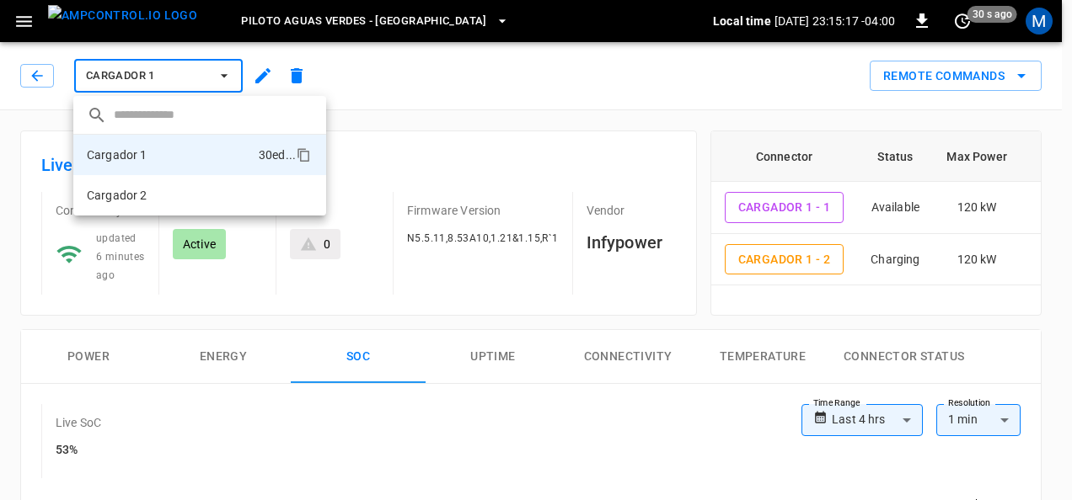
click at [95, 344] on div at bounding box center [536, 250] width 1072 height 500
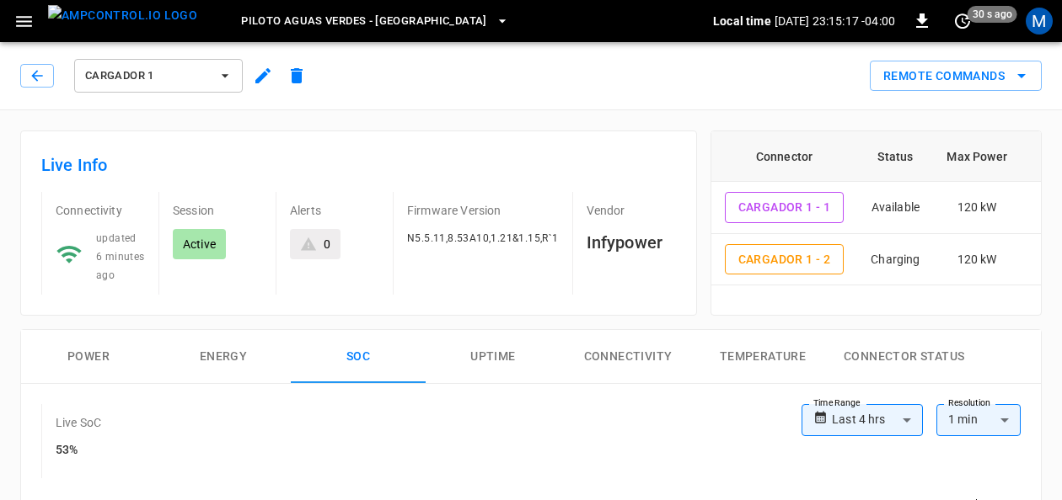
click at [98, 350] on button "Power" at bounding box center [88, 357] width 135 height 54
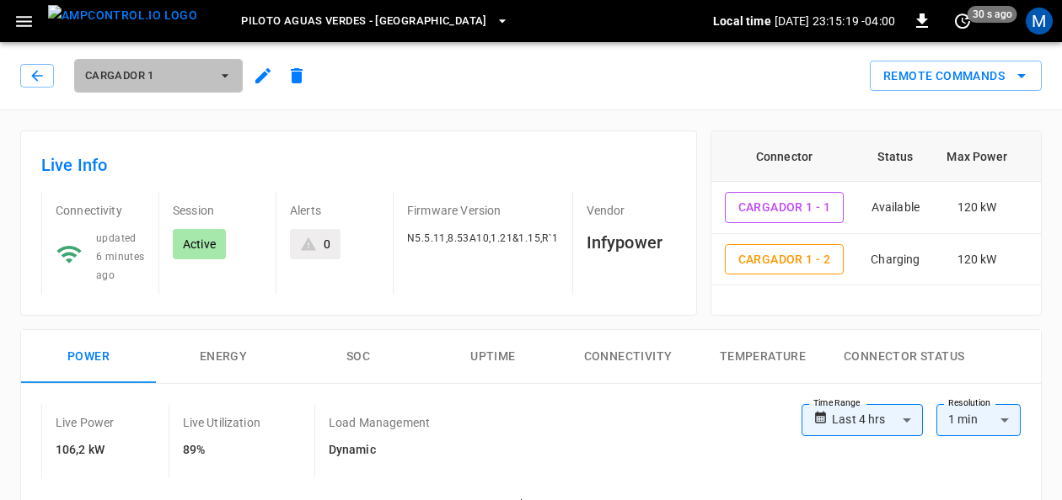
click at [230, 84] on button "Cargador 1" at bounding box center [158, 76] width 169 height 34
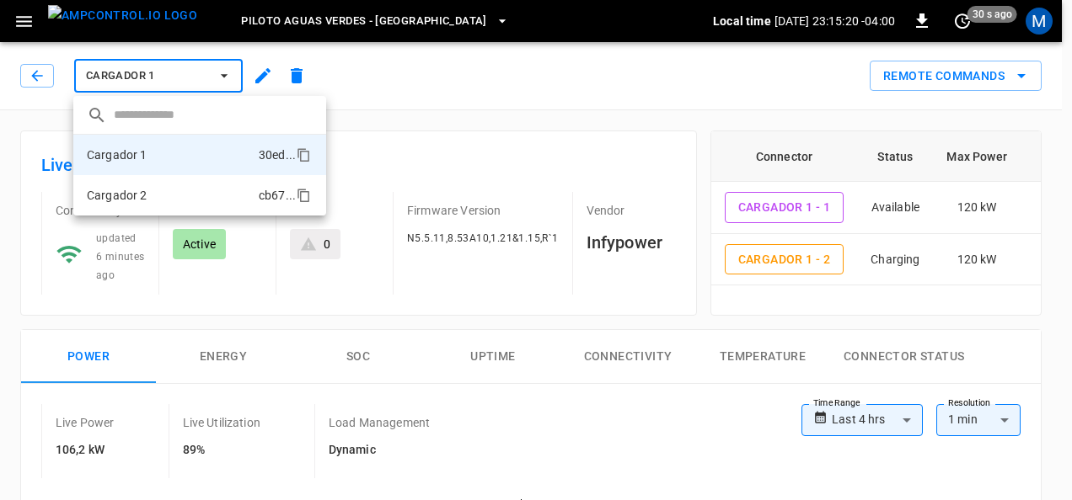
click at [184, 195] on li "Cargador 2 cb67 ..." at bounding box center [199, 195] width 253 height 40
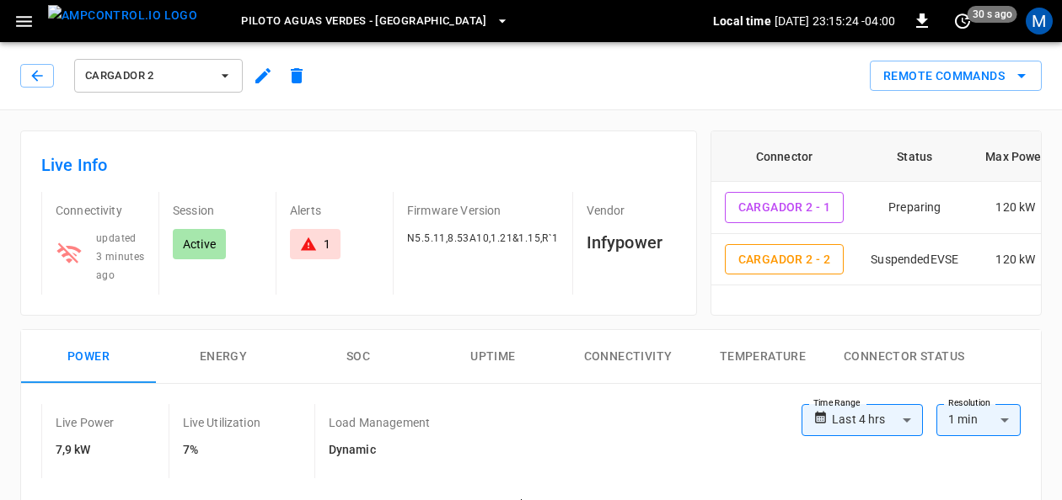
click at [313, 262] on div "Alerts 1" at bounding box center [328, 243] width 104 height 103
click at [315, 248] on icon at bounding box center [308, 244] width 15 height 13
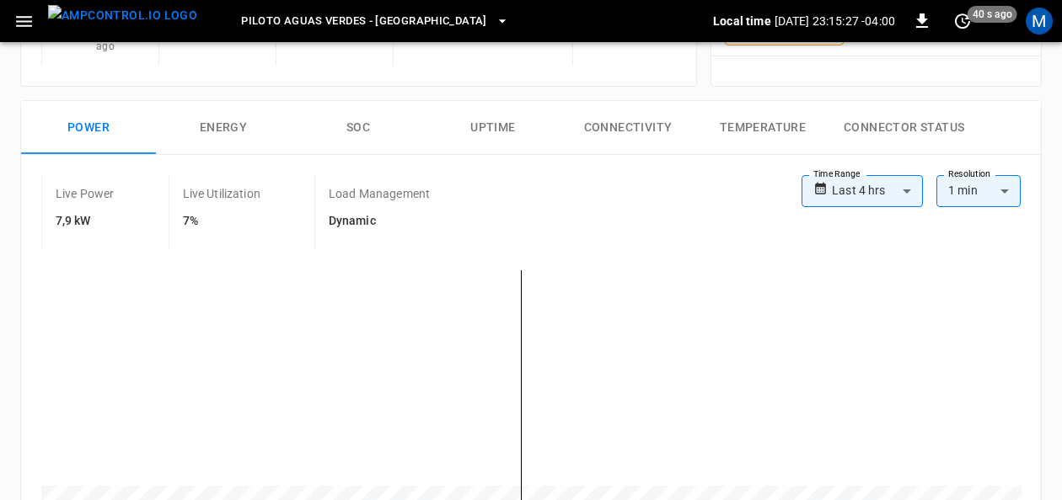
scroll to position [61, 0]
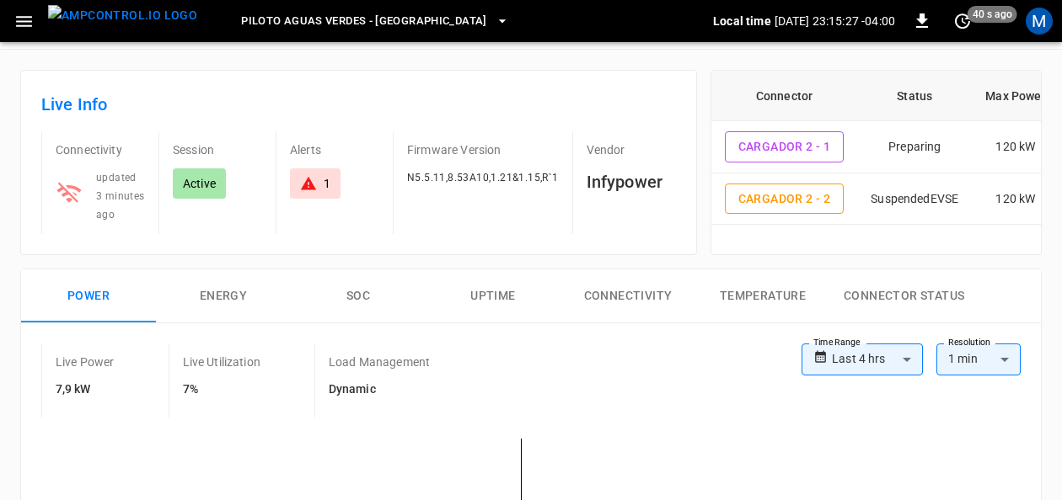
click at [214, 280] on button "Energy" at bounding box center [223, 297] width 135 height 54
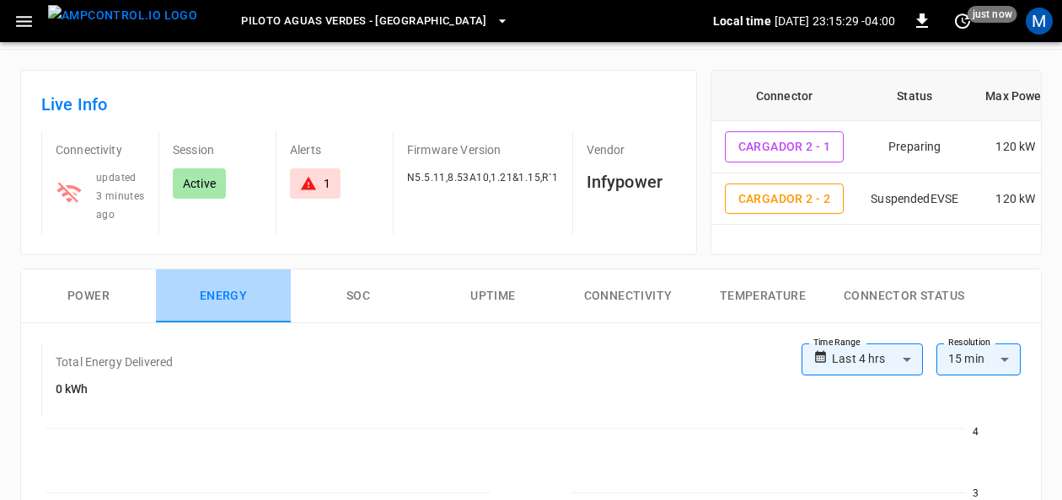
click at [221, 297] on button "Energy" at bounding box center [223, 297] width 135 height 54
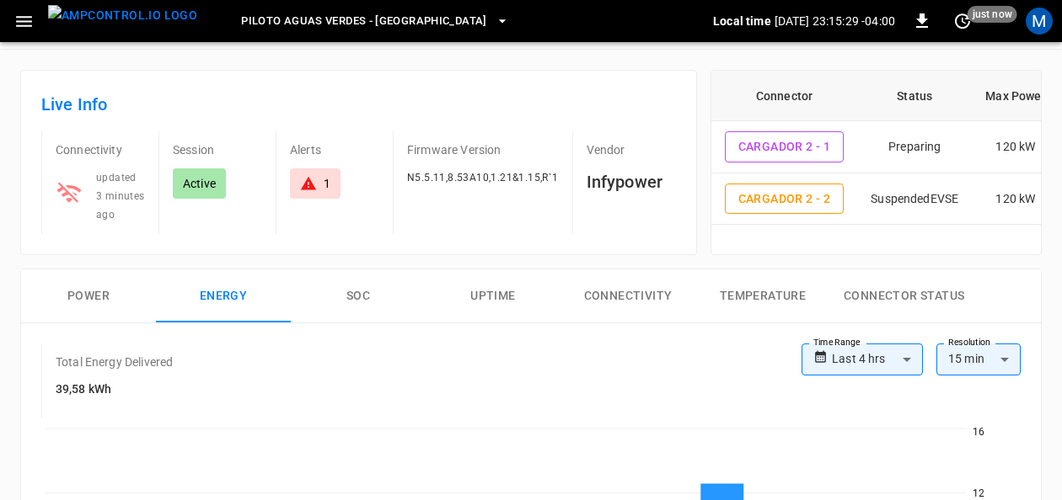
click at [340, 293] on button "SOC" at bounding box center [358, 297] width 135 height 54
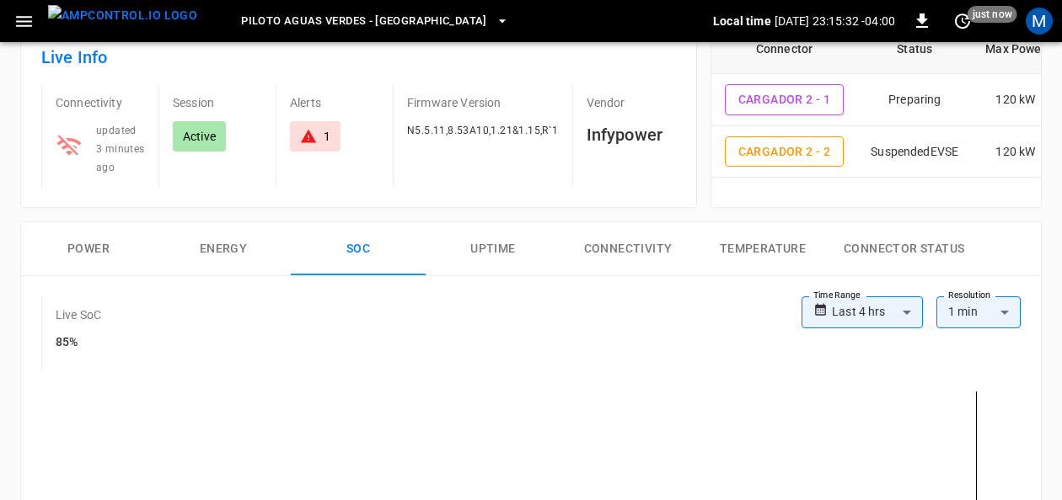
scroll to position [145, 0]
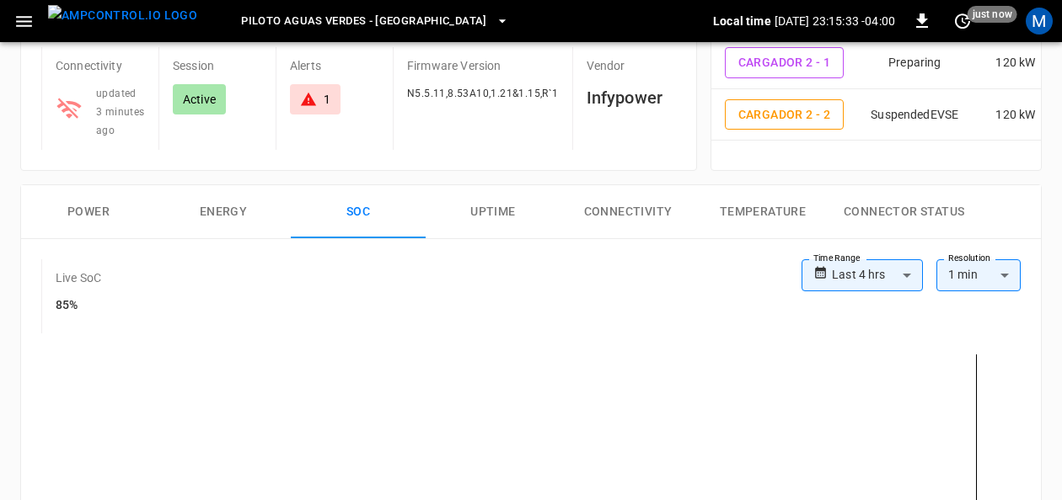
click at [965, 22] on icon "set refresh interval" at bounding box center [962, 21] width 20 height 20
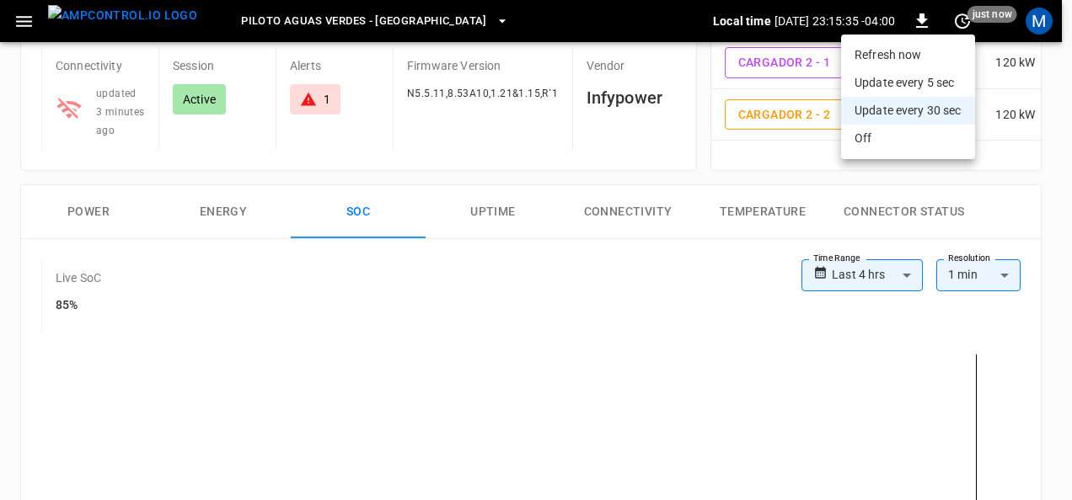
click at [888, 59] on li "Refresh now" at bounding box center [908, 55] width 134 height 28
click at [934, 413] on div at bounding box center [536, 250] width 1072 height 500
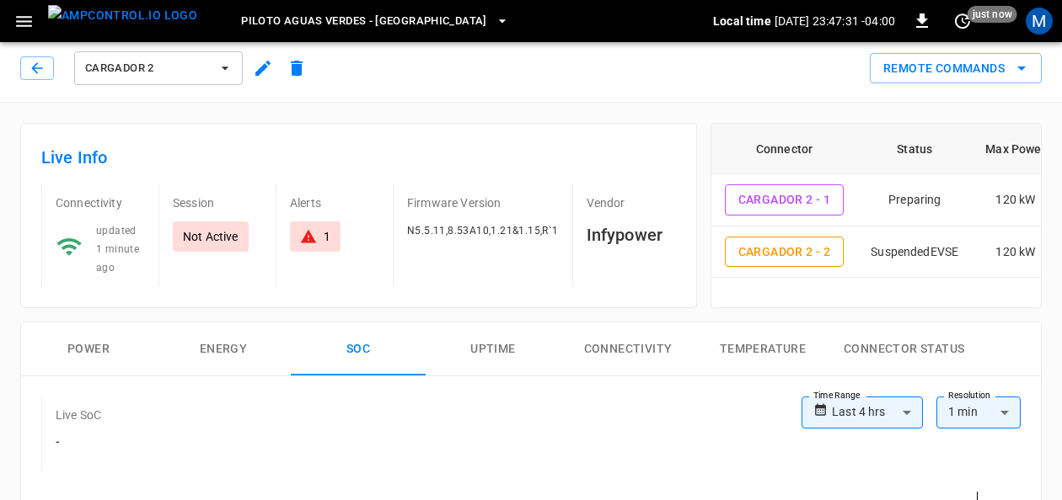
scroll to position [0, 0]
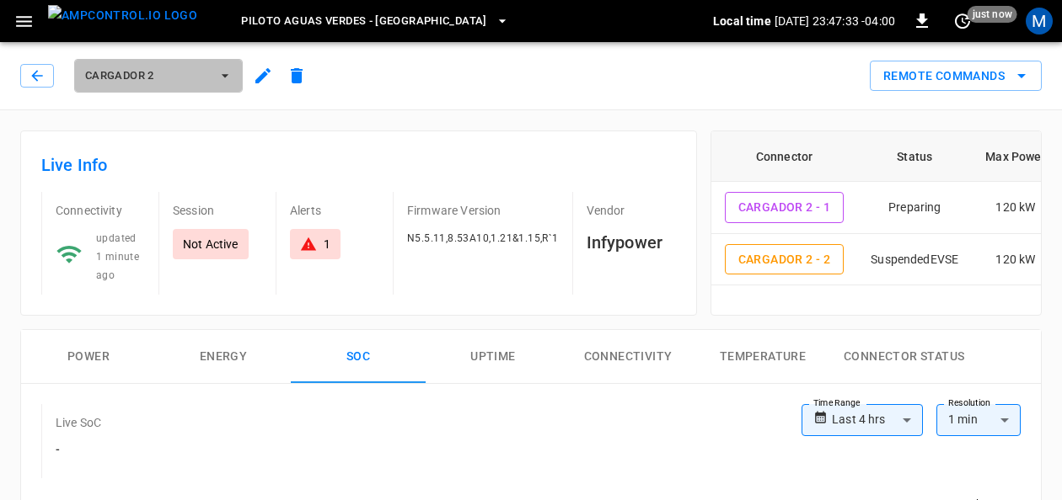
click at [222, 80] on icon "button" at bounding box center [225, 75] width 17 height 17
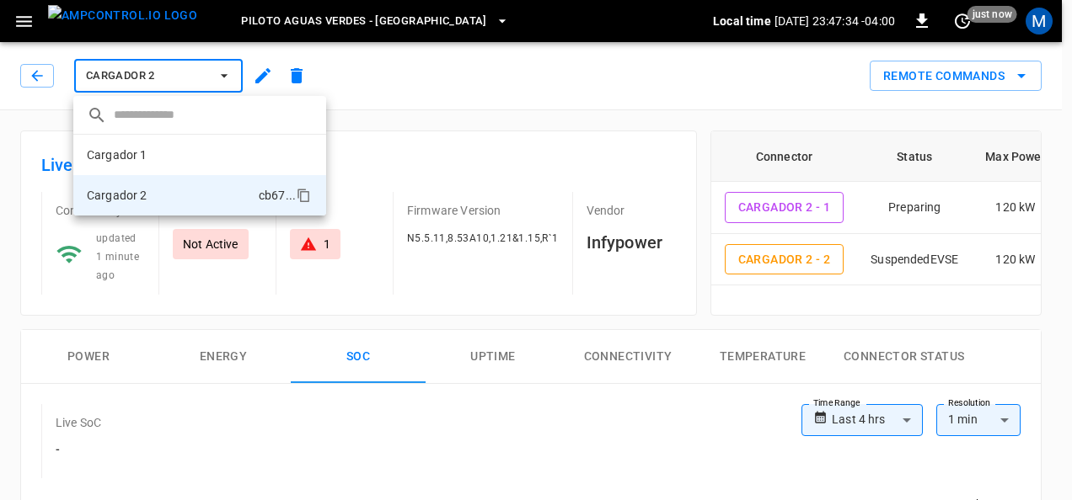
click at [161, 159] on li "Cargador 1 30ed ..." at bounding box center [199, 155] width 253 height 40
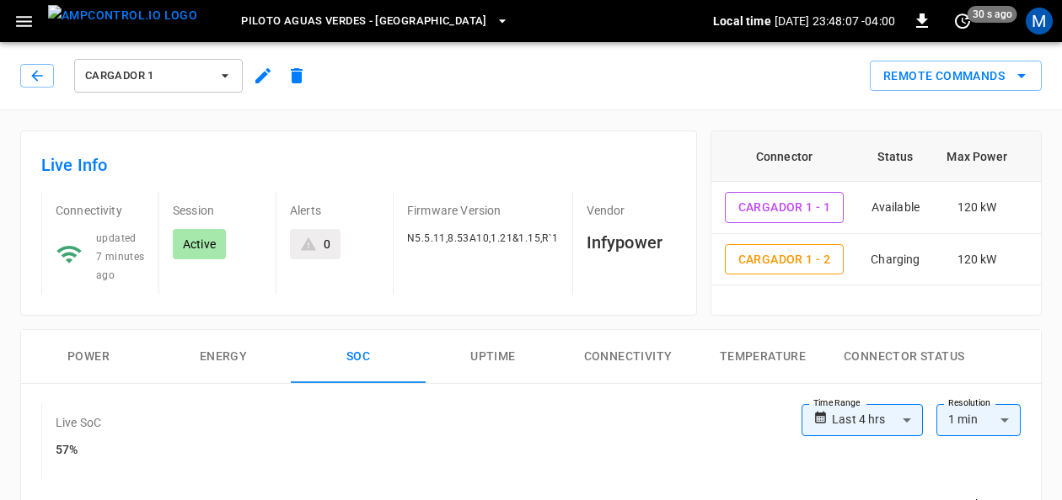
drag, startPoint x: 98, startPoint y: 364, endPoint x: 168, endPoint y: 357, distance: 70.3
click at [98, 363] on button "Power" at bounding box center [88, 357] width 135 height 54
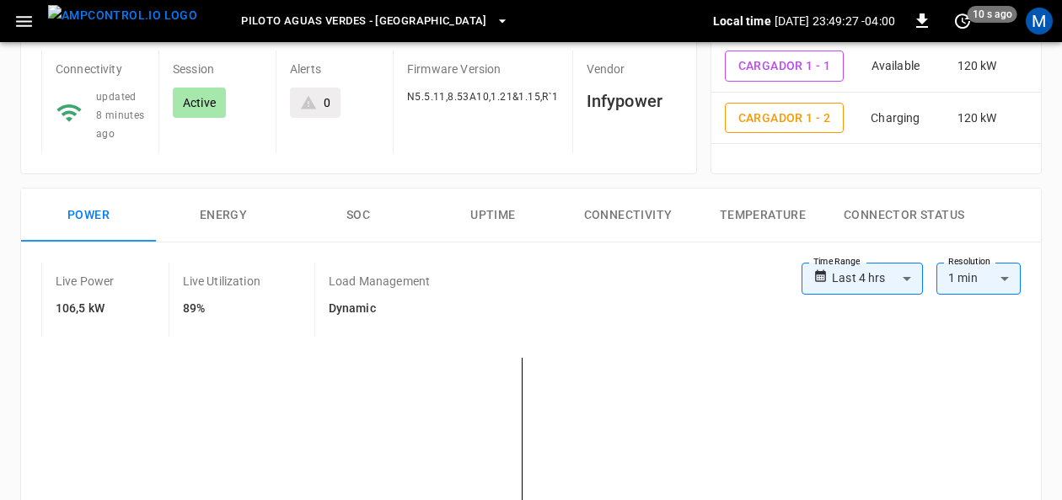
scroll to position [169, 0]
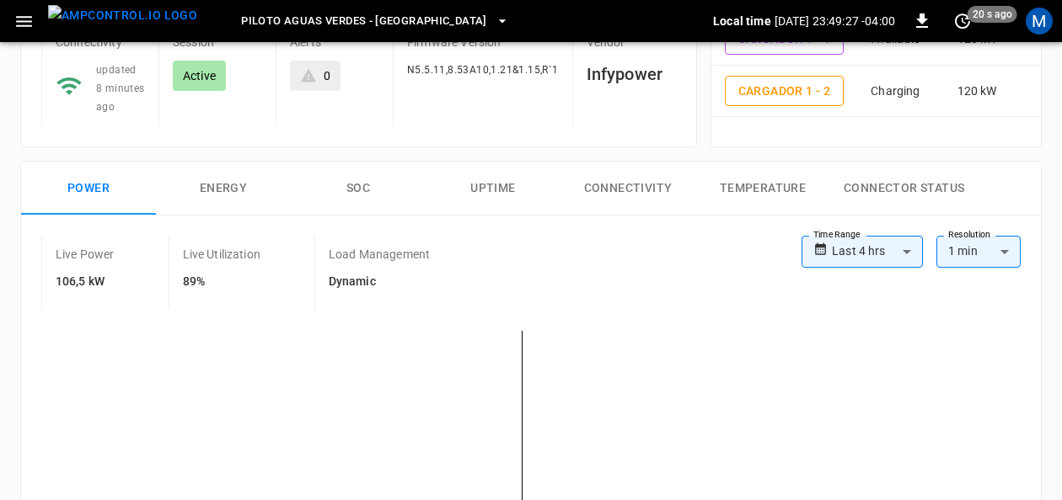
click at [341, 188] on button "SOC" at bounding box center [358, 189] width 135 height 54
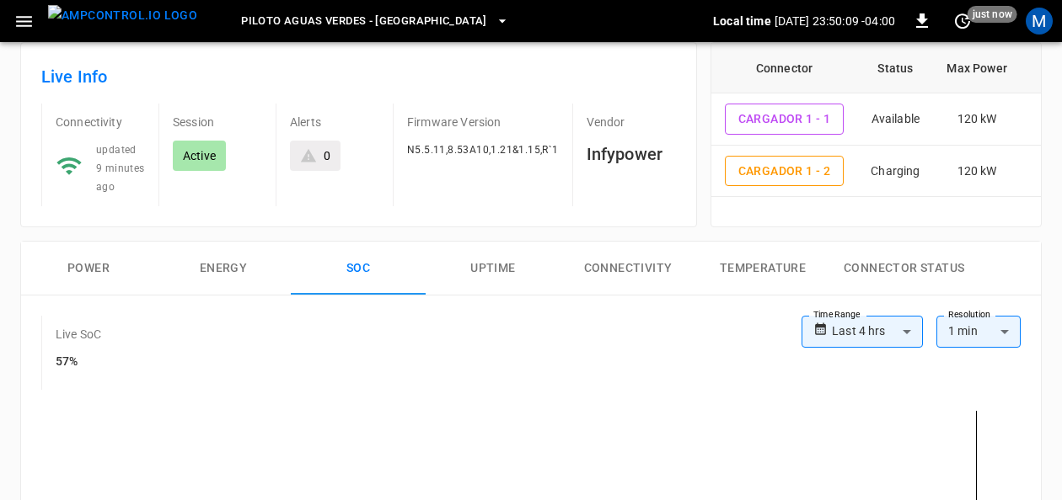
scroll to position [0, 0]
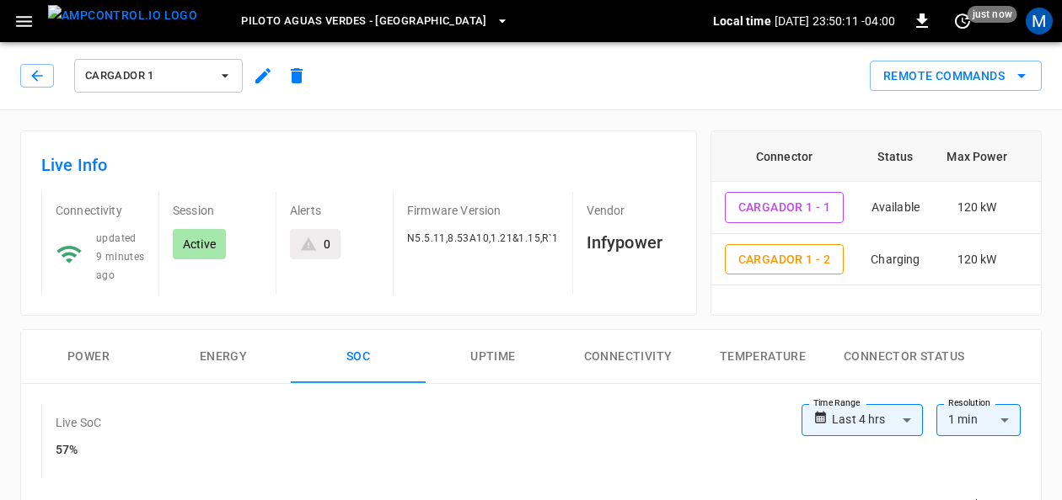
click at [242, 67] on div "Cargador 1" at bounding box center [158, 76] width 175 height 40
click at [236, 68] on button "Cargador 1" at bounding box center [158, 76] width 169 height 34
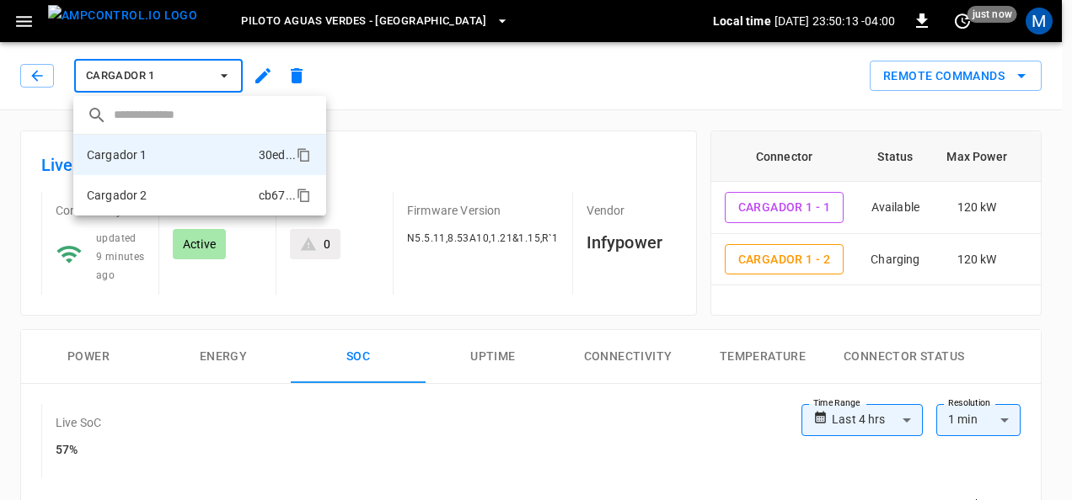
click at [194, 196] on li "Cargador 2 cb67 ..." at bounding box center [199, 195] width 253 height 40
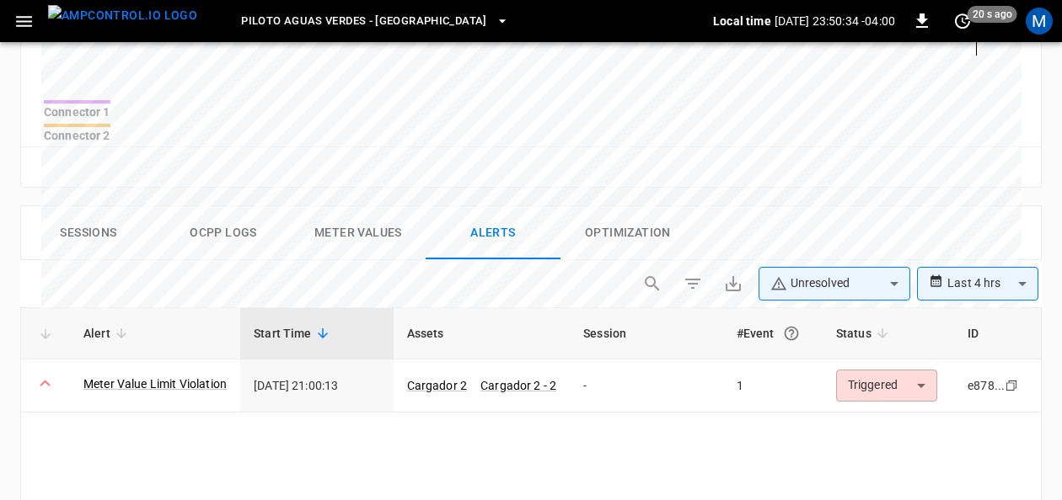
scroll to position [689, 0]
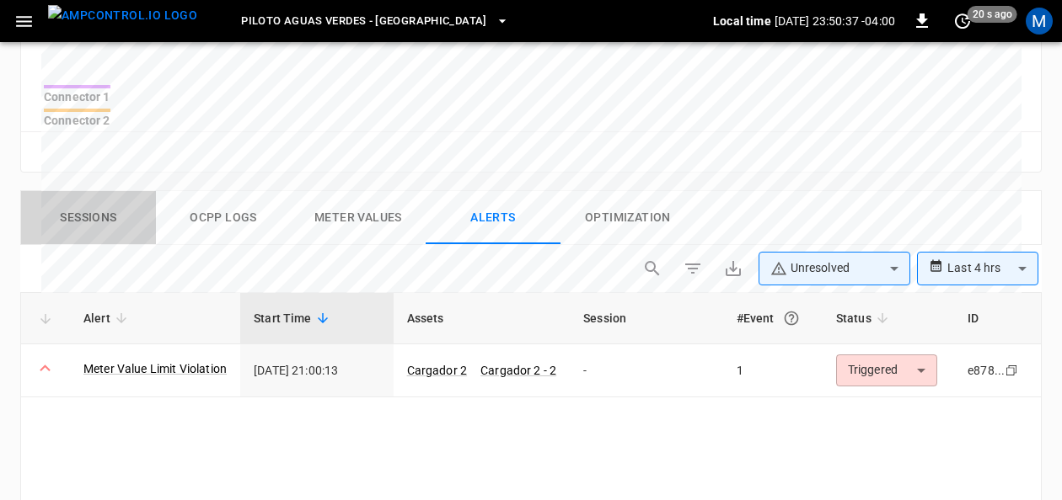
click at [88, 204] on button "Sessions" at bounding box center [88, 218] width 135 height 54
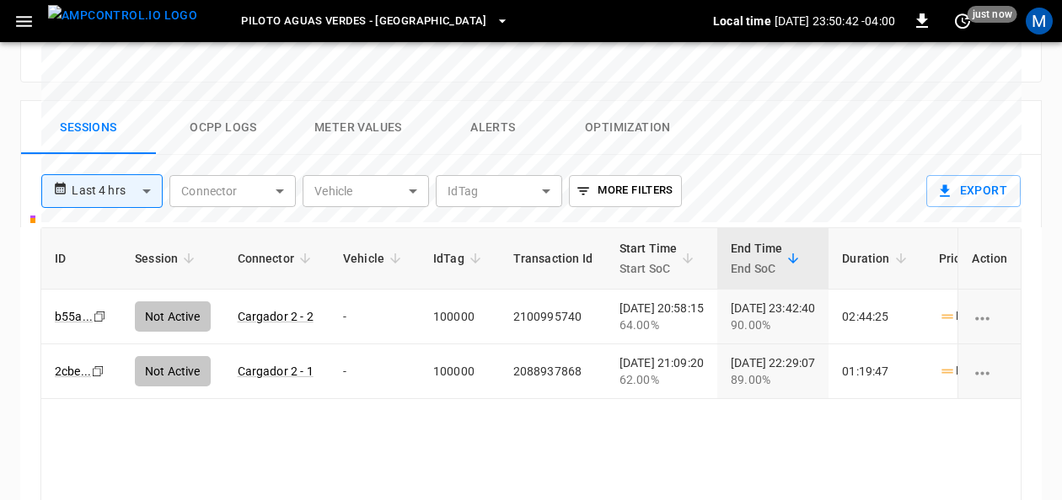
scroll to position [797, 0]
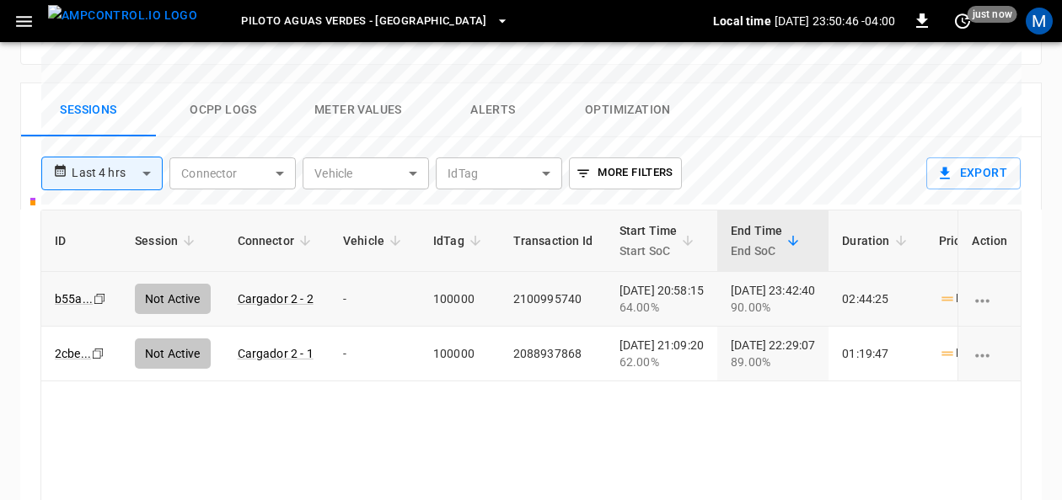
drag, startPoint x: 276, startPoint y: 276, endPoint x: 475, endPoint y: 279, distance: 198.9
click at [276, 292] on link "Cargador 2 - 2" at bounding box center [276, 298] width 76 height 13
click at [70, 289] on link "b55a ..." at bounding box center [73, 299] width 45 height 20
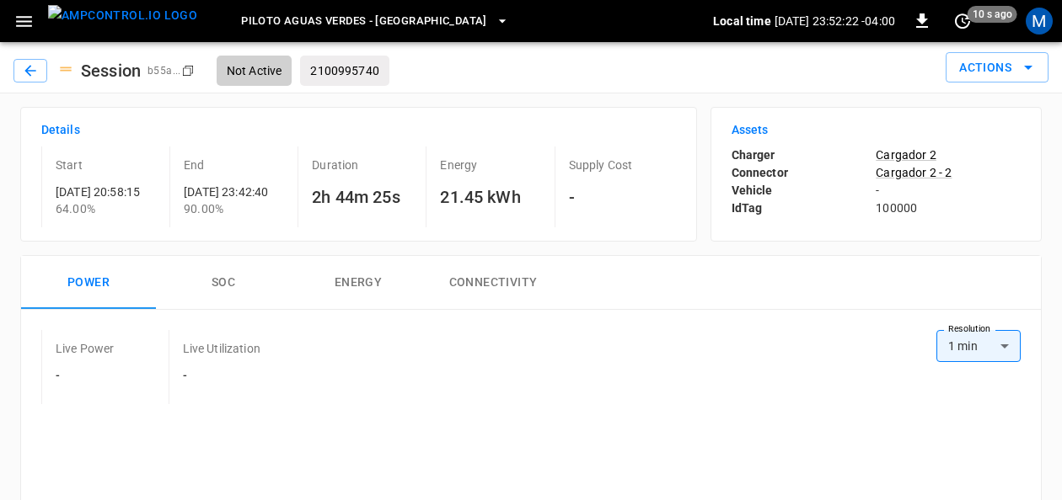
click at [427, 20] on button "Piloto Aguas Verdes - [GEOGRAPHIC_DATA]" at bounding box center [374, 21] width 281 height 33
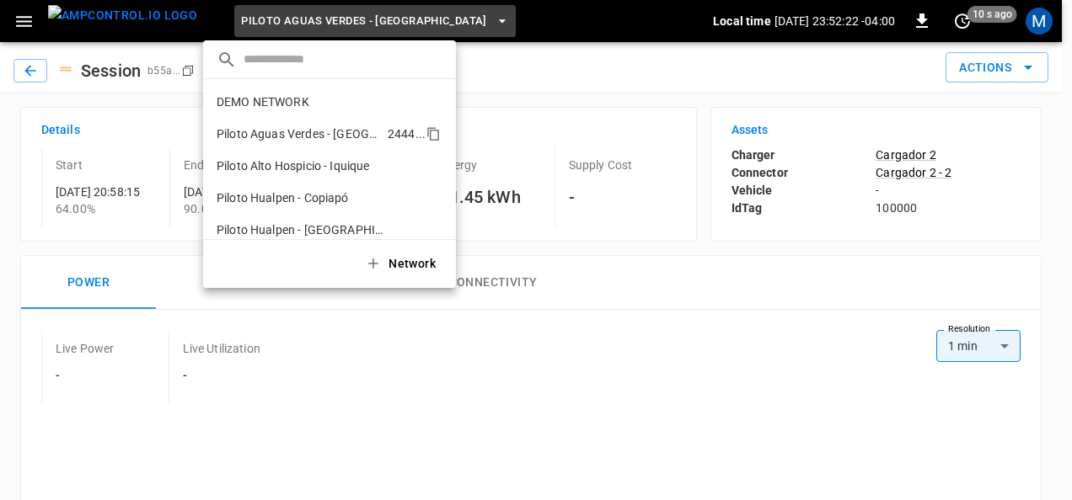
scroll to position [13, 0]
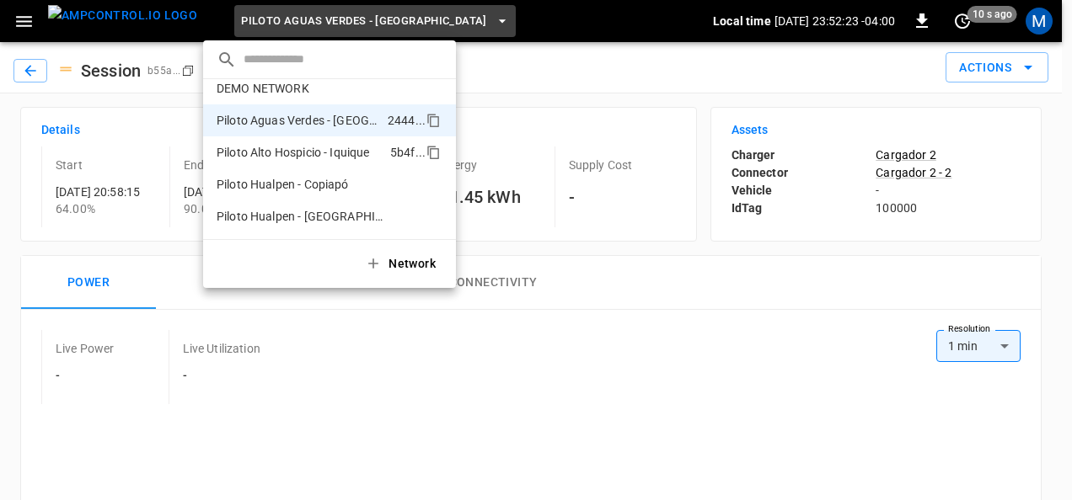
click at [363, 158] on p "Piloto Alto Hospicio - Iquique" at bounding box center [300, 152] width 167 height 17
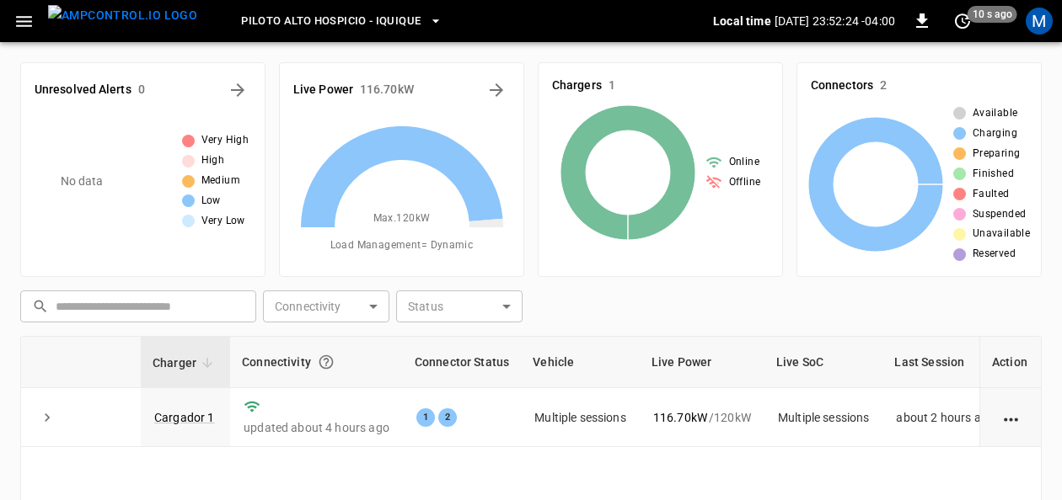
click at [385, 16] on span "Piloto Alto Hospicio - Iquique" at bounding box center [330, 21] width 179 height 19
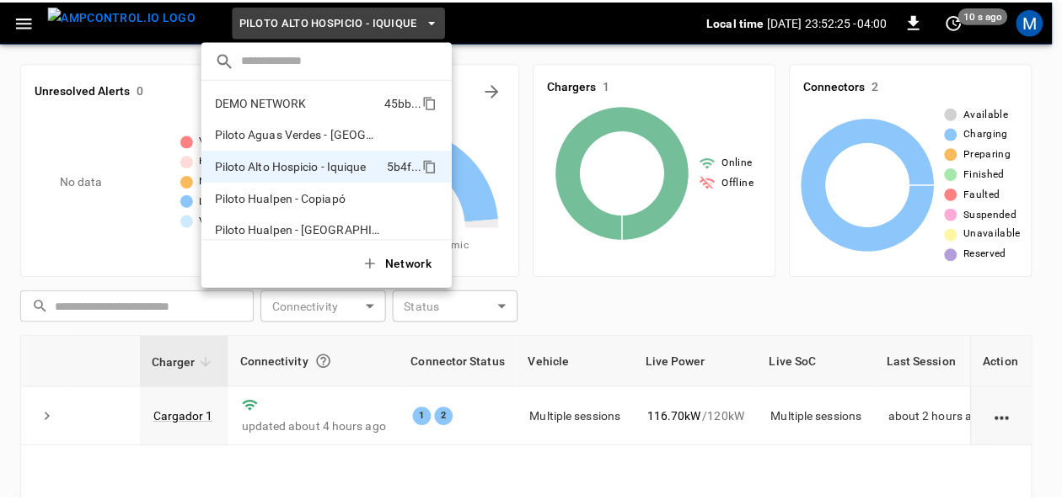
scroll to position [13, 0]
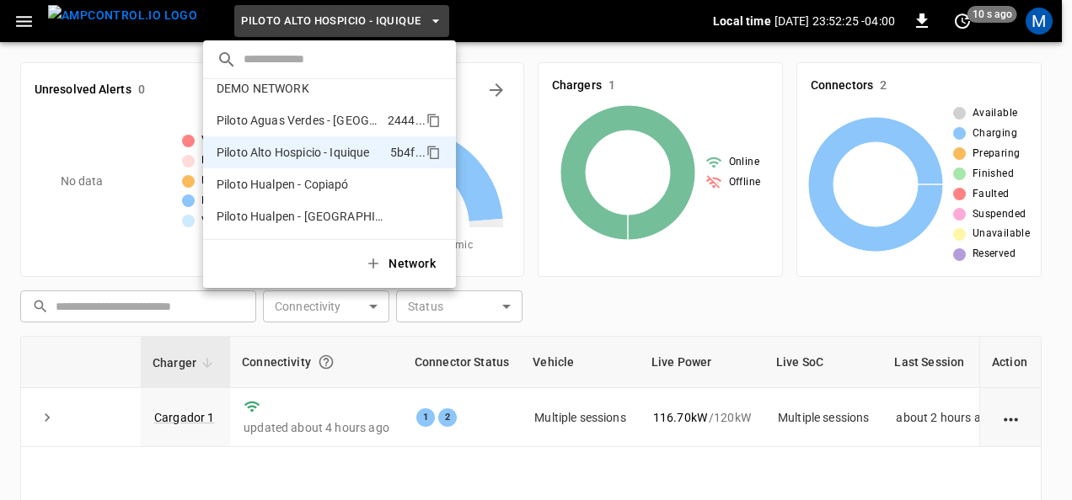
click at [340, 116] on p "Piloto Aguas Verdes - [GEOGRAPHIC_DATA]" at bounding box center [299, 120] width 164 height 17
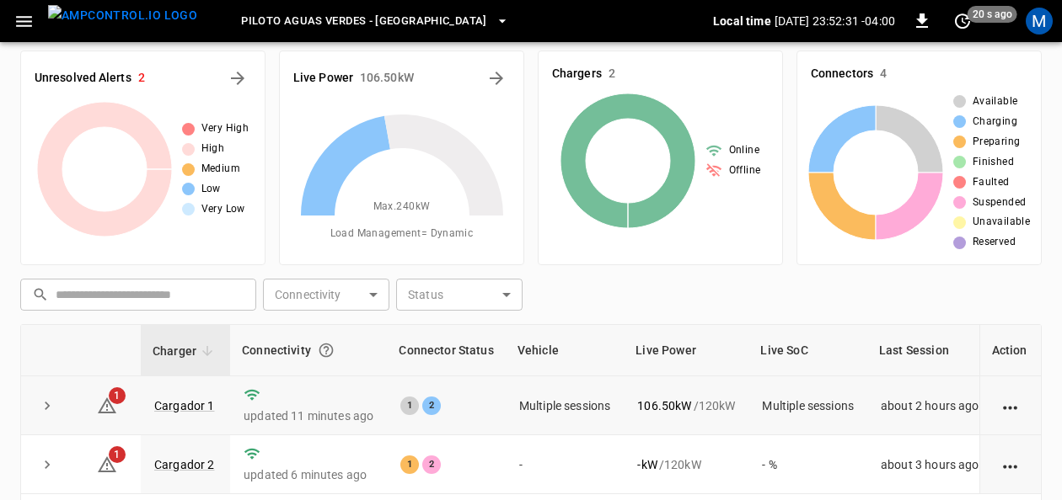
scroll to position [84, 0]
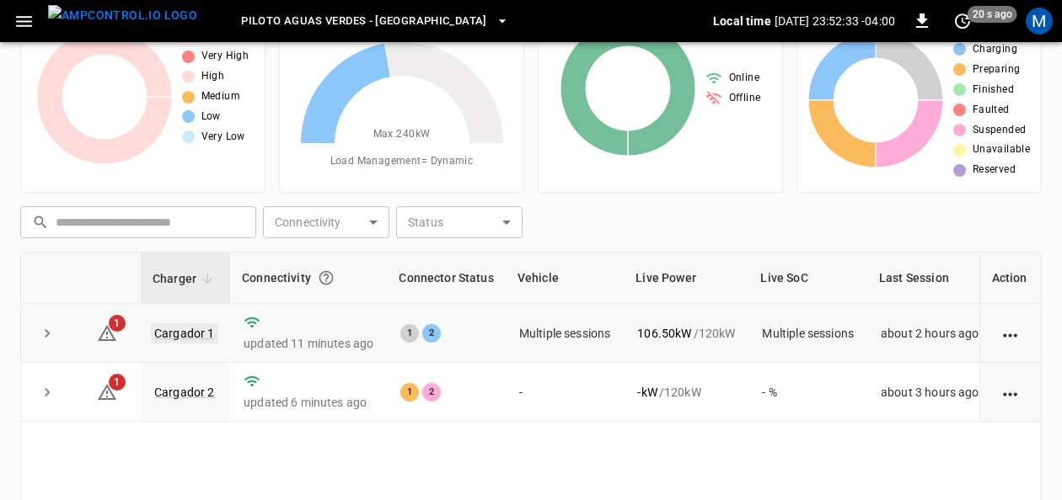
click at [185, 324] on link "Cargador 1" at bounding box center [184, 334] width 67 height 20
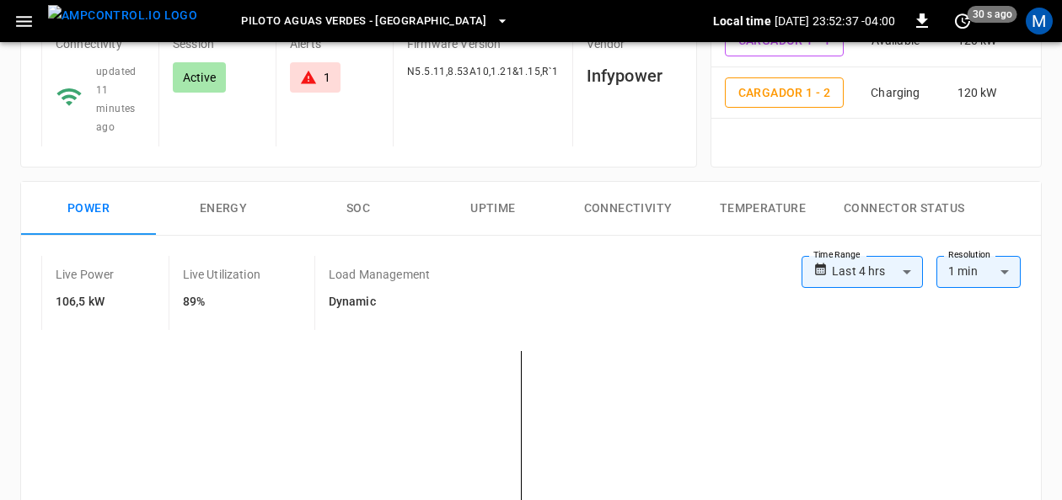
scroll to position [169, 0]
click at [362, 205] on button "SOC" at bounding box center [358, 207] width 135 height 54
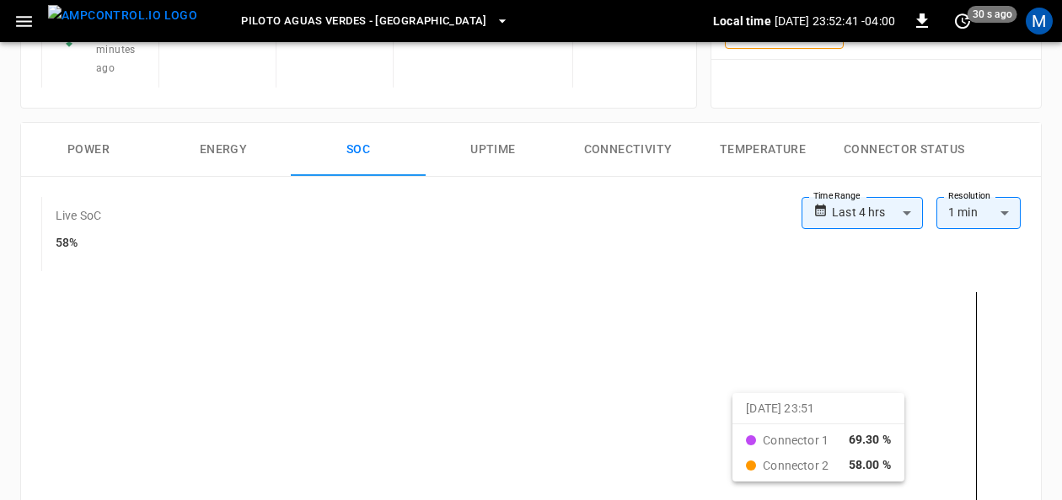
scroll to position [253, 0]
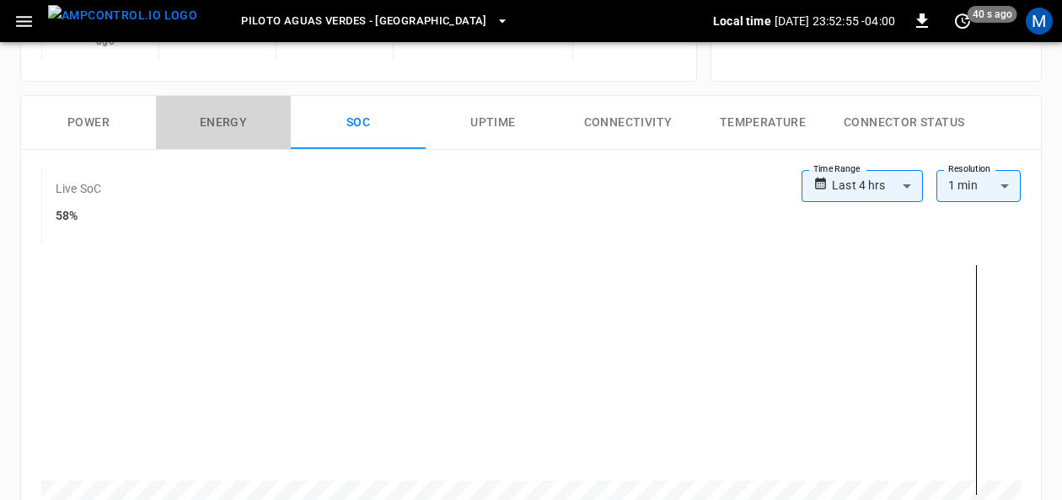
click at [229, 127] on button "Energy" at bounding box center [223, 123] width 135 height 54
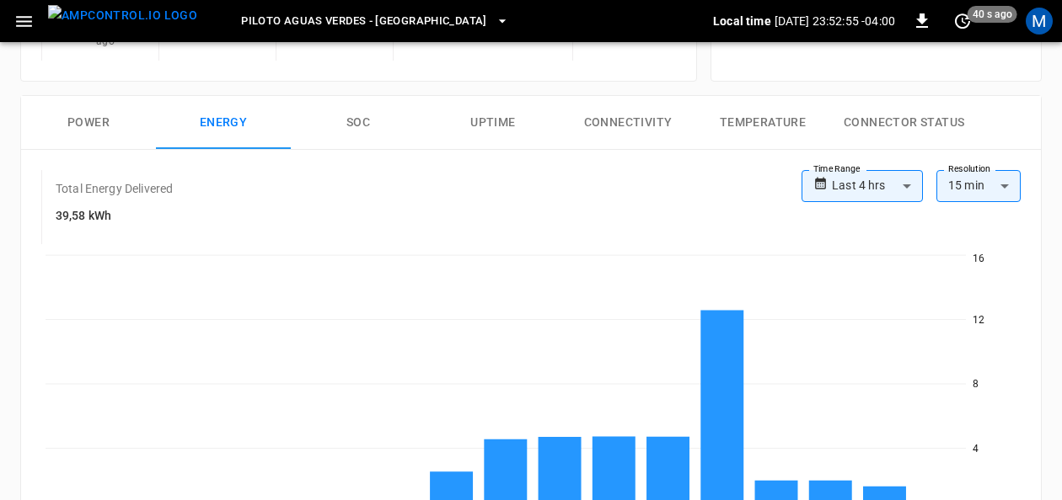
click at [94, 125] on button "Power" at bounding box center [88, 123] width 135 height 54
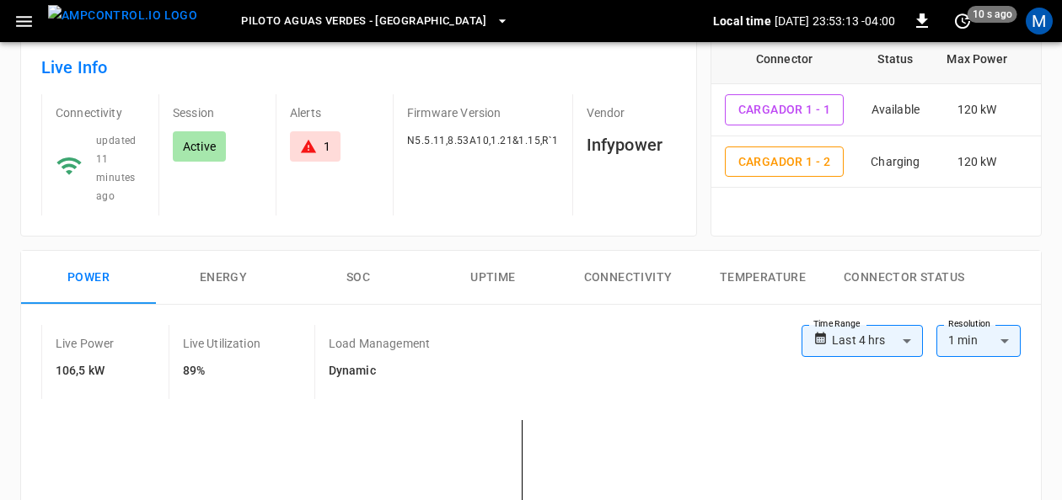
scroll to position [93, 0]
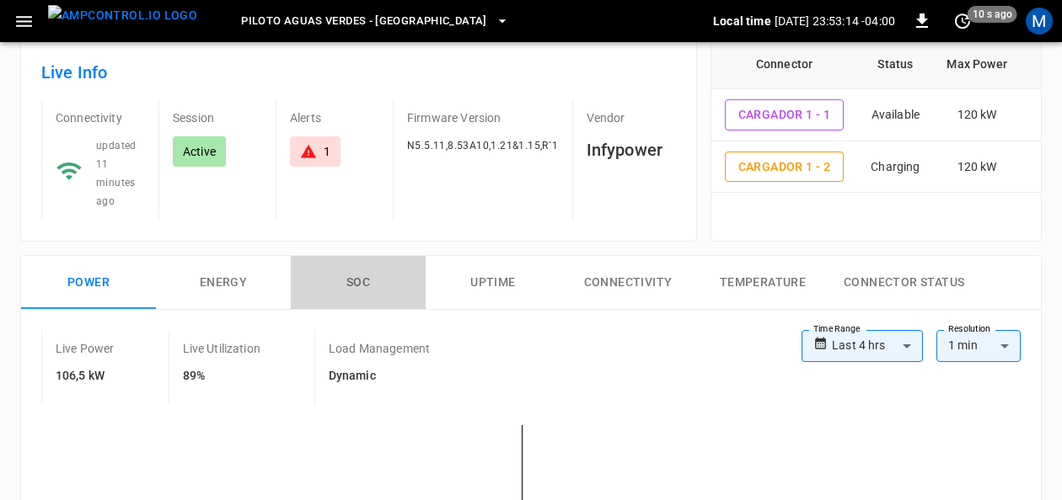
click at [324, 295] on button "SOC" at bounding box center [358, 283] width 135 height 54
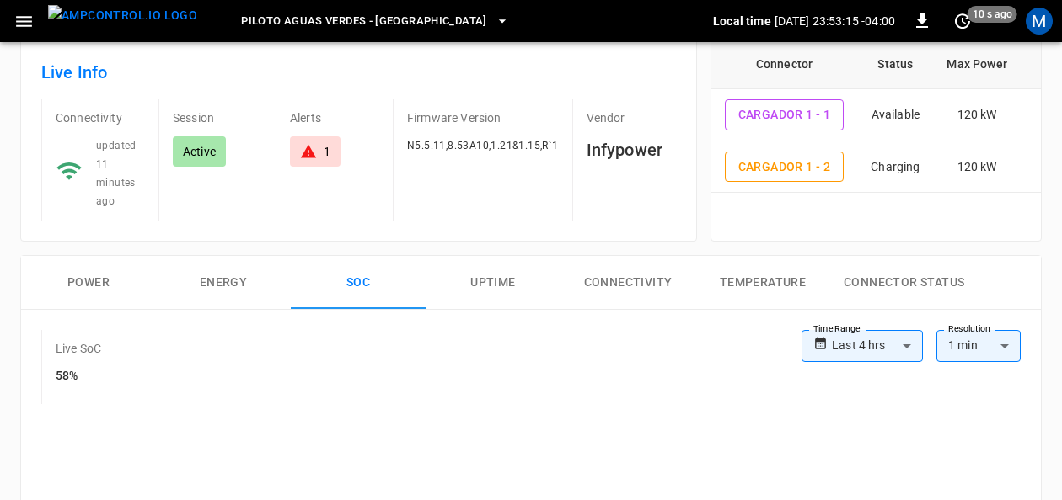
click at [360, 289] on button "SOC" at bounding box center [358, 283] width 135 height 54
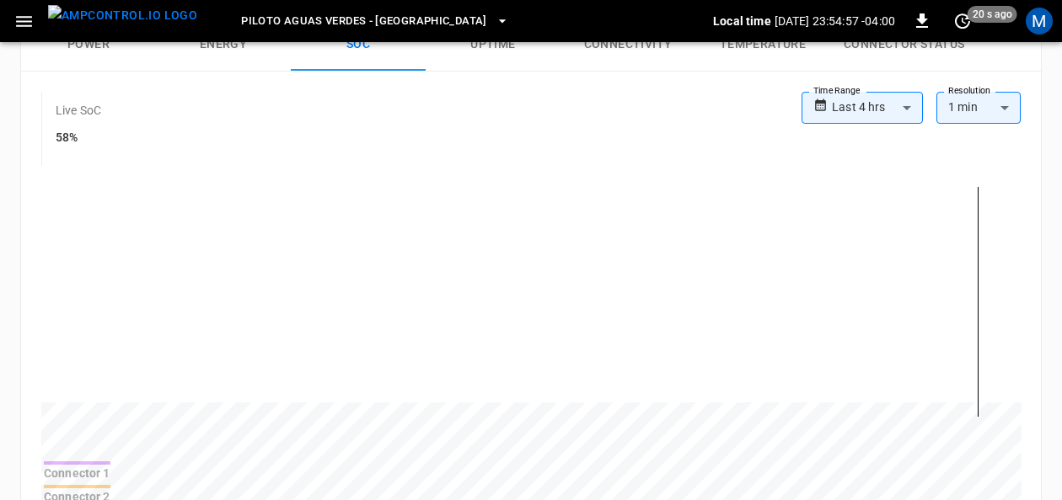
scroll to position [386, 0]
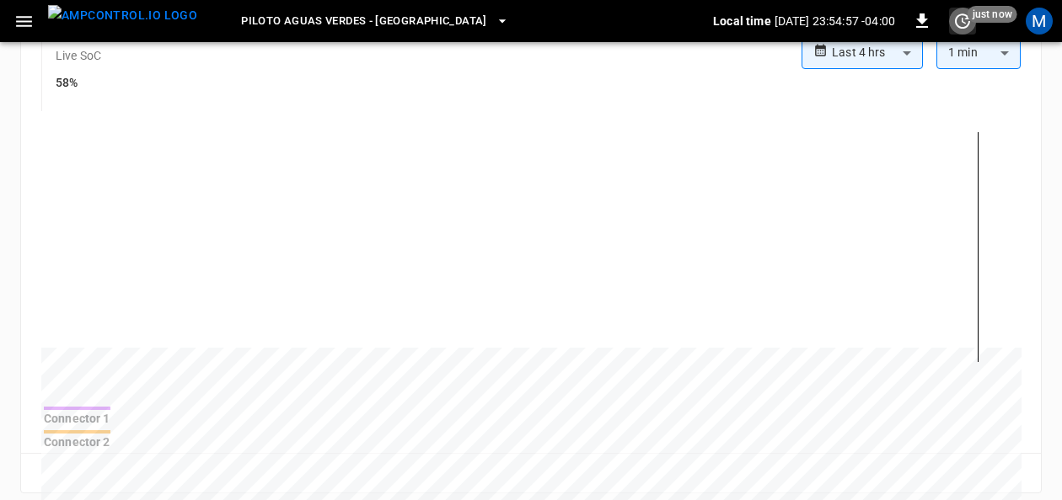
click at [959, 24] on icon "set refresh interval" at bounding box center [962, 21] width 20 height 20
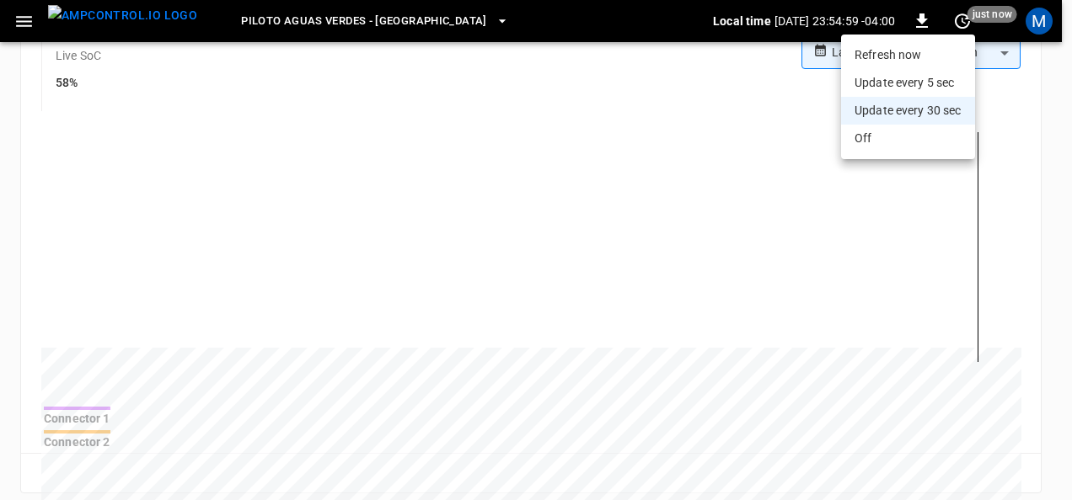
click at [1035, 217] on div at bounding box center [536, 250] width 1072 height 500
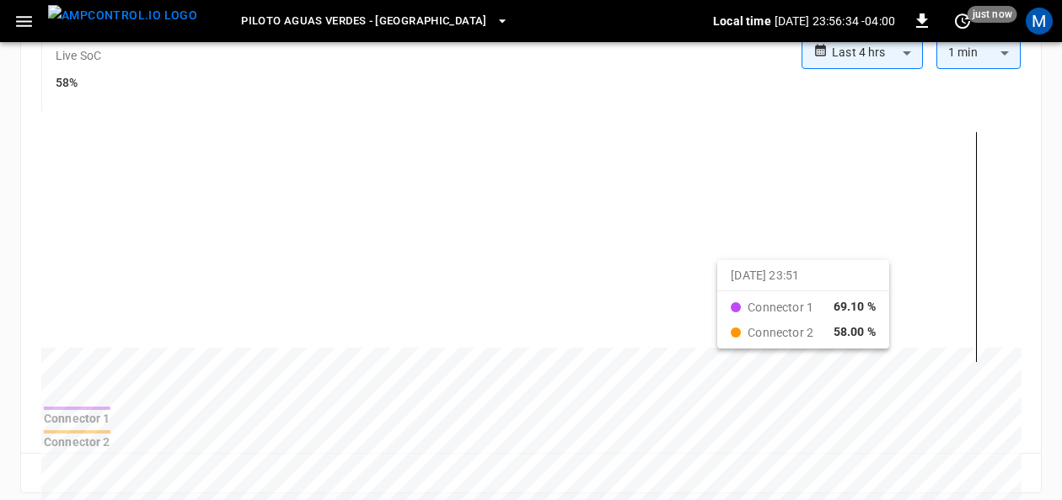
drag, startPoint x: 0, startPoint y: 168, endPoint x: 957, endPoint y: 271, distance: 962.8
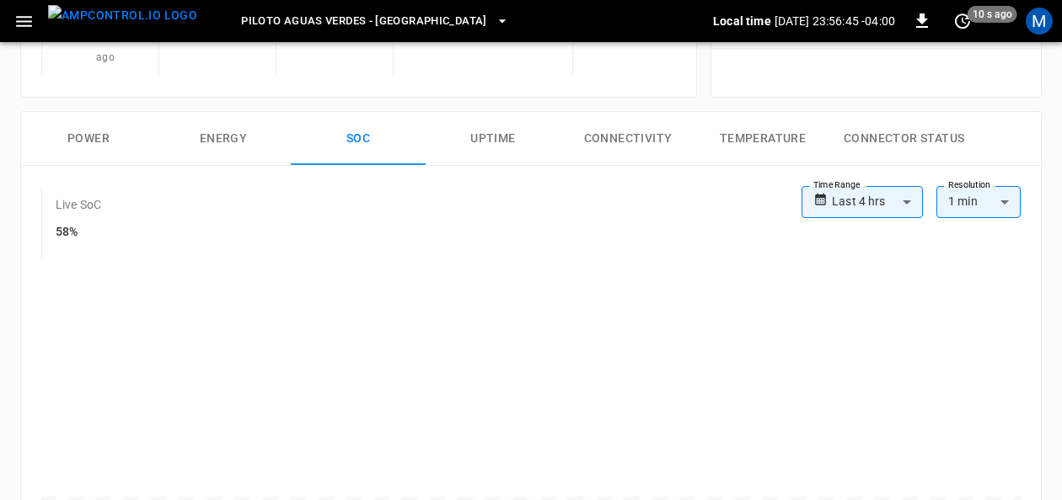
scroll to position [160, 0]
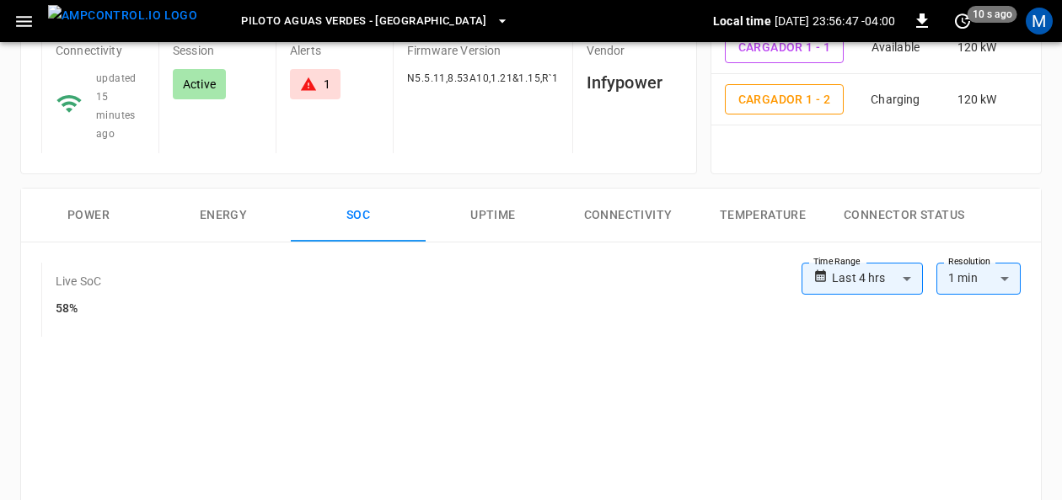
click at [972, 17] on span "10 s ago" at bounding box center [992, 14] width 50 height 17
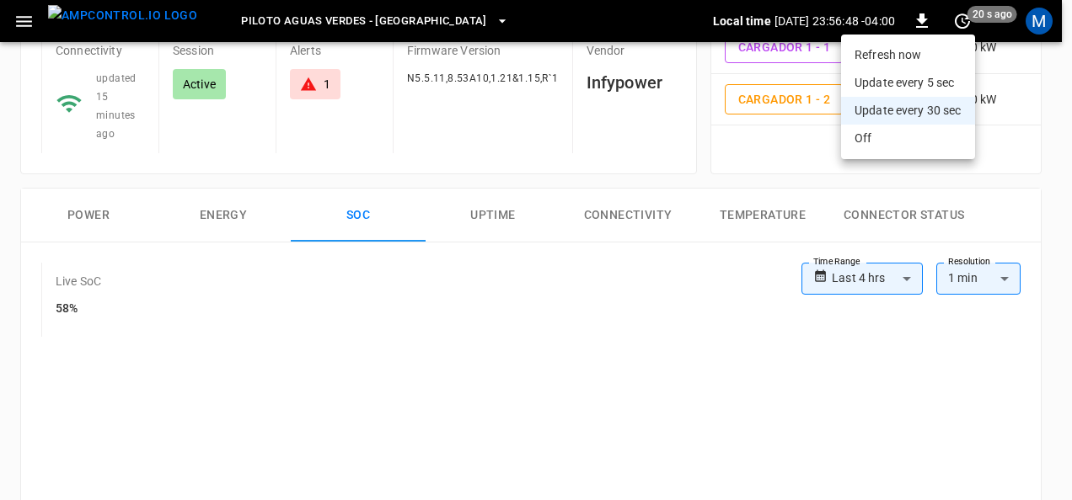
click at [903, 53] on li "Refresh now" at bounding box center [908, 55] width 134 height 28
click at [1053, 354] on div at bounding box center [536, 250] width 1072 height 500
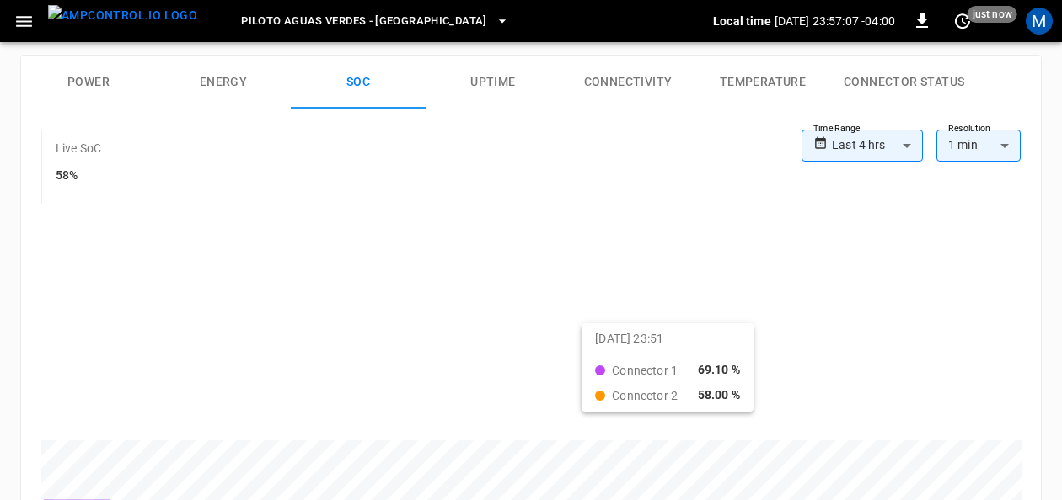
scroll to position [263, 0]
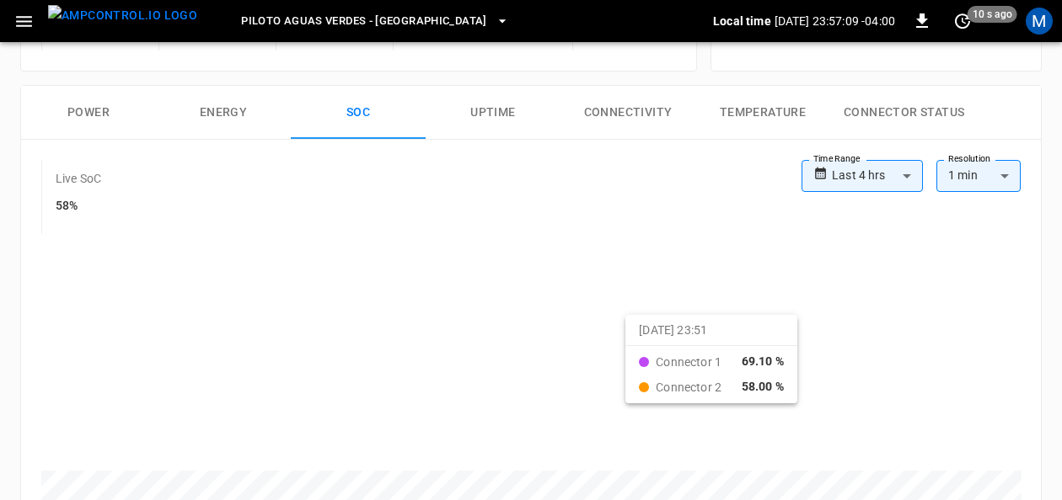
drag, startPoint x: 865, startPoint y: 324, endPoint x: 865, endPoint y: 335, distance: 11.8
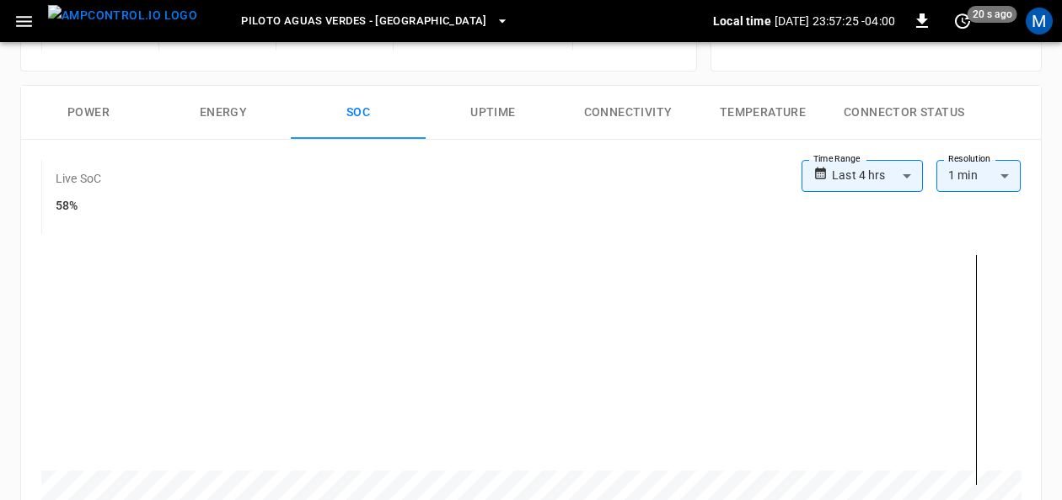
drag, startPoint x: -3, startPoint y: 399, endPoint x: 0, endPoint y: 381, distance: 18.8
